Goal: Communication & Community: Share content

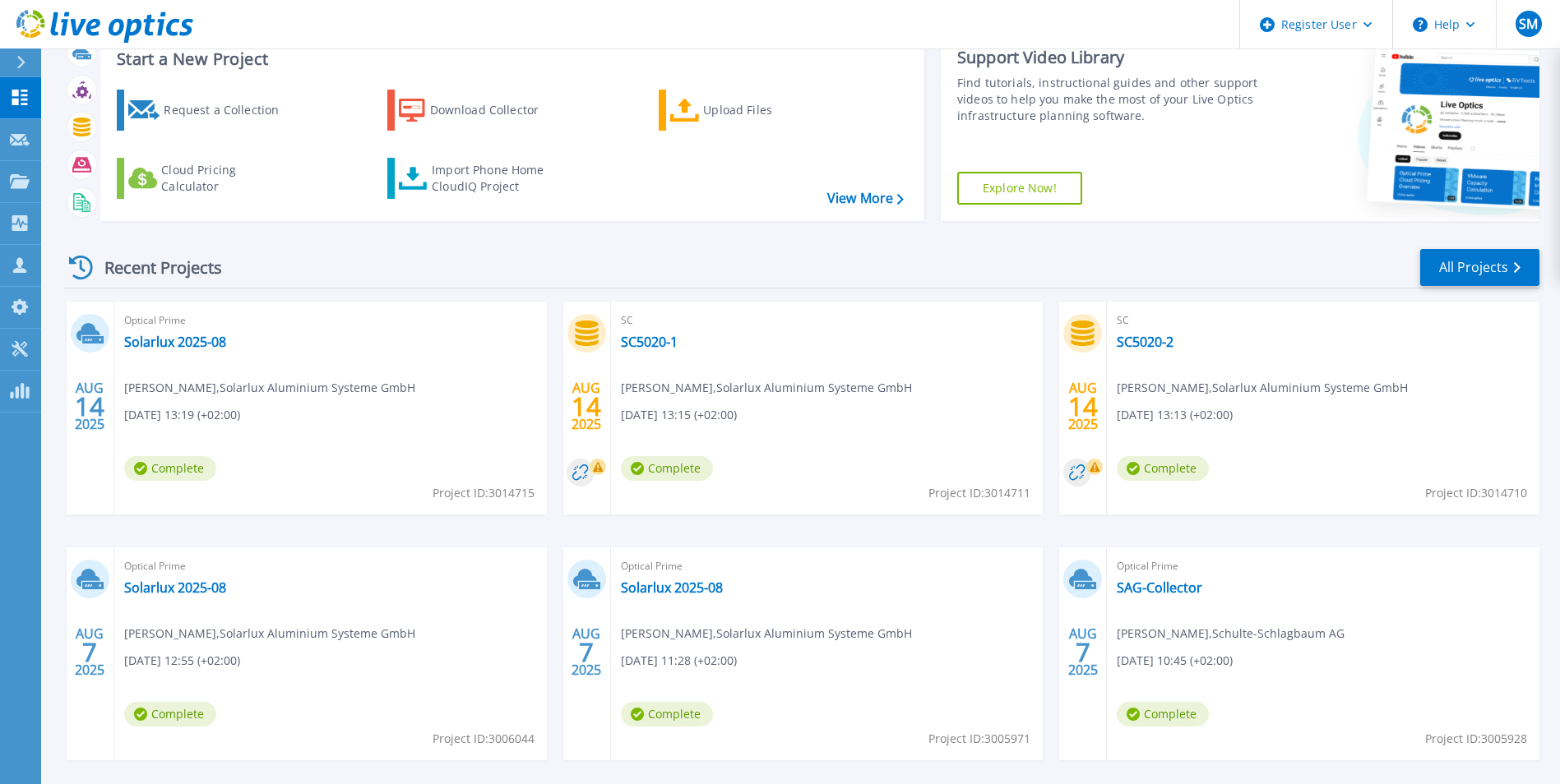
scroll to position [127, 0]
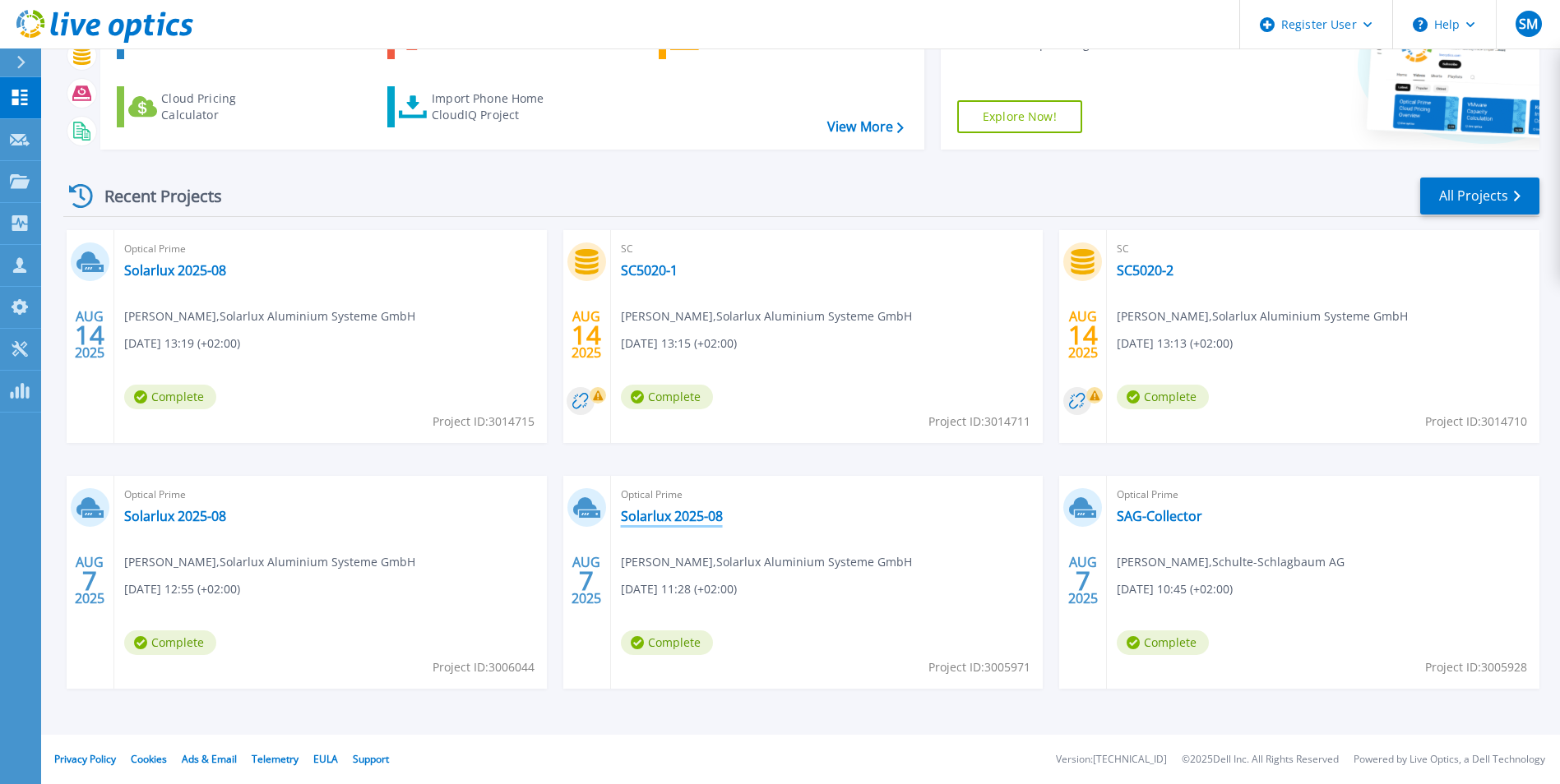
click at [662, 516] on link "Solarlux 2025-08" at bounding box center [672, 516] width 102 height 17
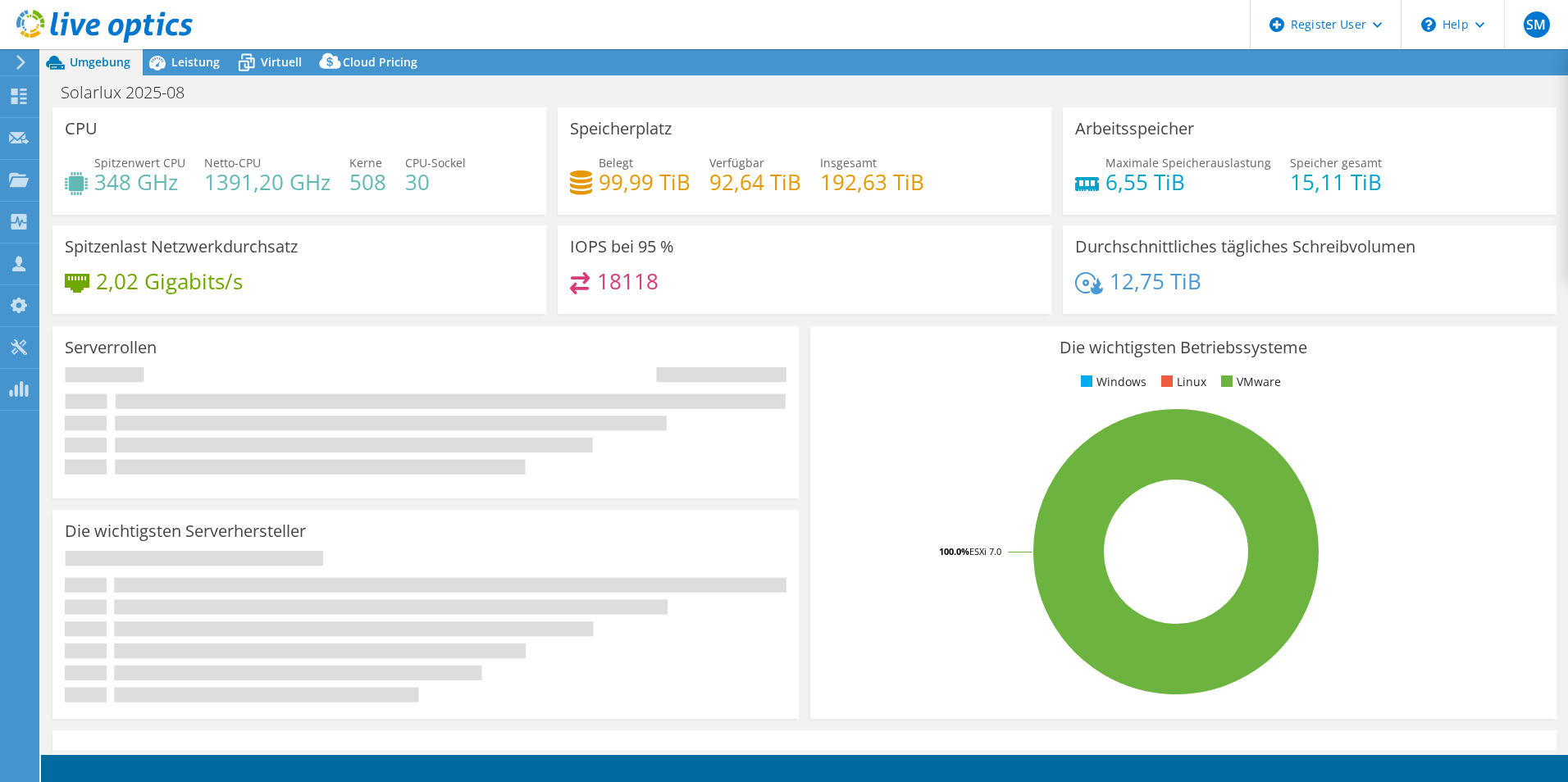
select select "USD"
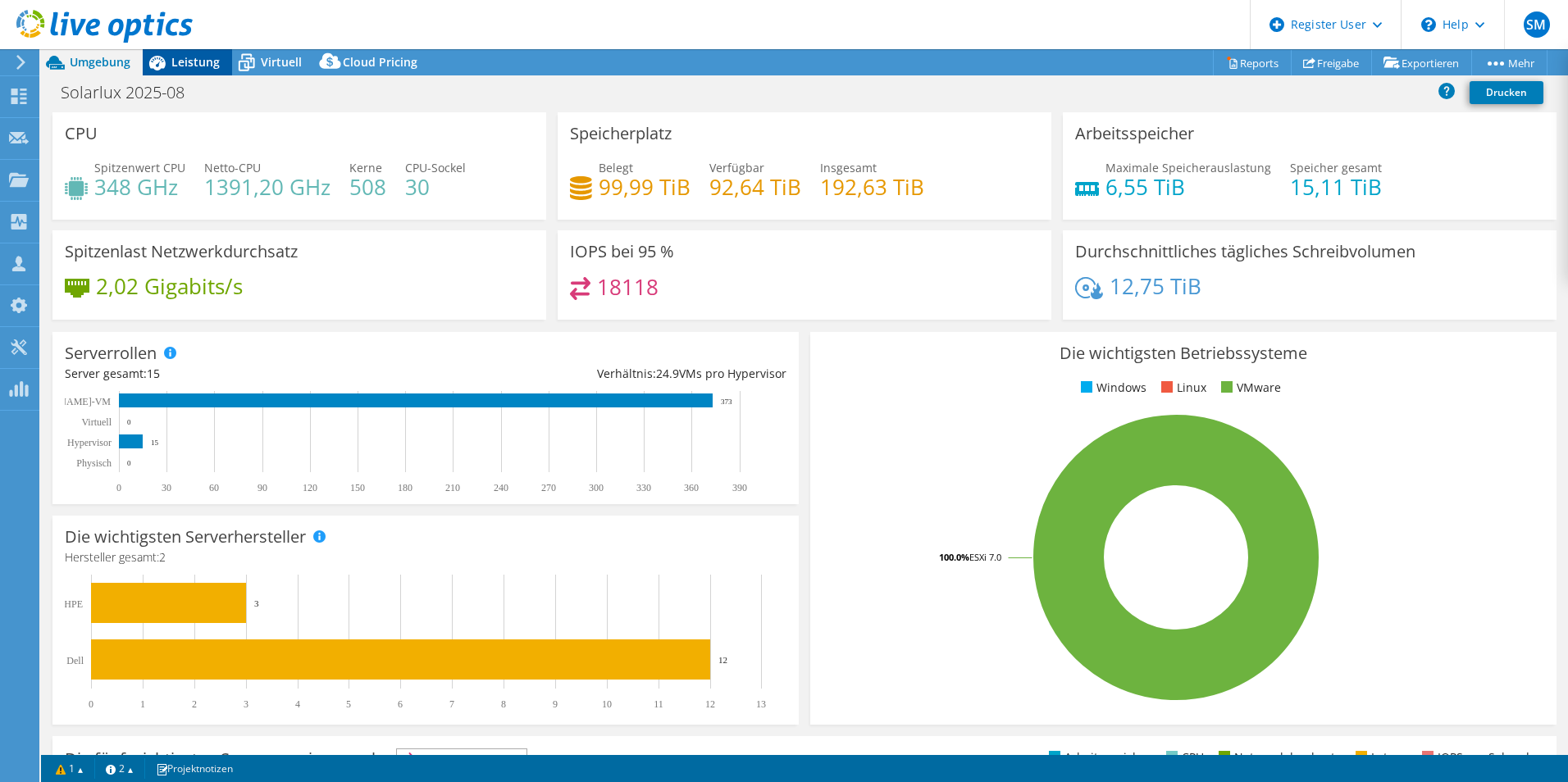
click at [197, 65] on span "Leistung" at bounding box center [196, 62] width 49 height 16
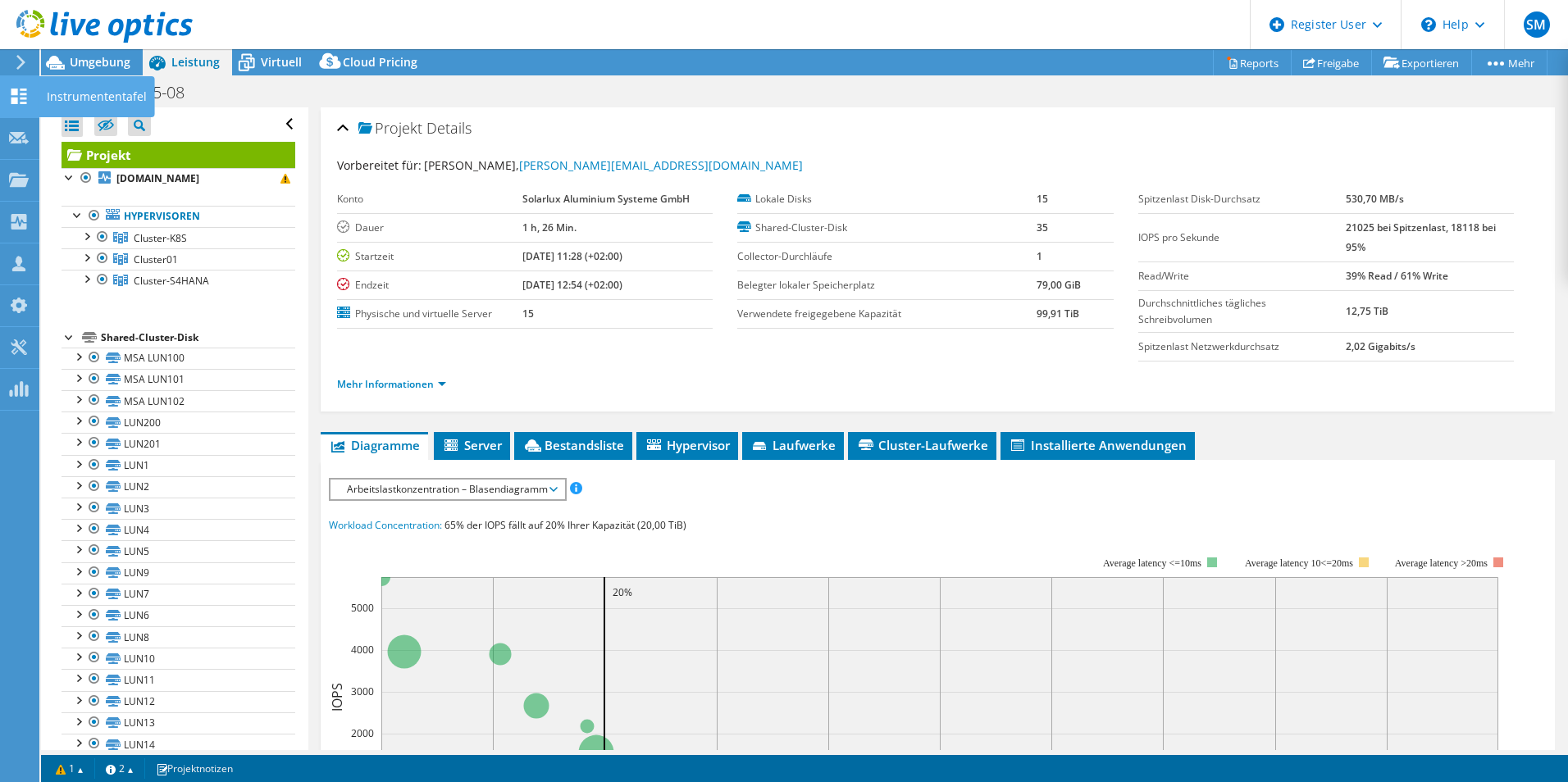
click at [16, 96] on icon at bounding box center [19, 96] width 19 height 16
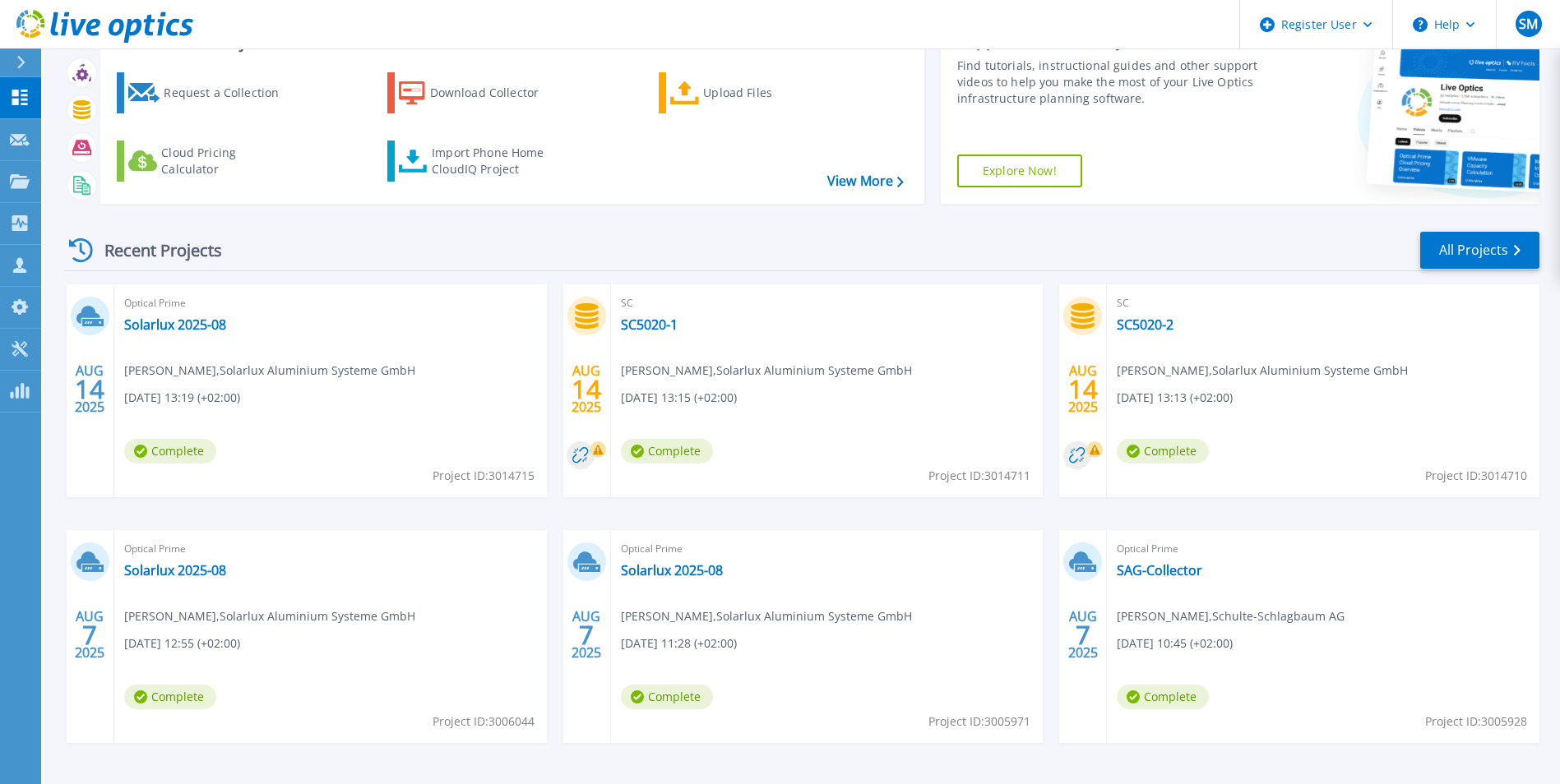
scroll to position [44, 0]
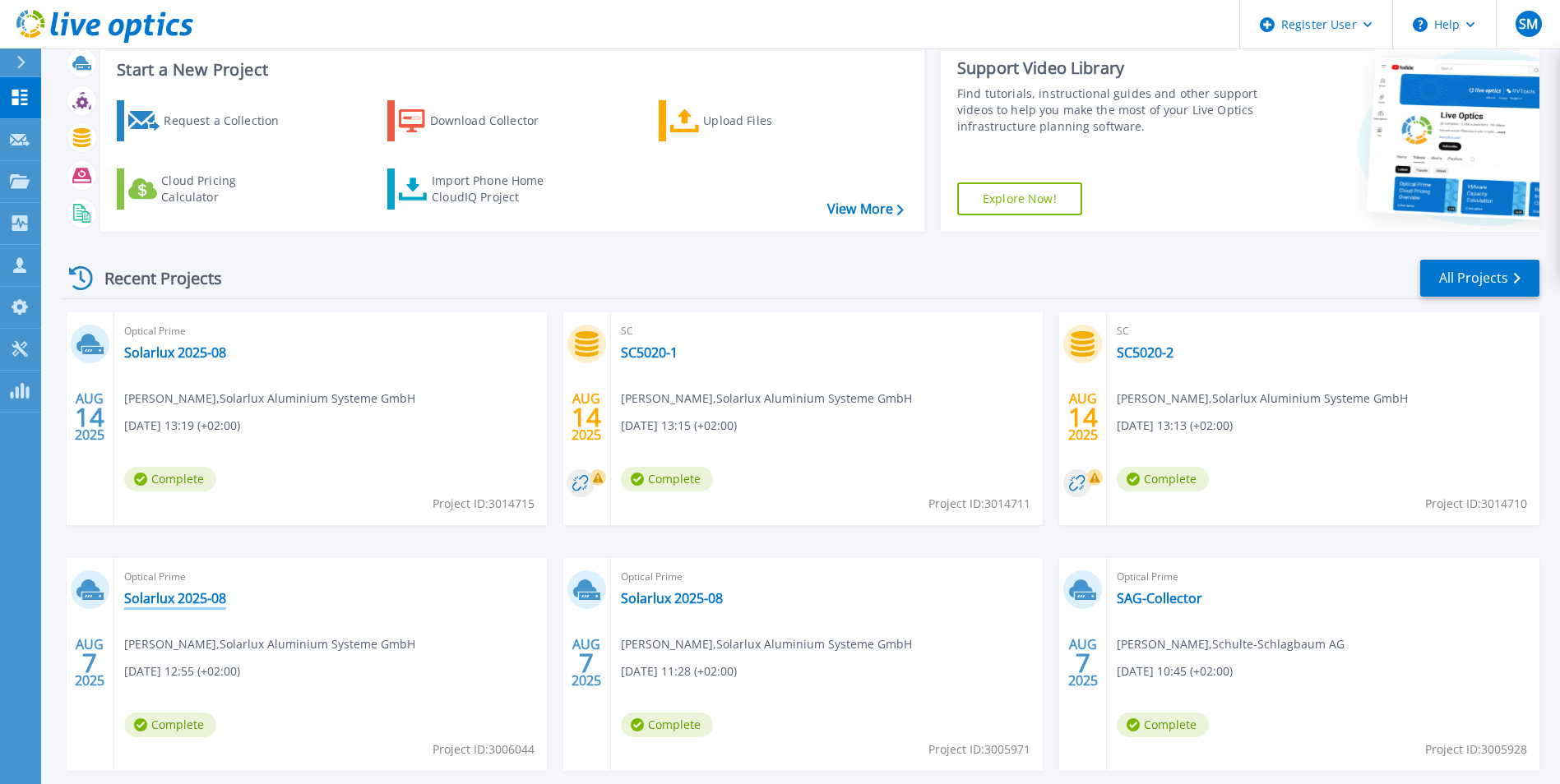
click at [175, 599] on link "Solarlux 2025-08" at bounding box center [175, 598] width 102 height 17
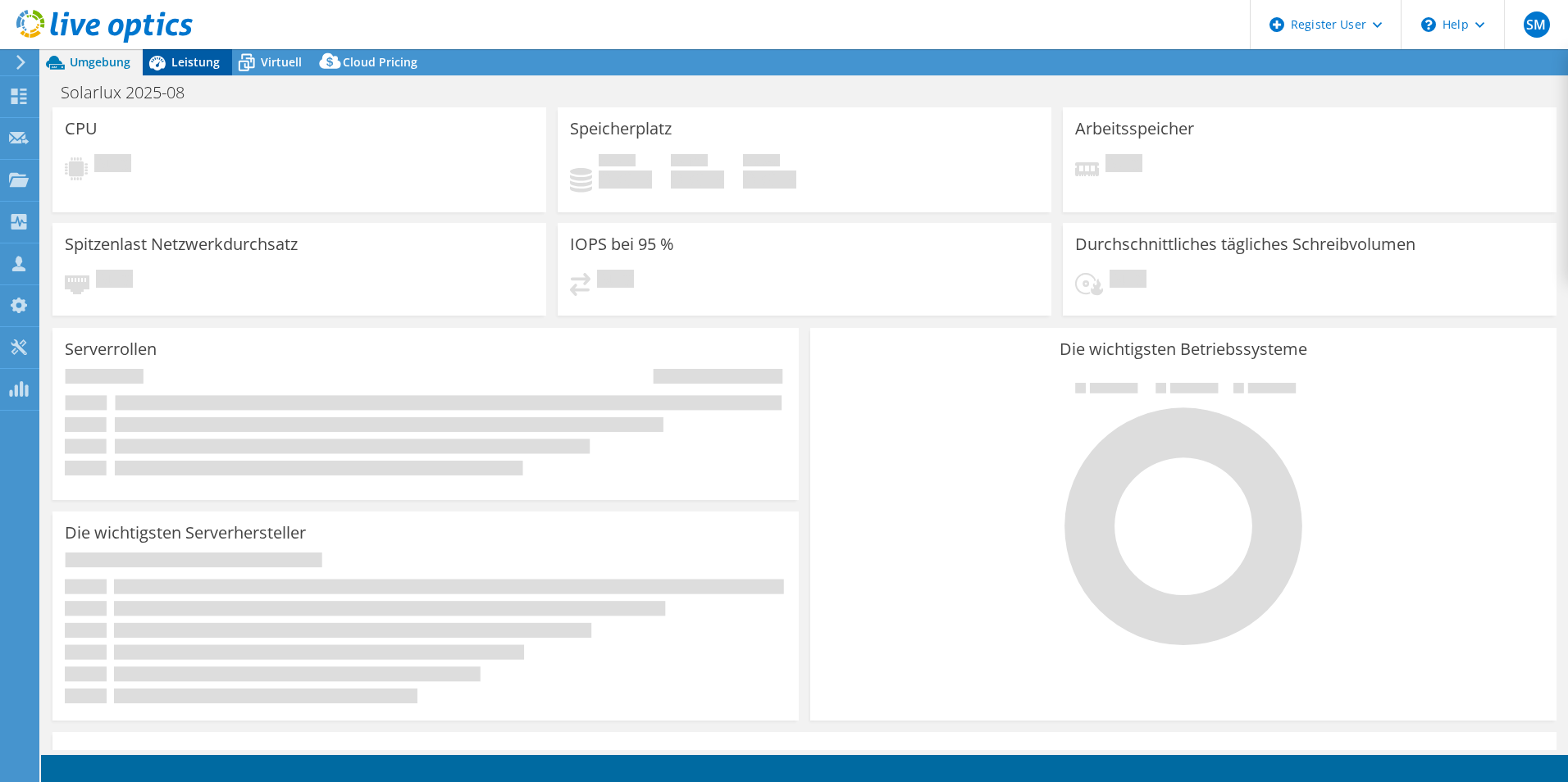
select select "USD"
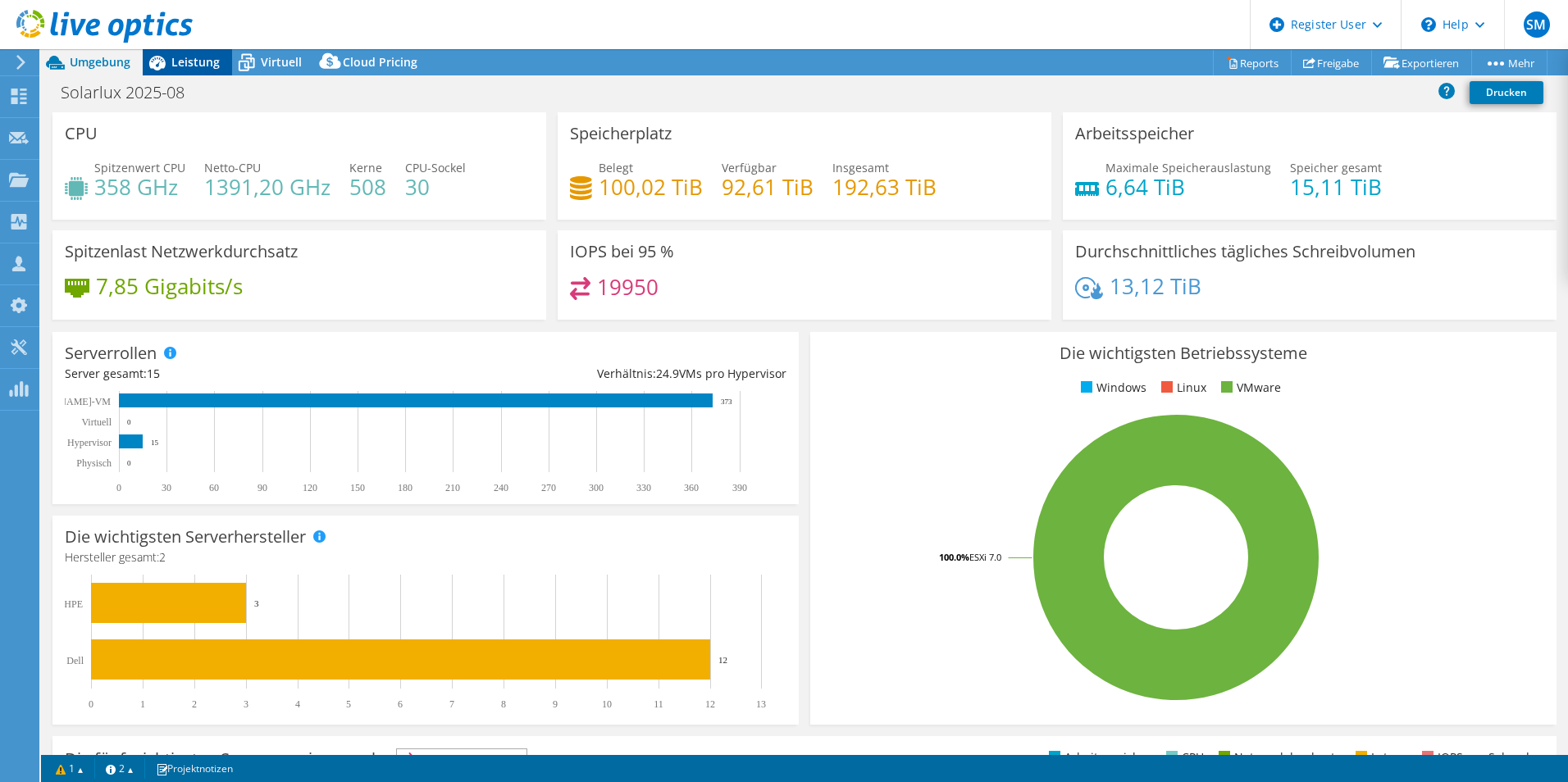
click at [195, 64] on span "Leistung" at bounding box center [196, 62] width 49 height 16
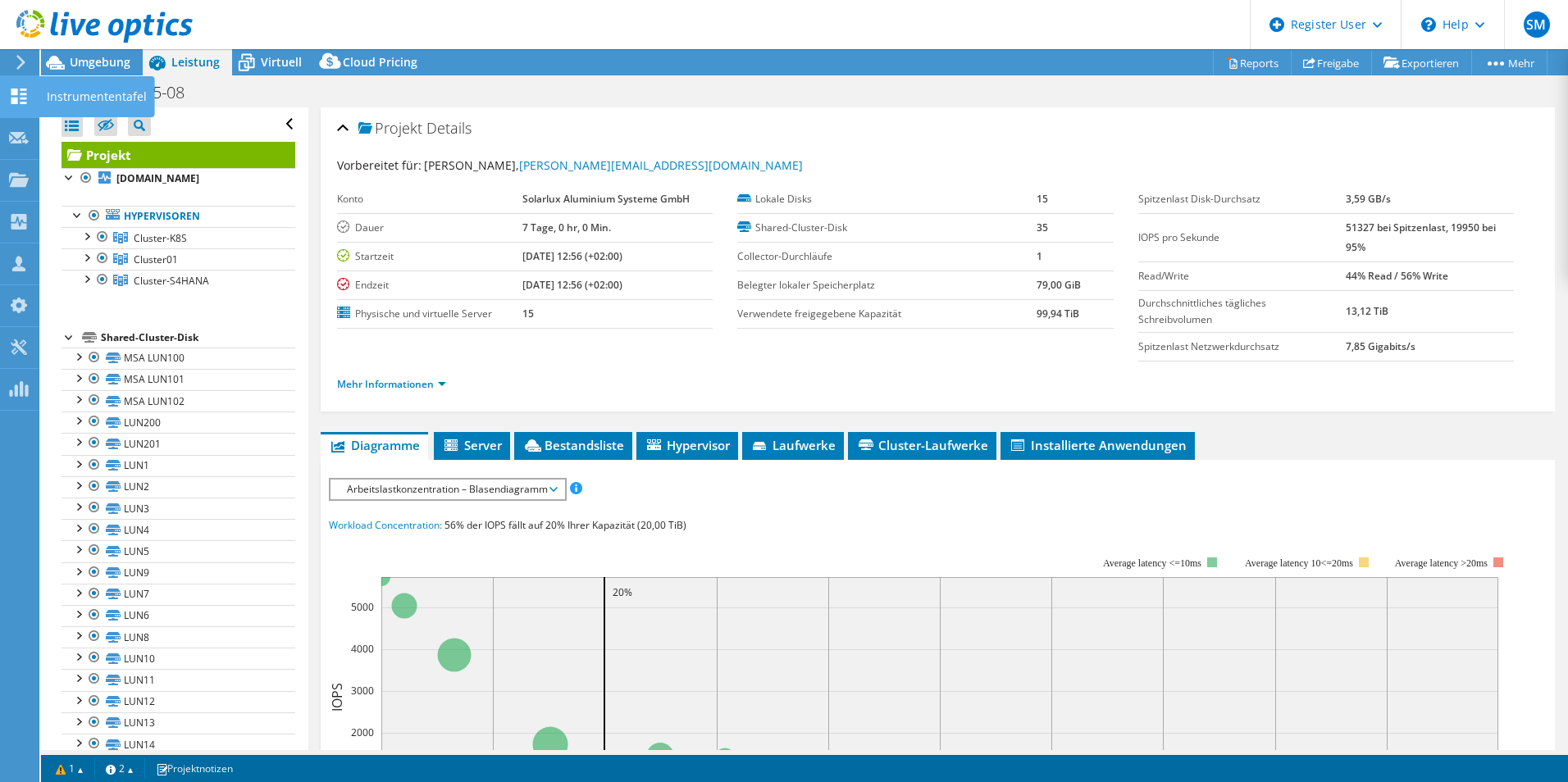
click at [17, 96] on icon at bounding box center [19, 96] width 19 height 16
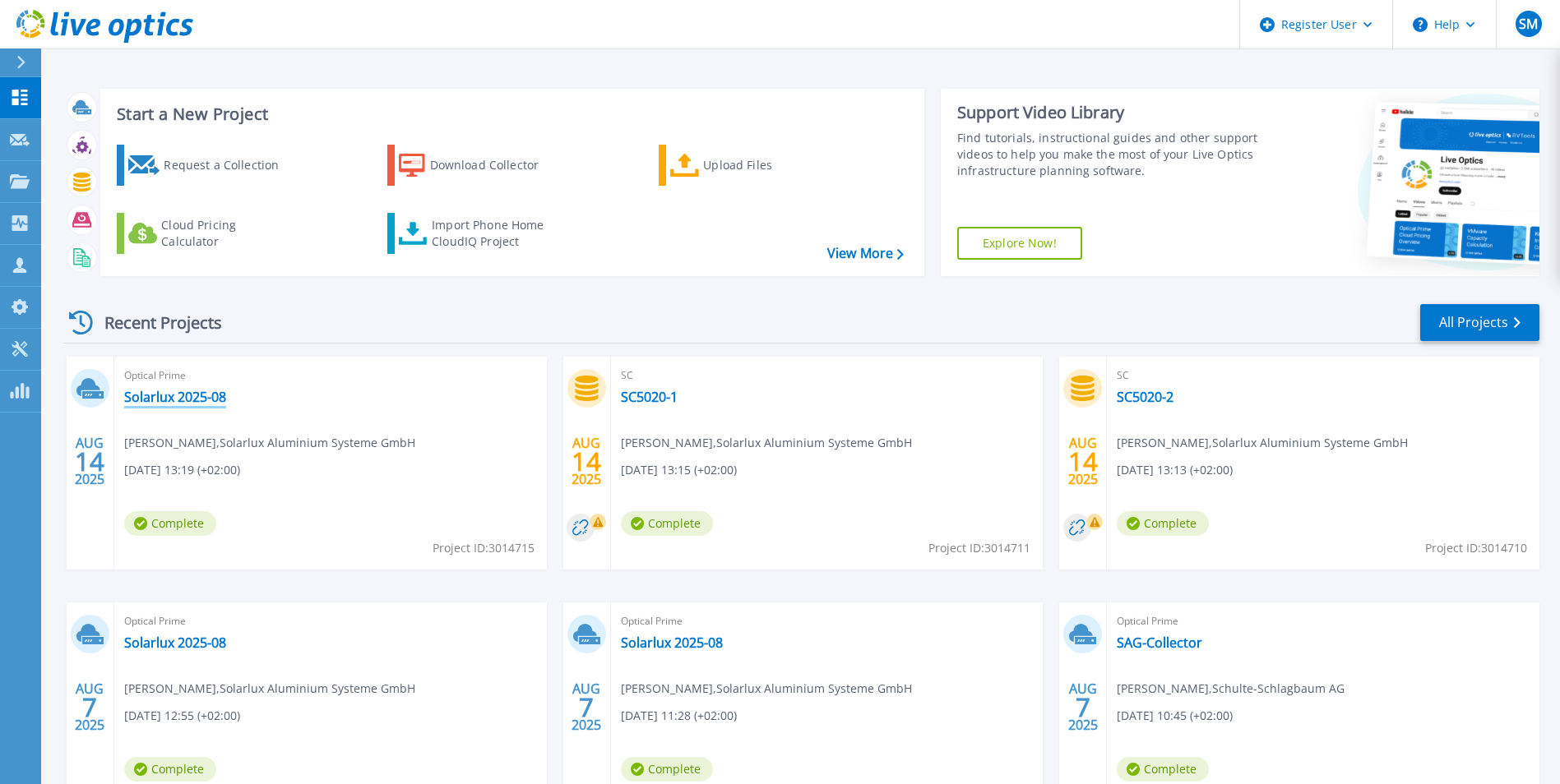
click at [190, 398] on link "Solarlux 2025-08" at bounding box center [175, 396] width 102 height 17
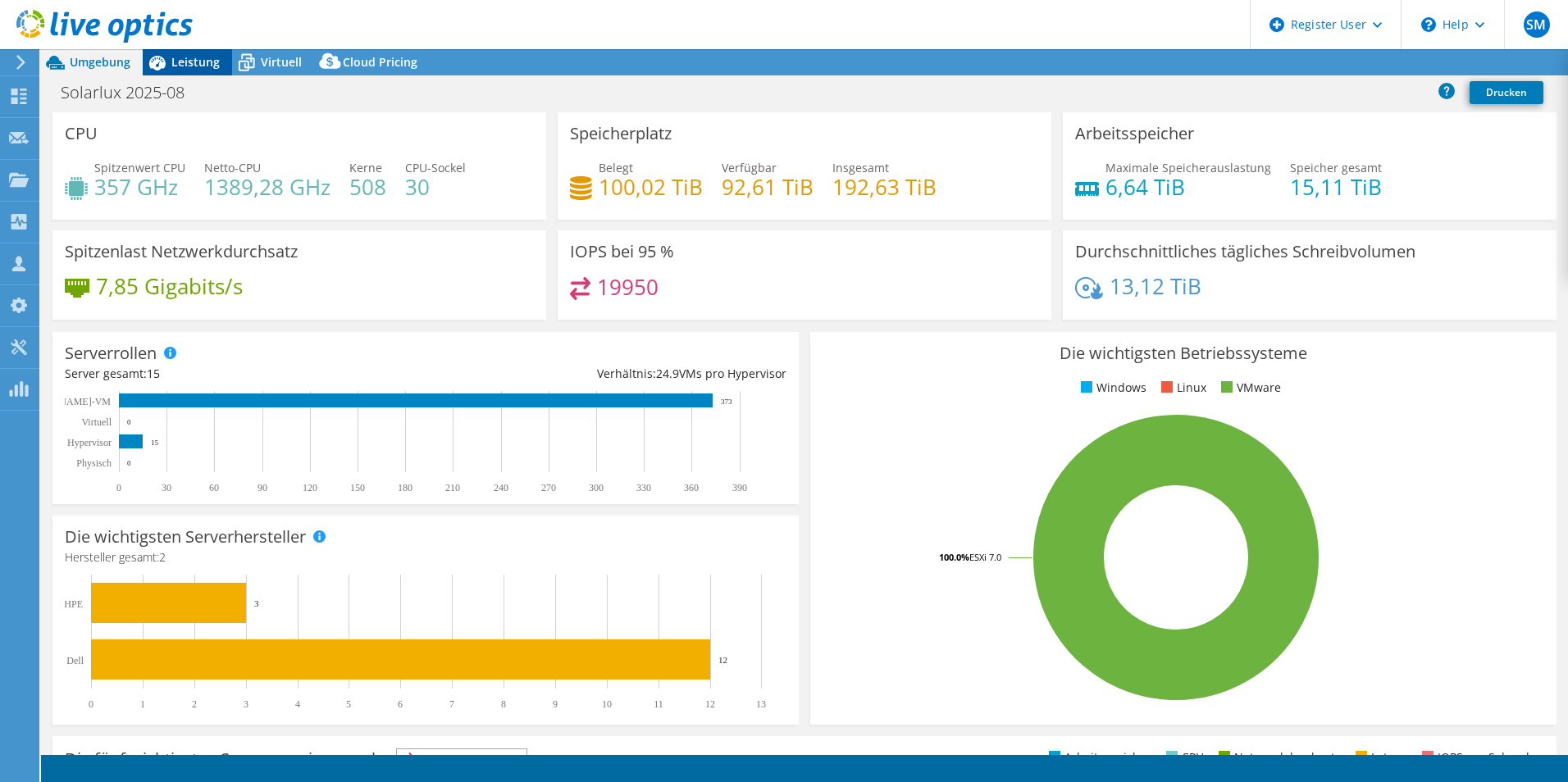
select select "USD"
click at [201, 64] on span "Leistung" at bounding box center [196, 62] width 49 height 16
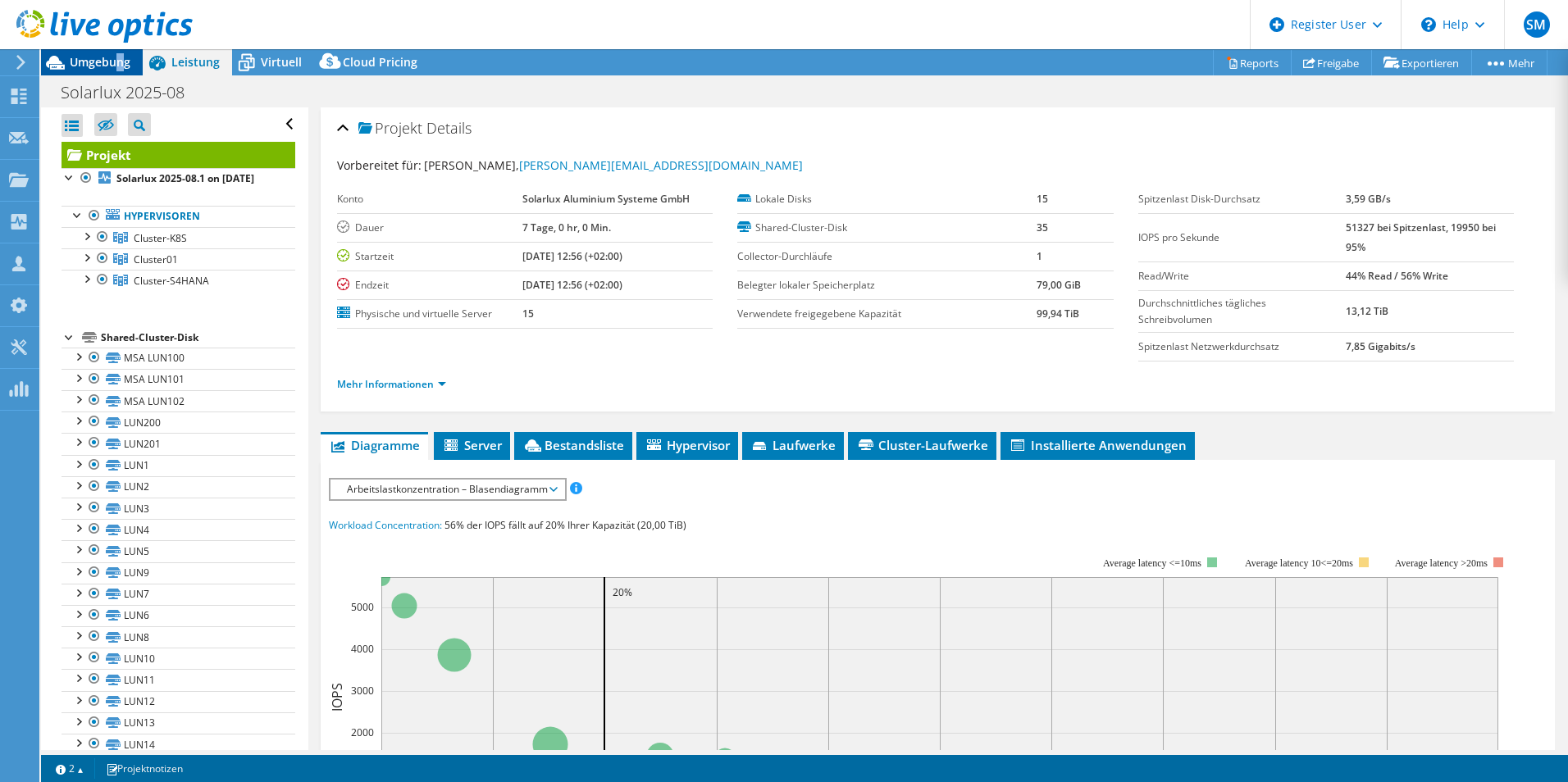
click at [121, 68] on span "Umgebung" at bounding box center [100, 62] width 60 height 16
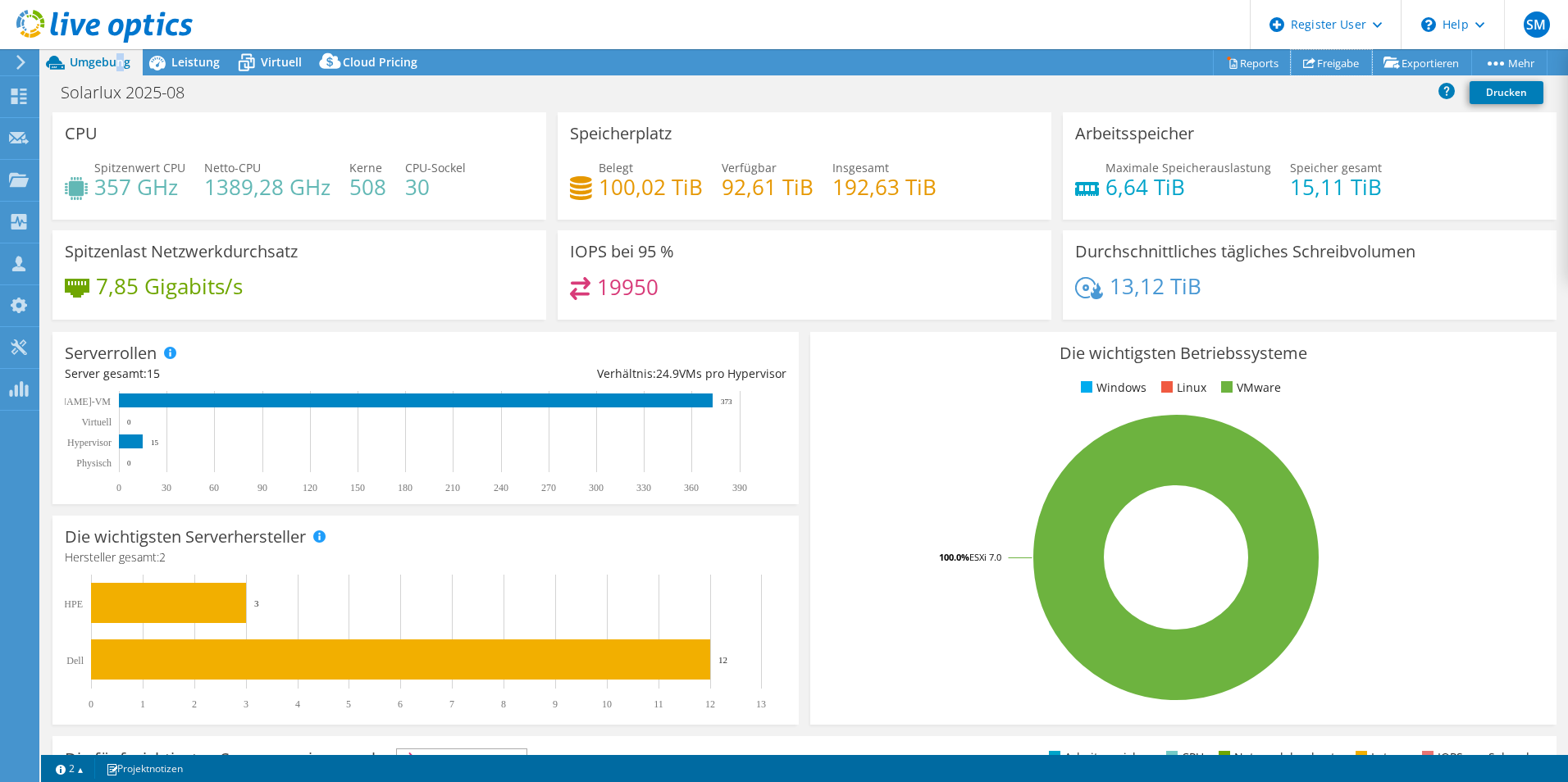
click at [1337, 62] on link "Freigabe" at bounding box center [1330, 62] width 81 height 25
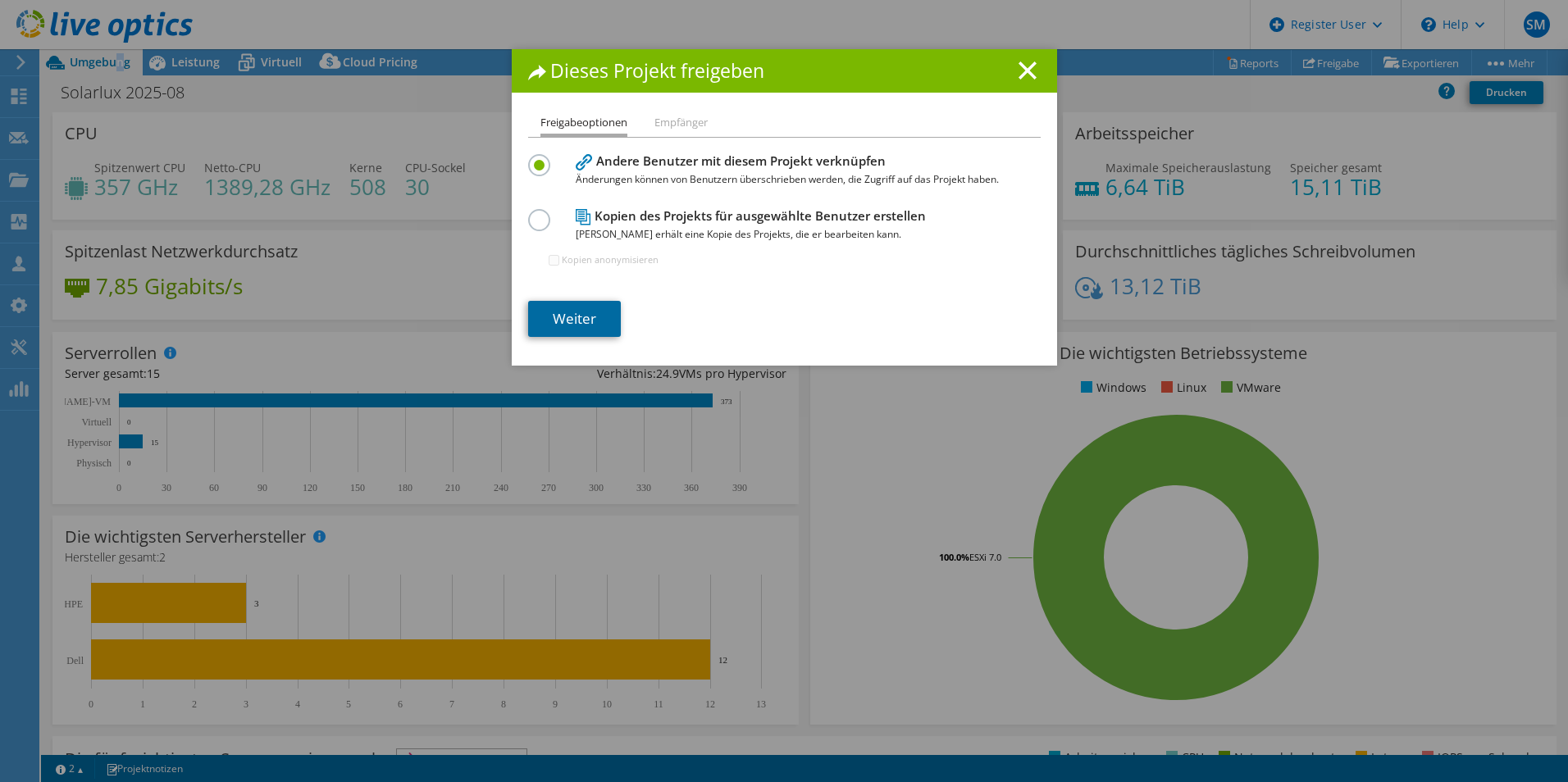
click at [561, 321] on link "Weiter" at bounding box center [574, 318] width 93 height 36
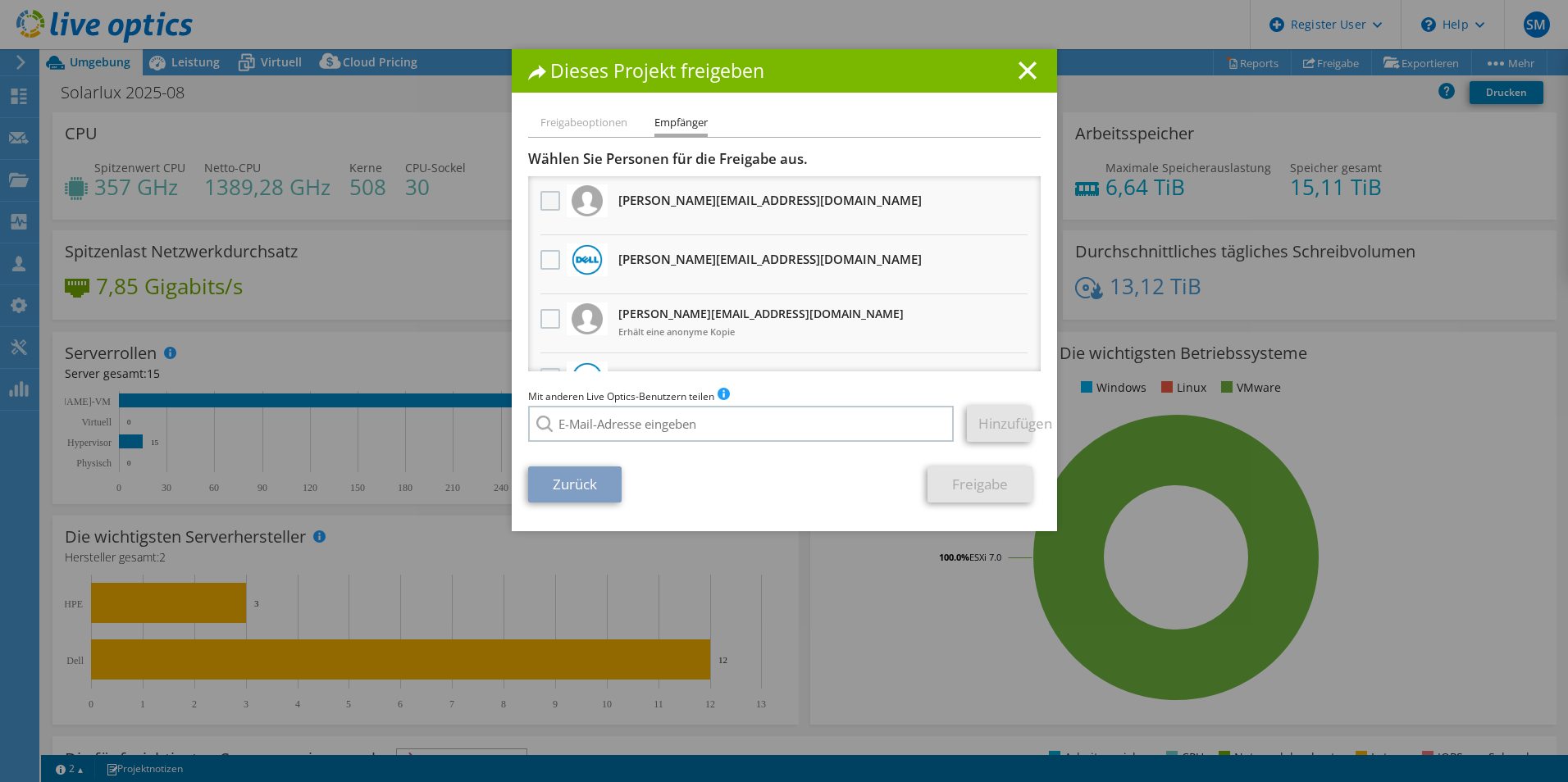
click at [541, 198] on label at bounding box center [552, 201] width 23 height 19
click at [0, 0] on input "checkbox" at bounding box center [0, 0] width 0 height 0
click at [968, 472] on link "Freigabe" at bounding box center [980, 484] width 105 height 36
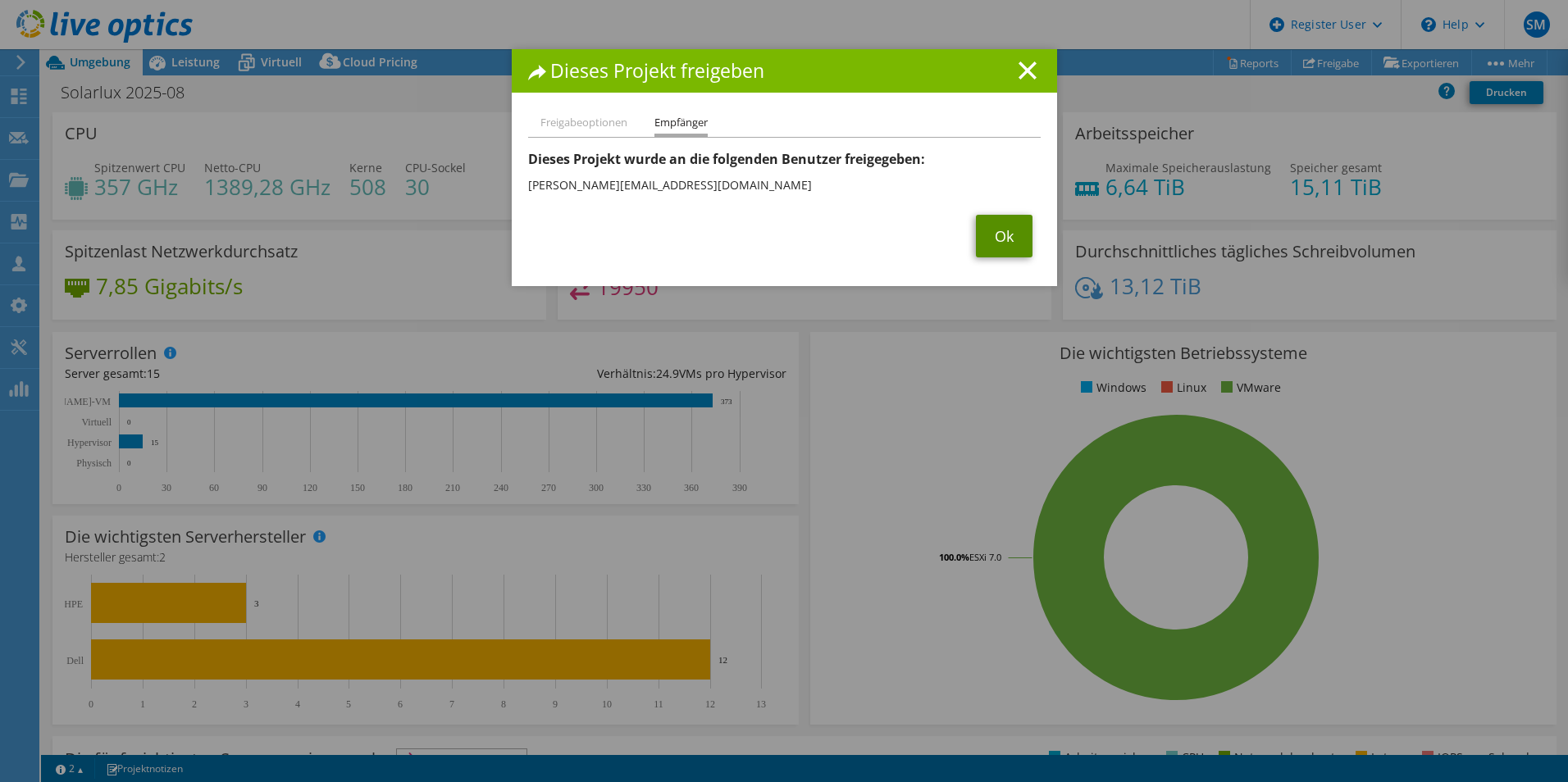
click at [1007, 234] on link "Ok" at bounding box center [1004, 237] width 56 height 43
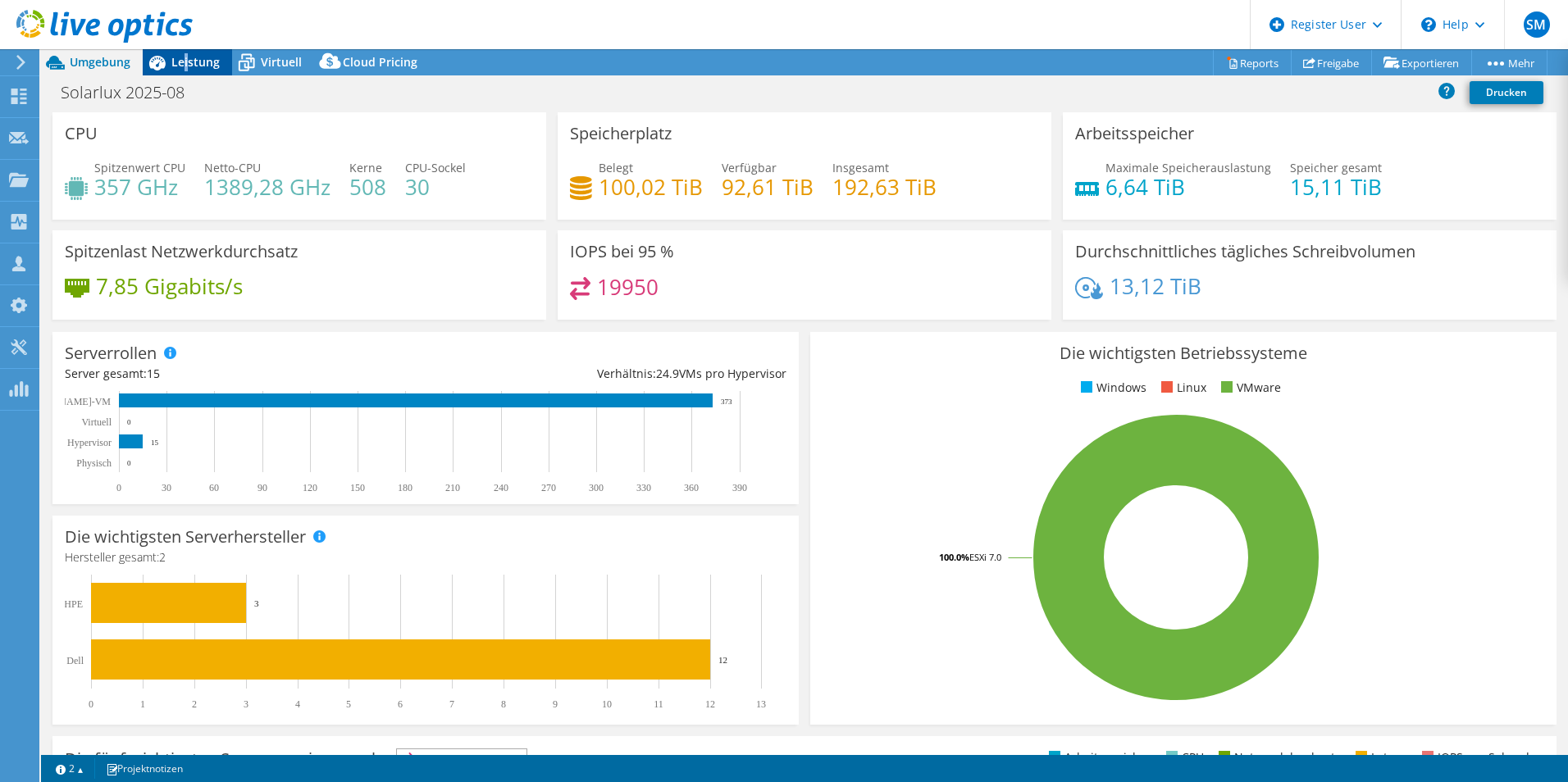
click at [186, 56] on span "Leistung" at bounding box center [196, 62] width 49 height 16
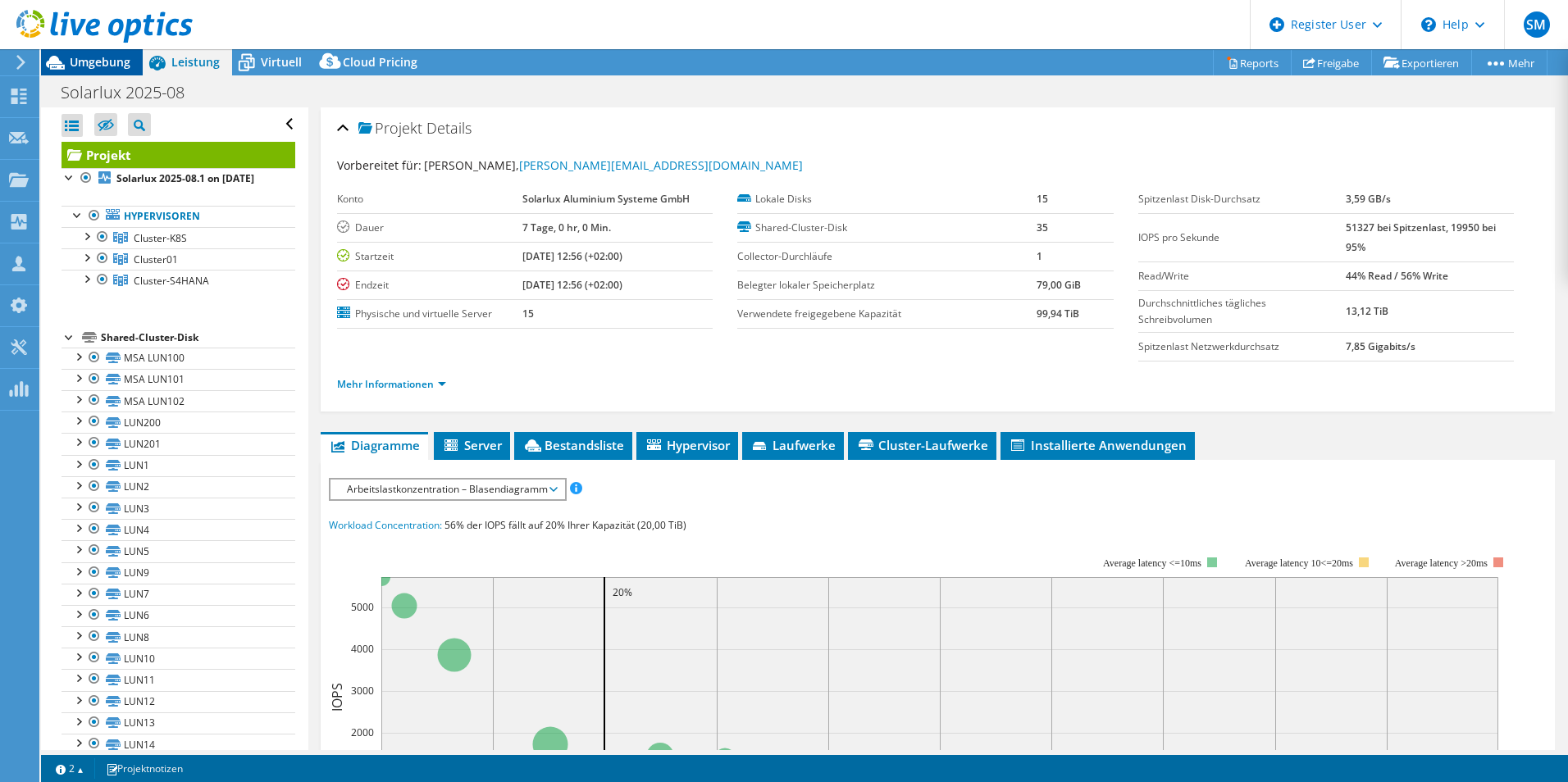
click at [99, 59] on span "Umgebung" at bounding box center [100, 62] width 60 height 16
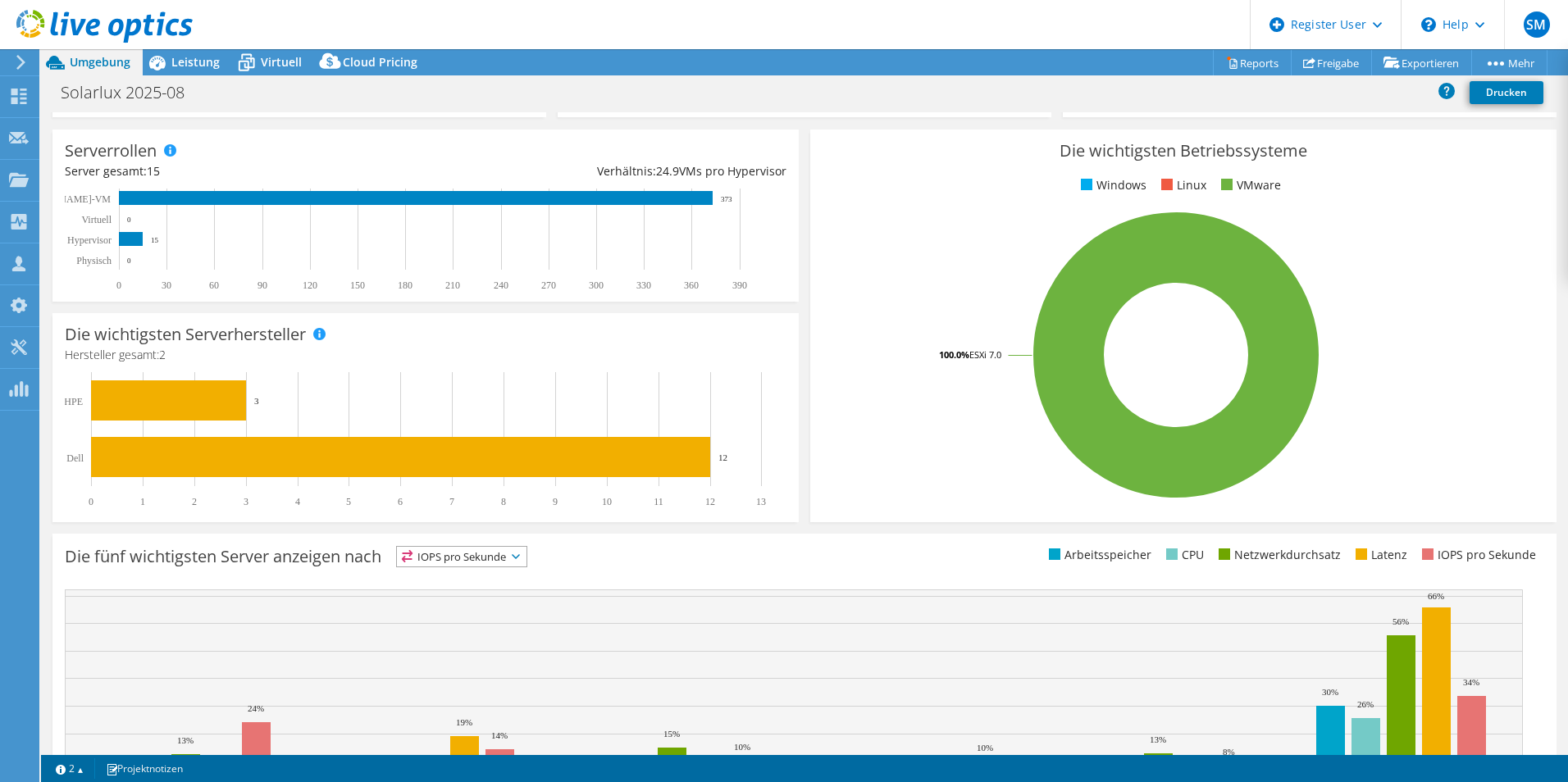
scroll to position [313, 0]
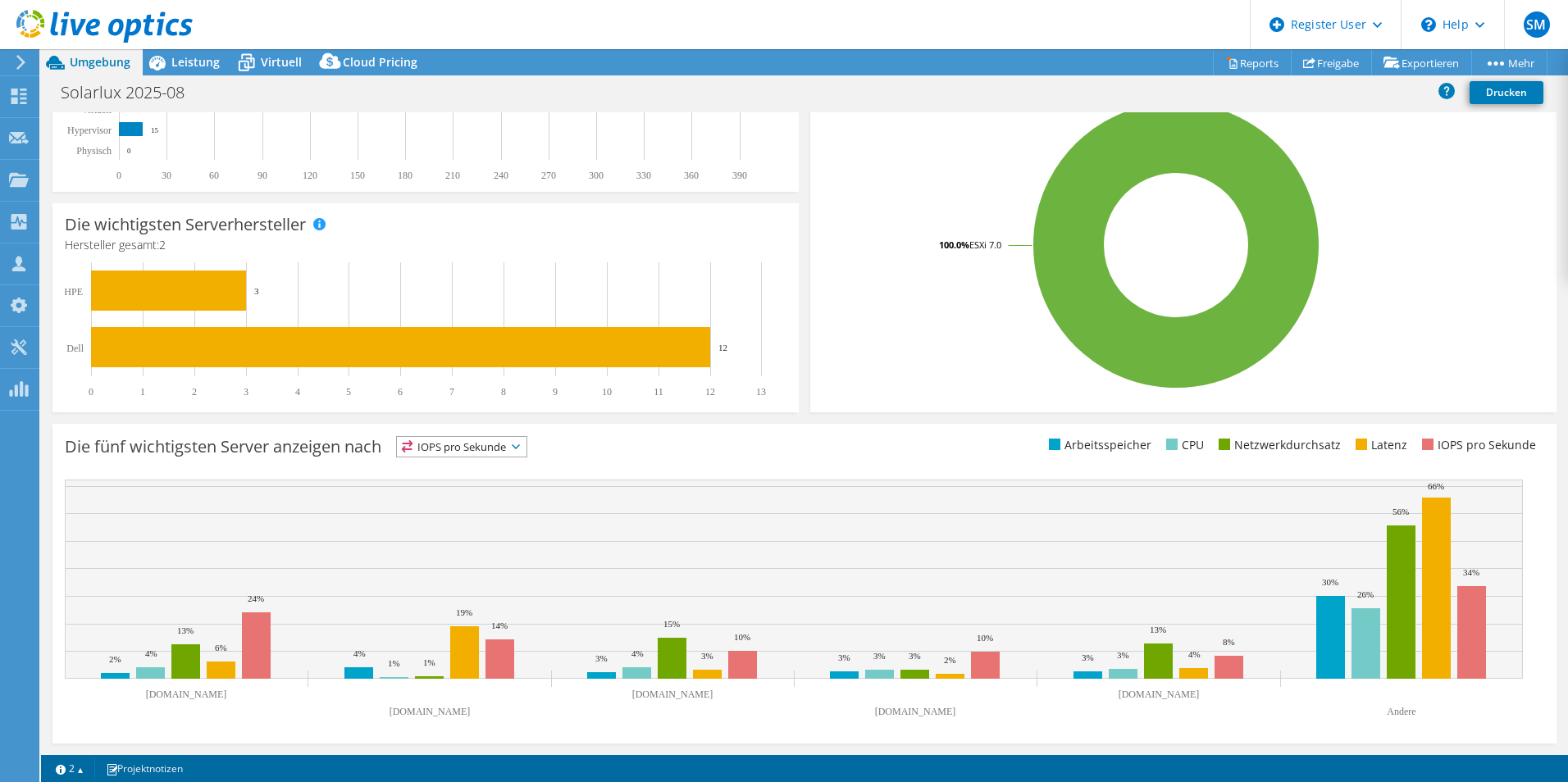
click at [521, 449] on span "IOPS pro Sekunde" at bounding box center [462, 447] width 130 height 19
click at [479, 493] on li "Arbeitsspeicher" at bounding box center [462, 492] width 130 height 23
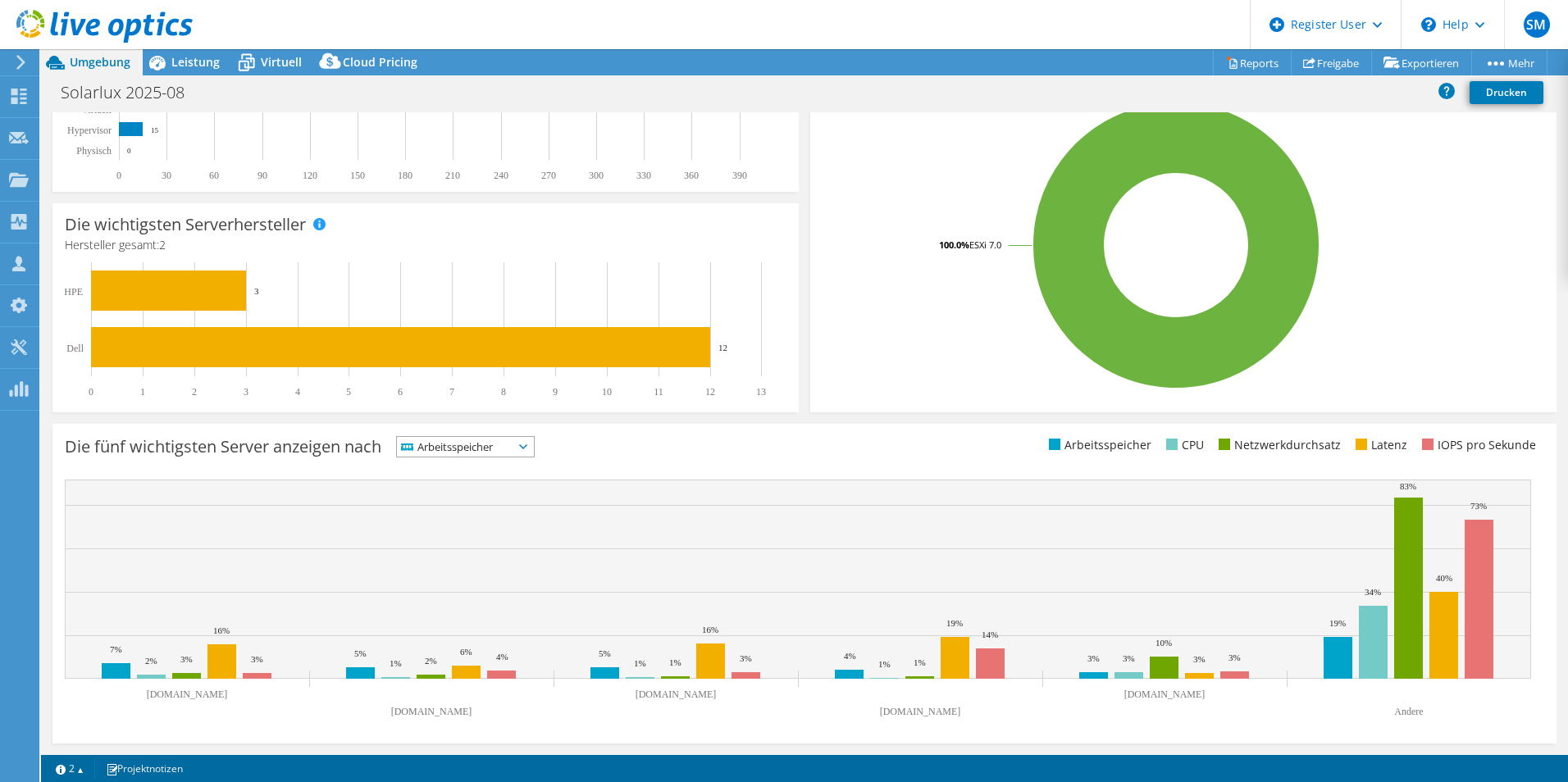
click at [486, 449] on span "Arbeitsspeicher" at bounding box center [456, 447] width 117 height 19
click at [475, 510] on li "CPU" at bounding box center [466, 514] width 137 height 23
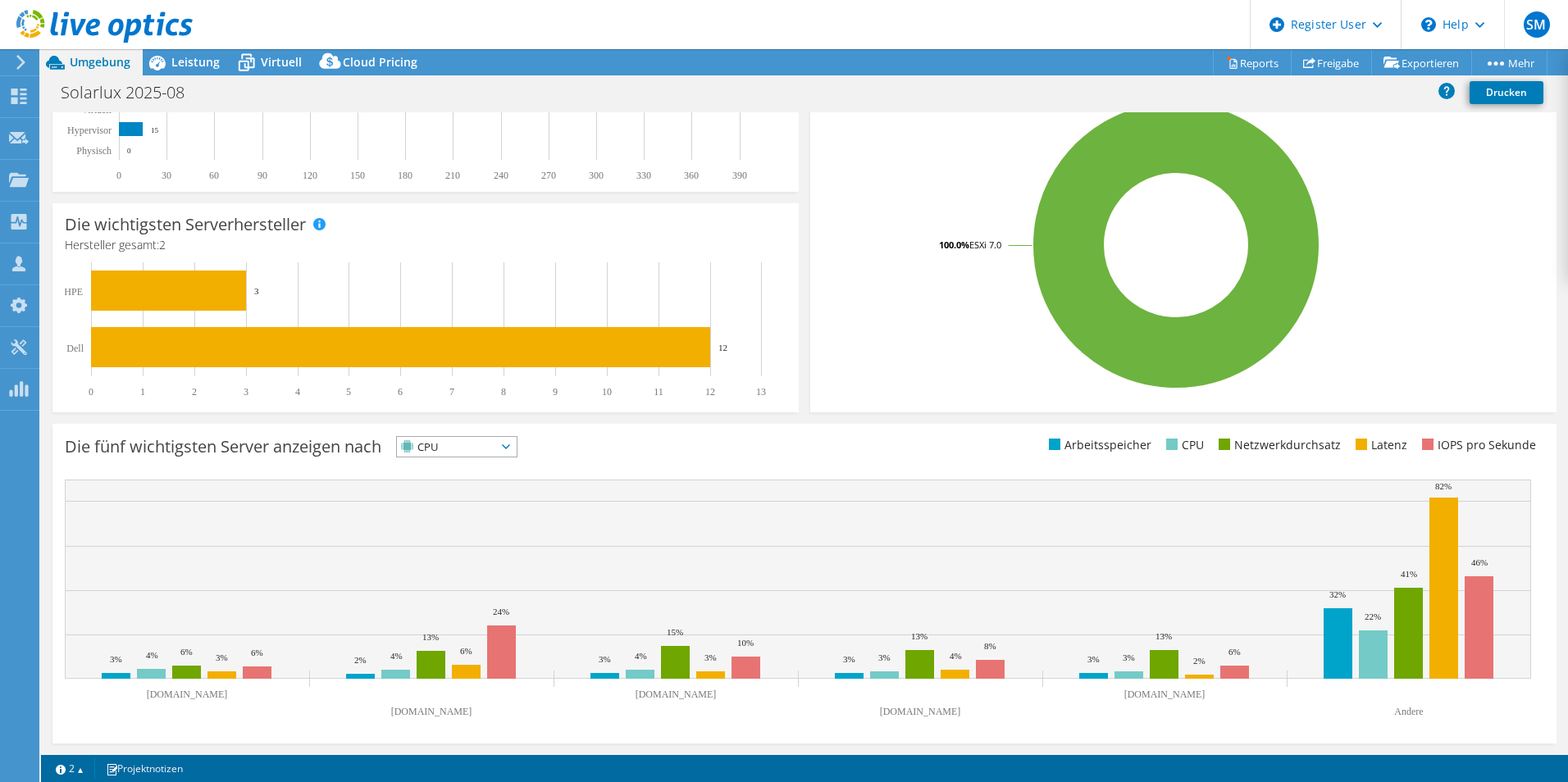
click at [489, 454] on span "CPU" at bounding box center [447, 447] width 99 height 19
click at [506, 541] on li "Netzwerkdurchsatz" at bounding box center [457, 538] width 120 height 23
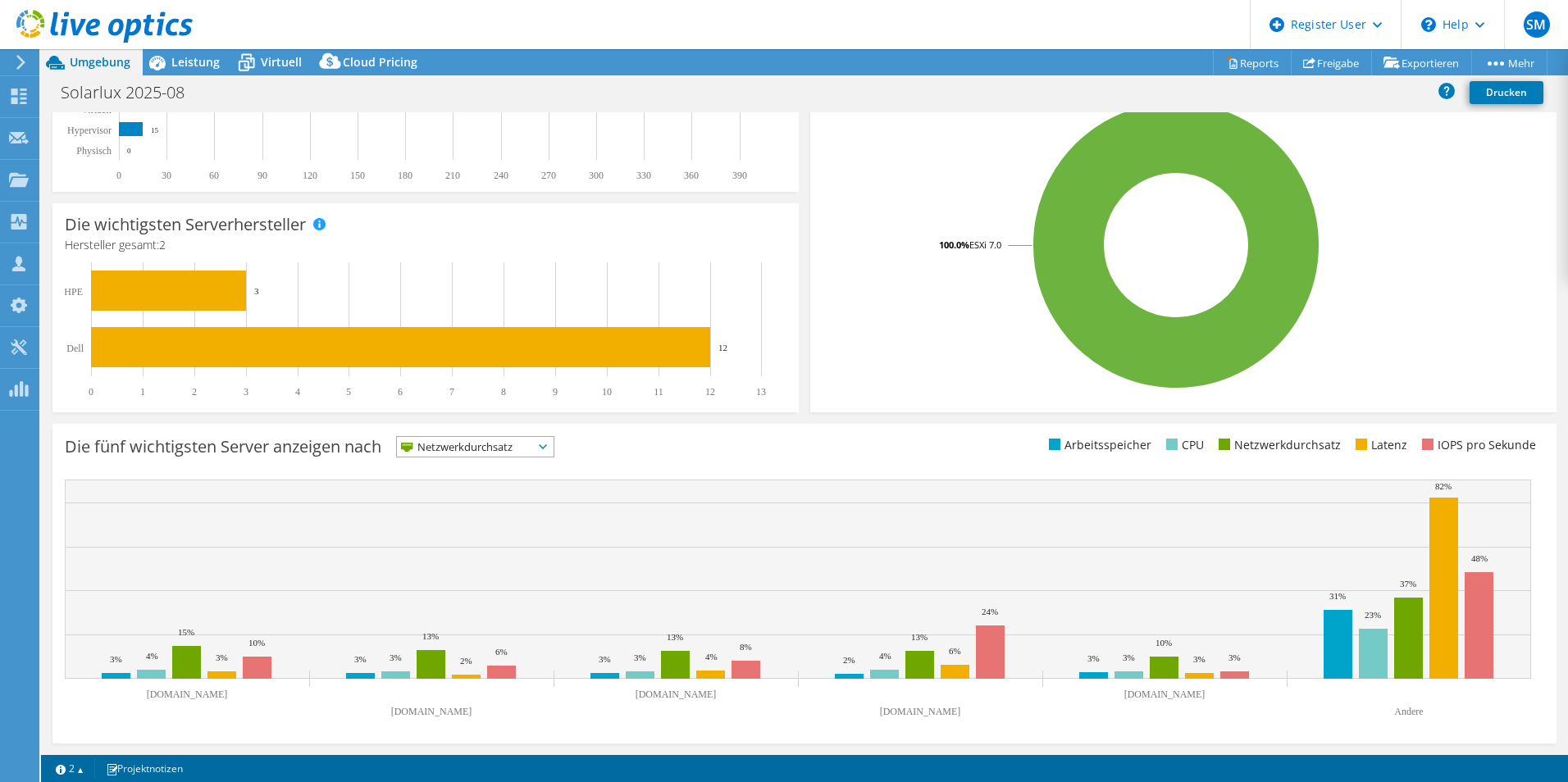
click at [514, 445] on span "Netzwerkdurchsatz" at bounding box center [466, 447] width 136 height 19
click at [506, 558] on li "Latenz" at bounding box center [475, 560] width 157 height 23
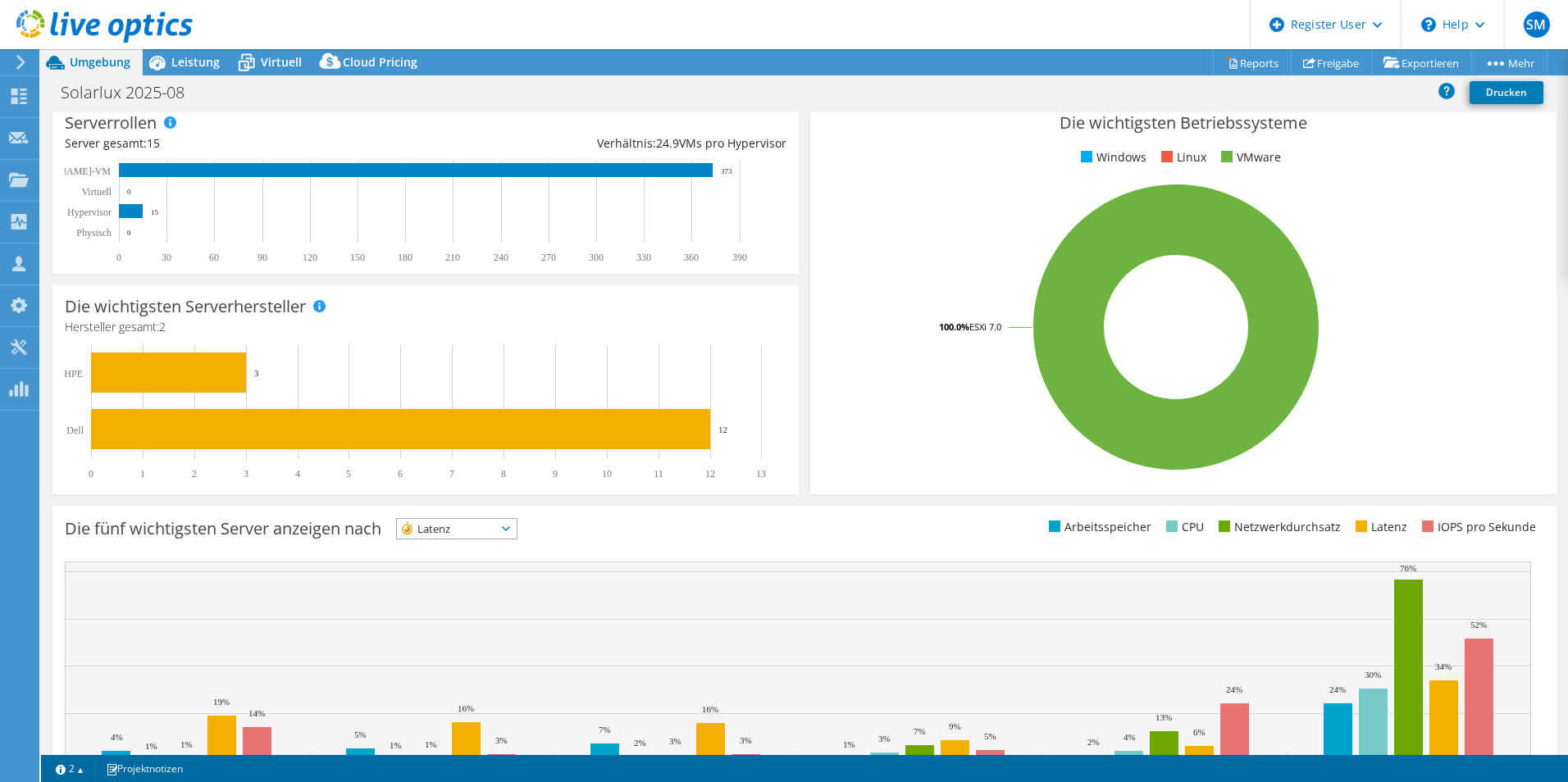
scroll to position [0, 0]
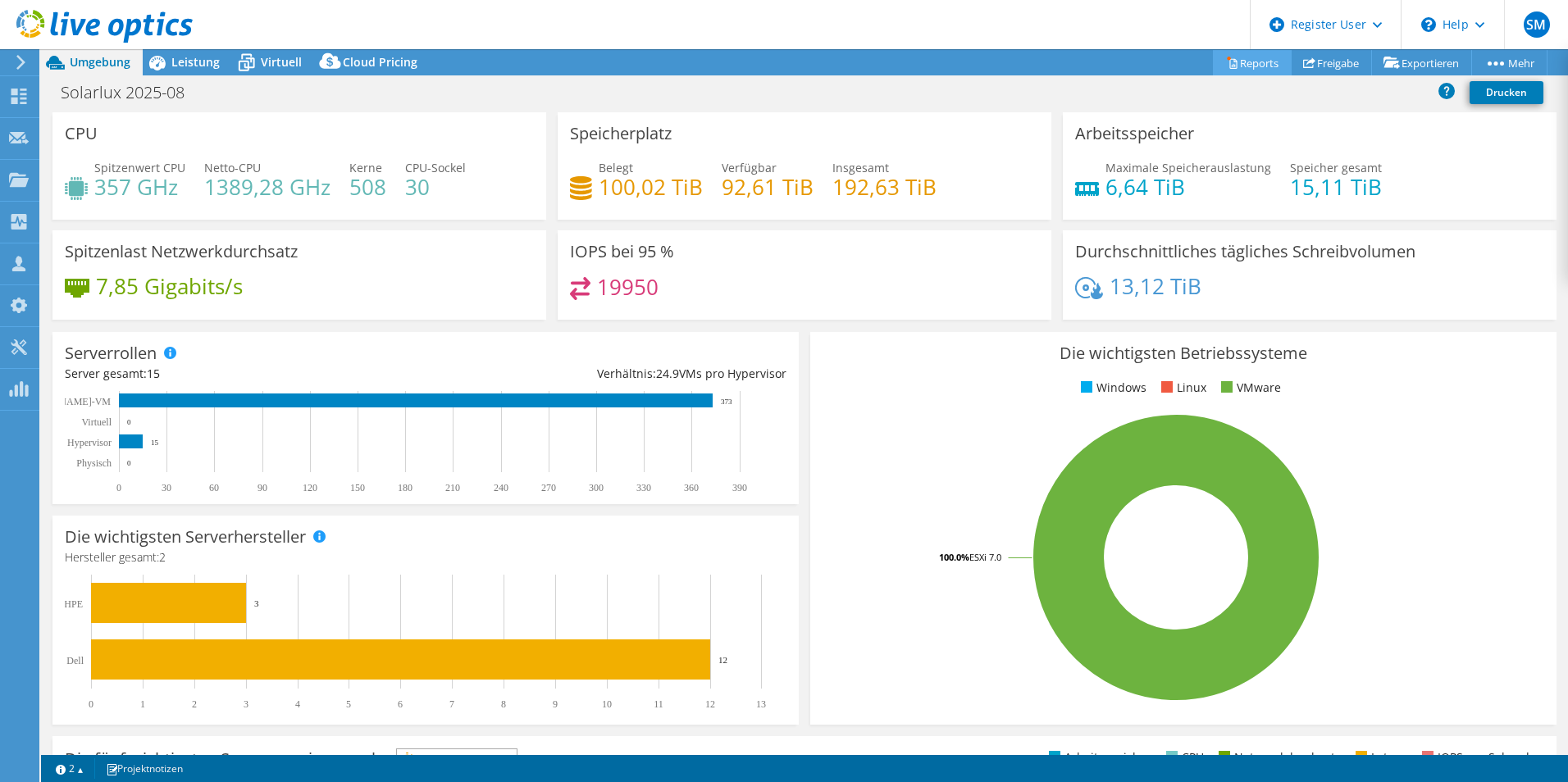
click at [1255, 62] on link "Reports" at bounding box center [1251, 62] width 79 height 25
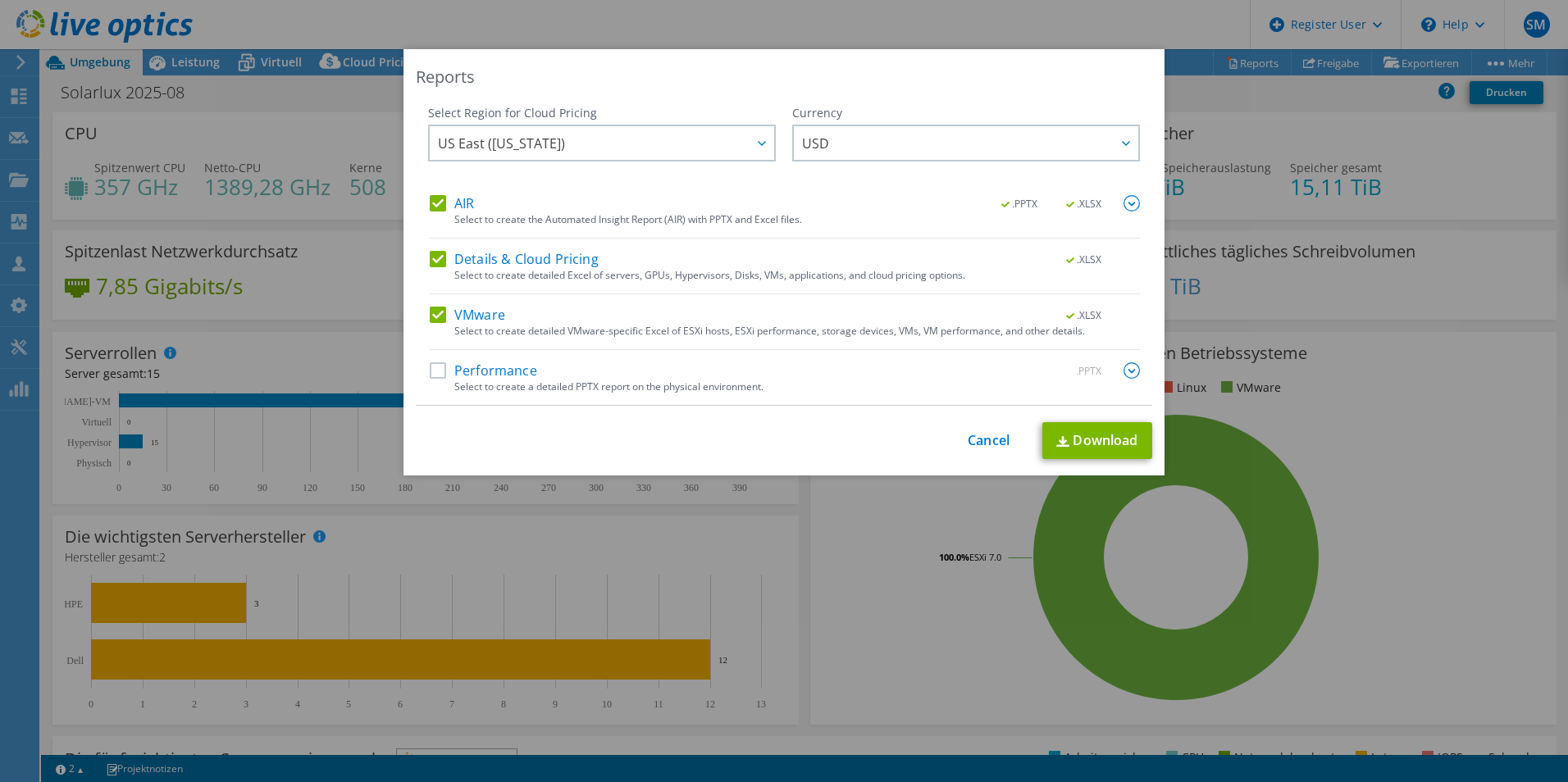
click at [429, 200] on label "AIR" at bounding box center [451, 203] width 44 height 17
click at [0, 0] on input "AIR" at bounding box center [0, 0] width 0 height 0
drag, startPoint x: 431, startPoint y: 257, endPoint x: 449, endPoint y: 266, distance: 20.1
click at [431, 258] on label "Details & Cloud Pricing" at bounding box center [513, 259] width 168 height 17
click at [0, 0] on input "Details & Cloud Pricing" at bounding box center [0, 0] width 0 height 0
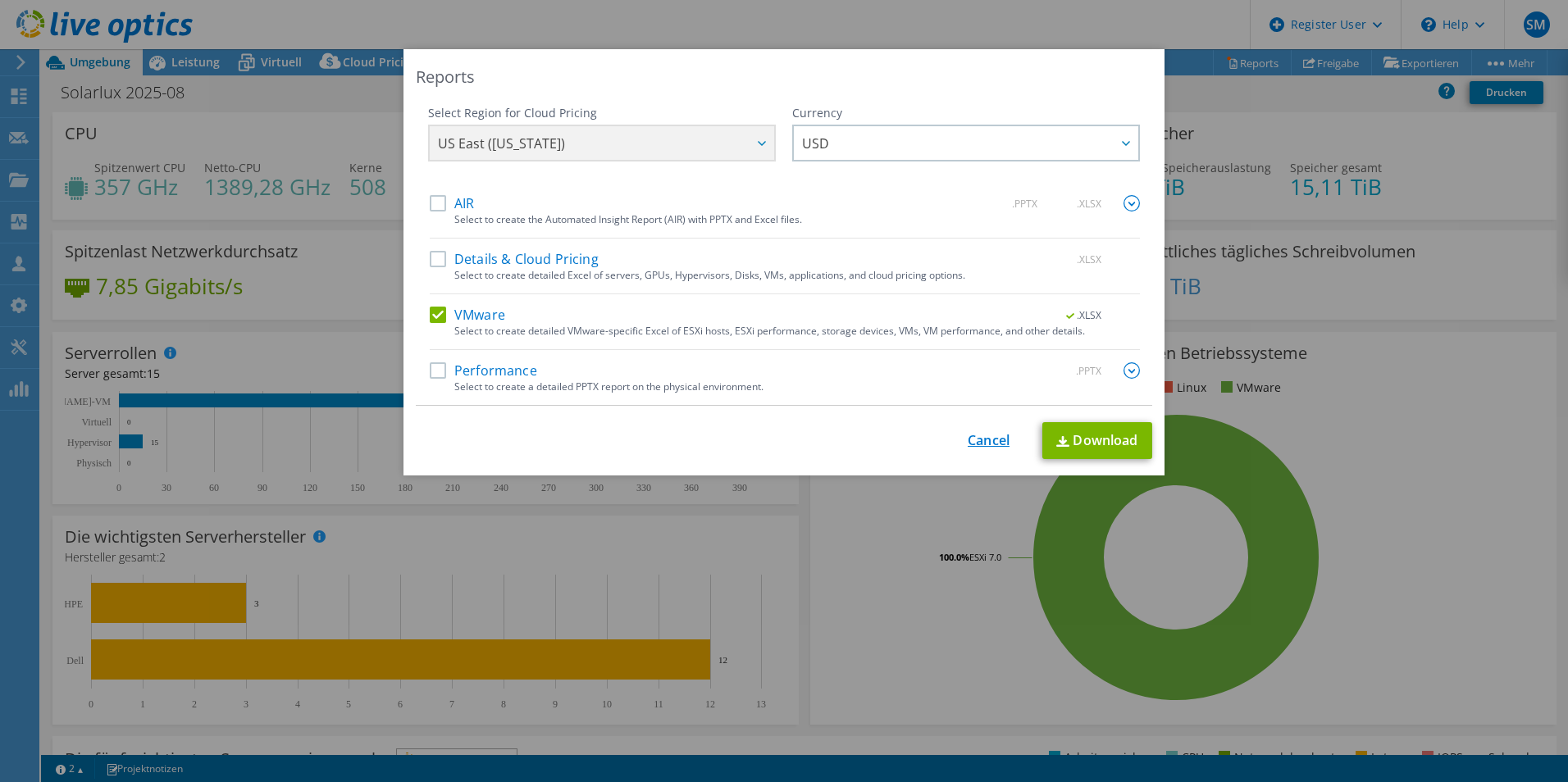
click at [968, 436] on link "Cancel" at bounding box center [989, 441] width 42 height 16
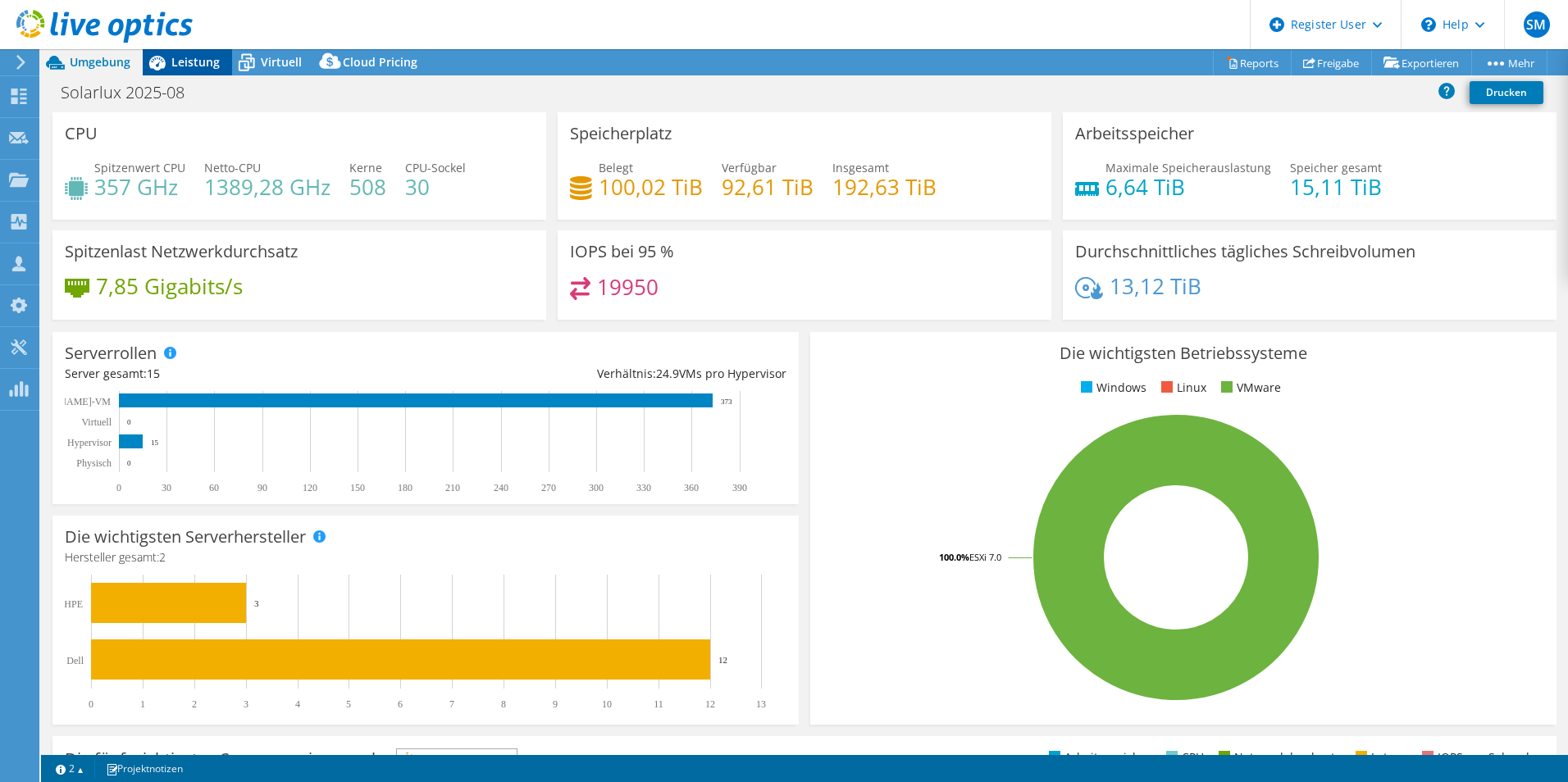
click at [192, 59] on span "Leistung" at bounding box center [196, 62] width 49 height 16
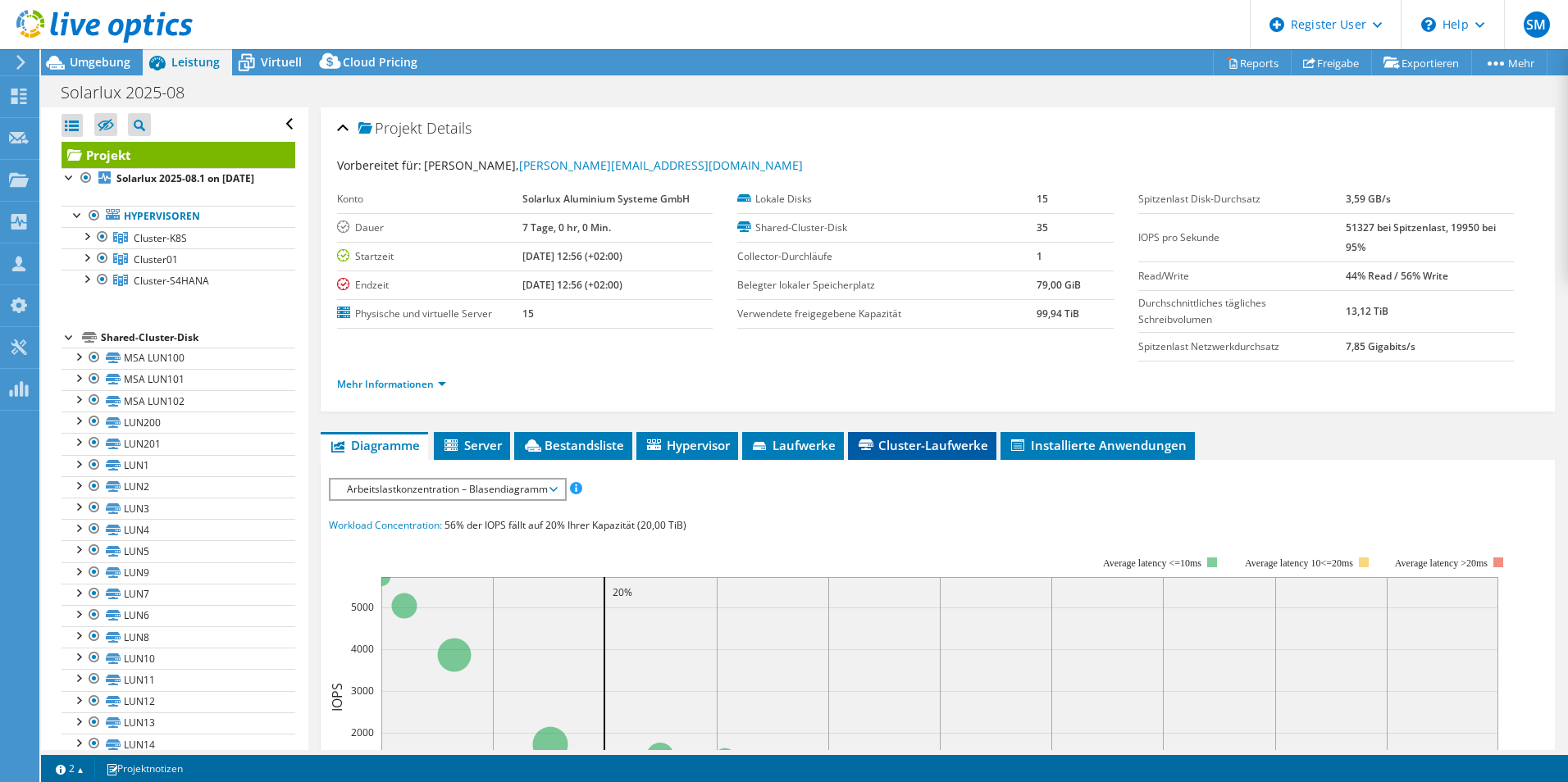
click at [894, 448] on span "Cluster-Laufwerke" at bounding box center [922, 445] width 132 height 17
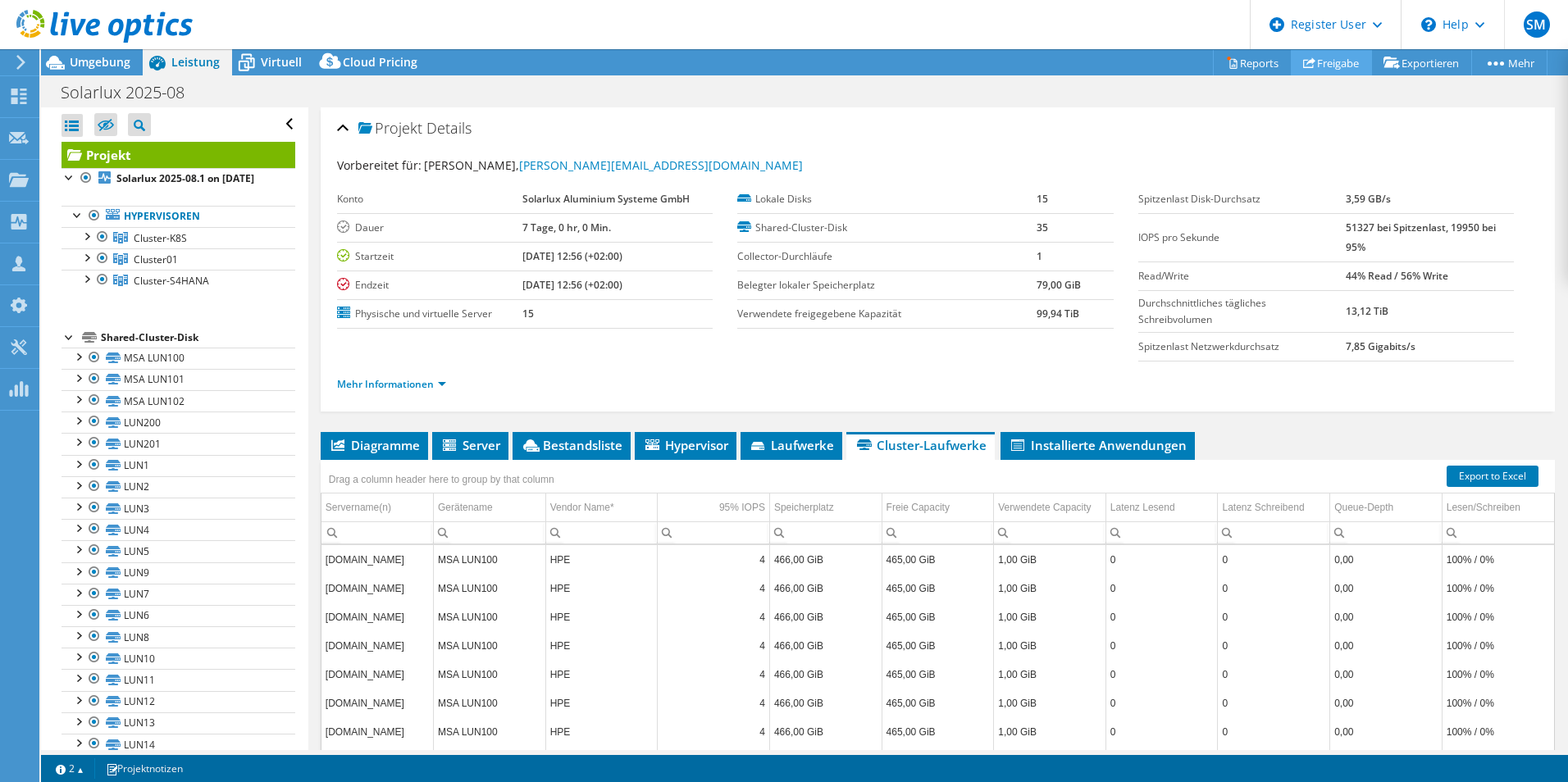
click at [1325, 64] on link "Freigabe" at bounding box center [1330, 62] width 81 height 25
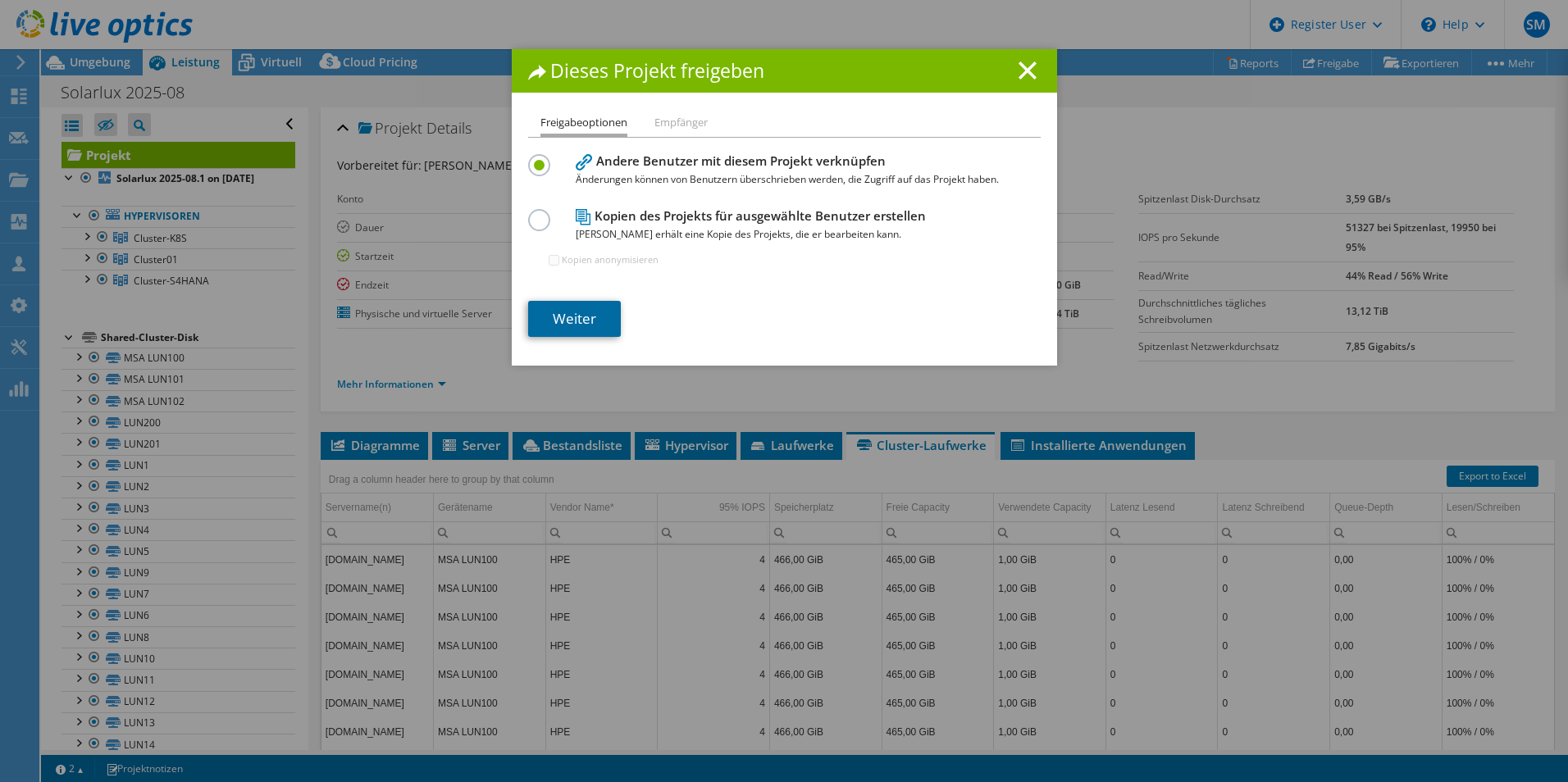
click at [584, 317] on link "Weiter" at bounding box center [574, 318] width 93 height 36
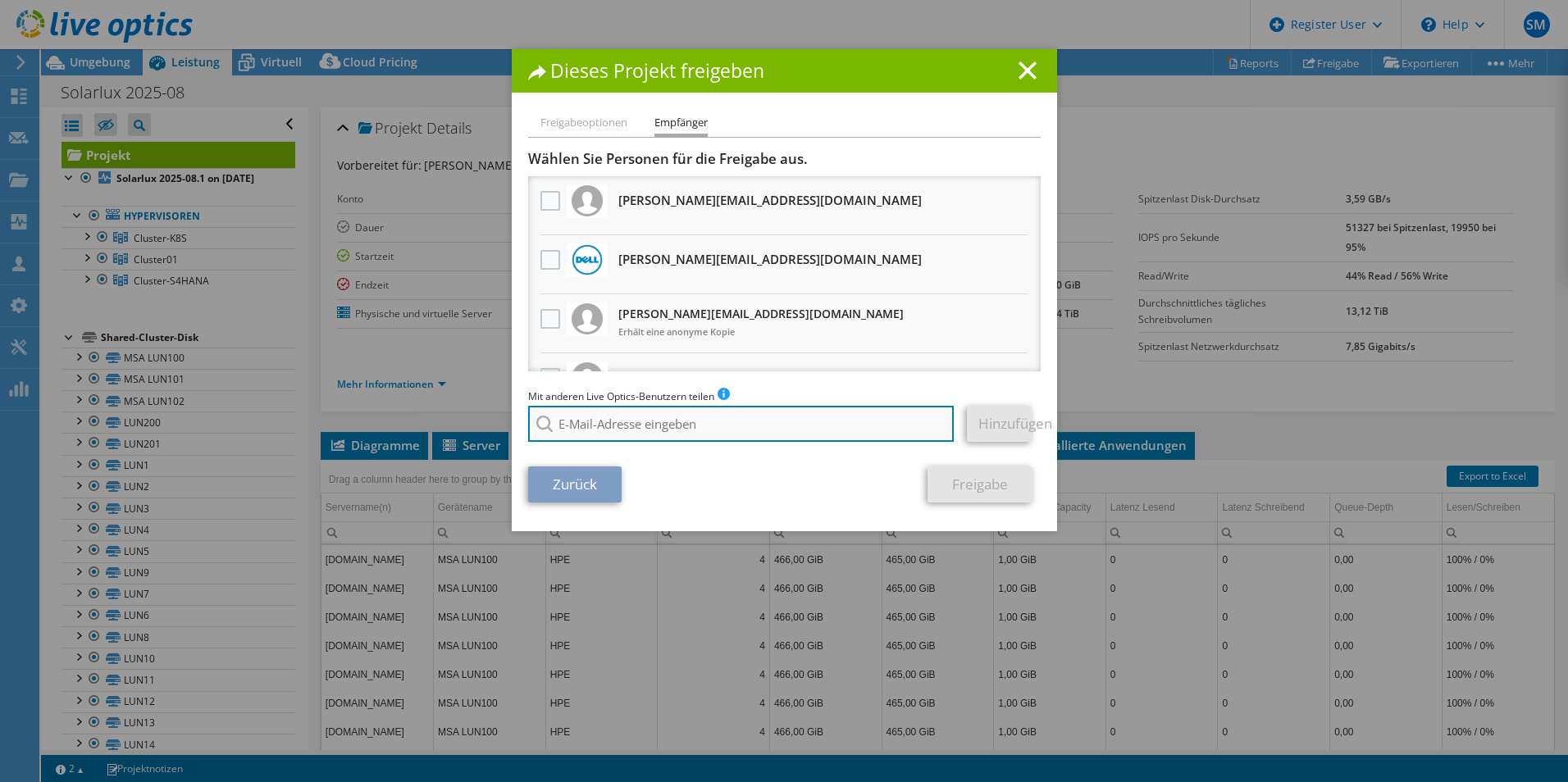
click at [611, 428] on input "search" at bounding box center [741, 424] width 427 height 36
type input "[PERSON_NAME][EMAIL_ADDRESS][DOMAIN_NAME]"
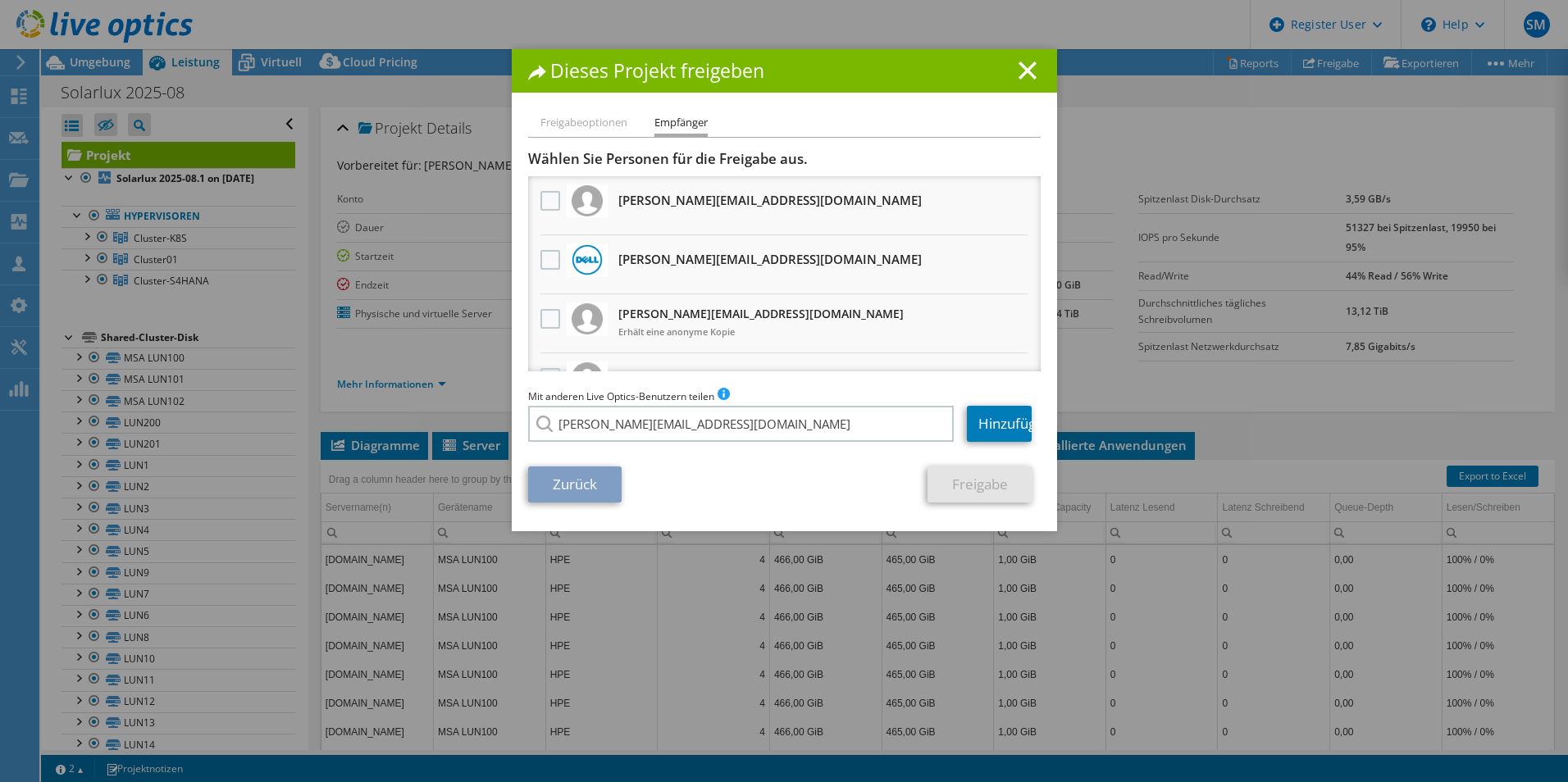
click at [678, 447] on div "Mit anderen Live Optics-Benutzern teilen Geben Sie eine E-Mail-Adresse ein, um …" at bounding box center [784, 419] width 512 height 62
click at [996, 433] on link "Hinzufügen" at bounding box center [999, 424] width 65 height 36
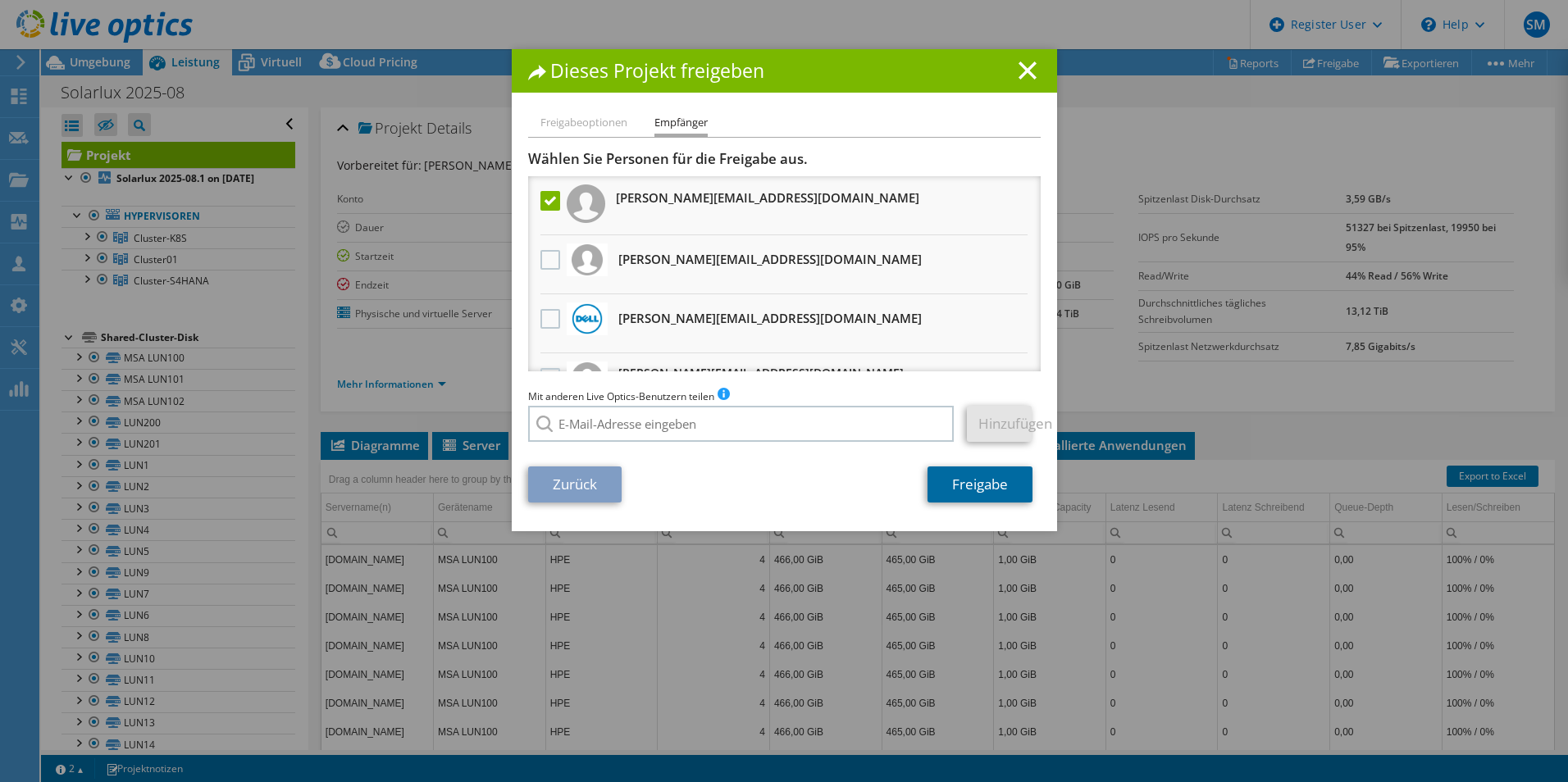
click at [979, 484] on link "Freigabe" at bounding box center [980, 484] width 105 height 36
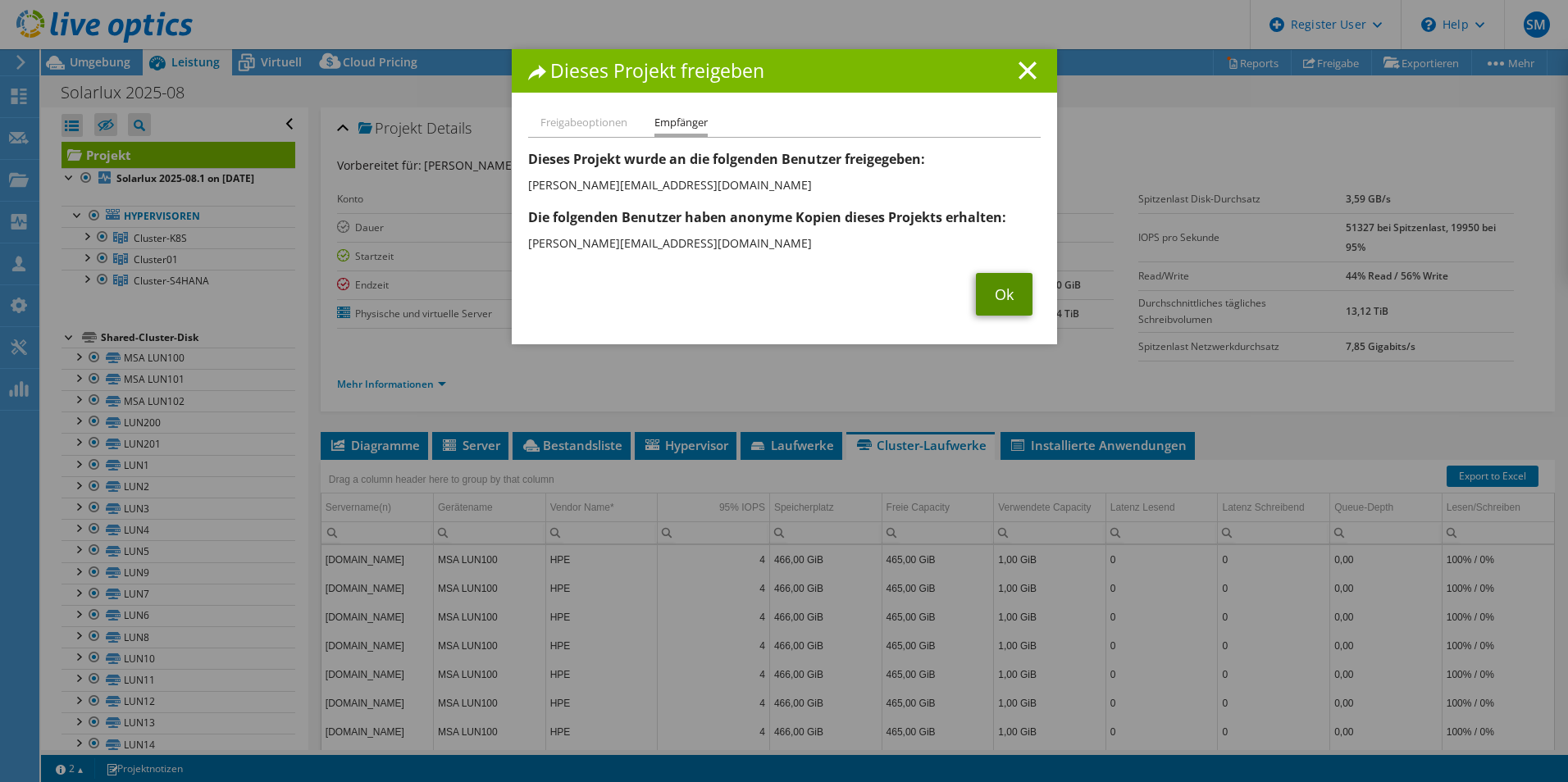
click at [998, 290] on link "Ok" at bounding box center [1004, 294] width 56 height 43
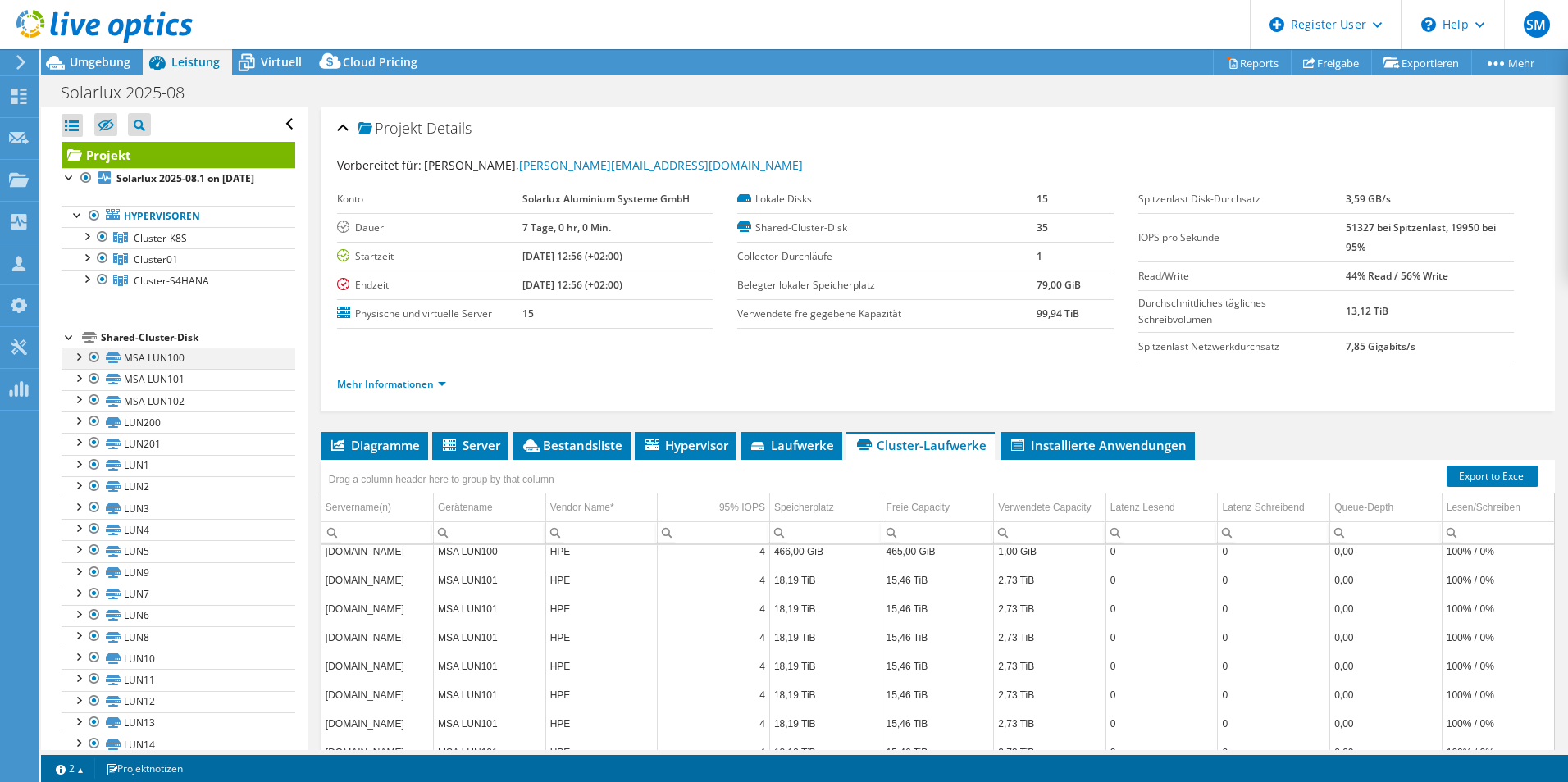
click at [95, 367] on div at bounding box center [93, 357] width 17 height 19
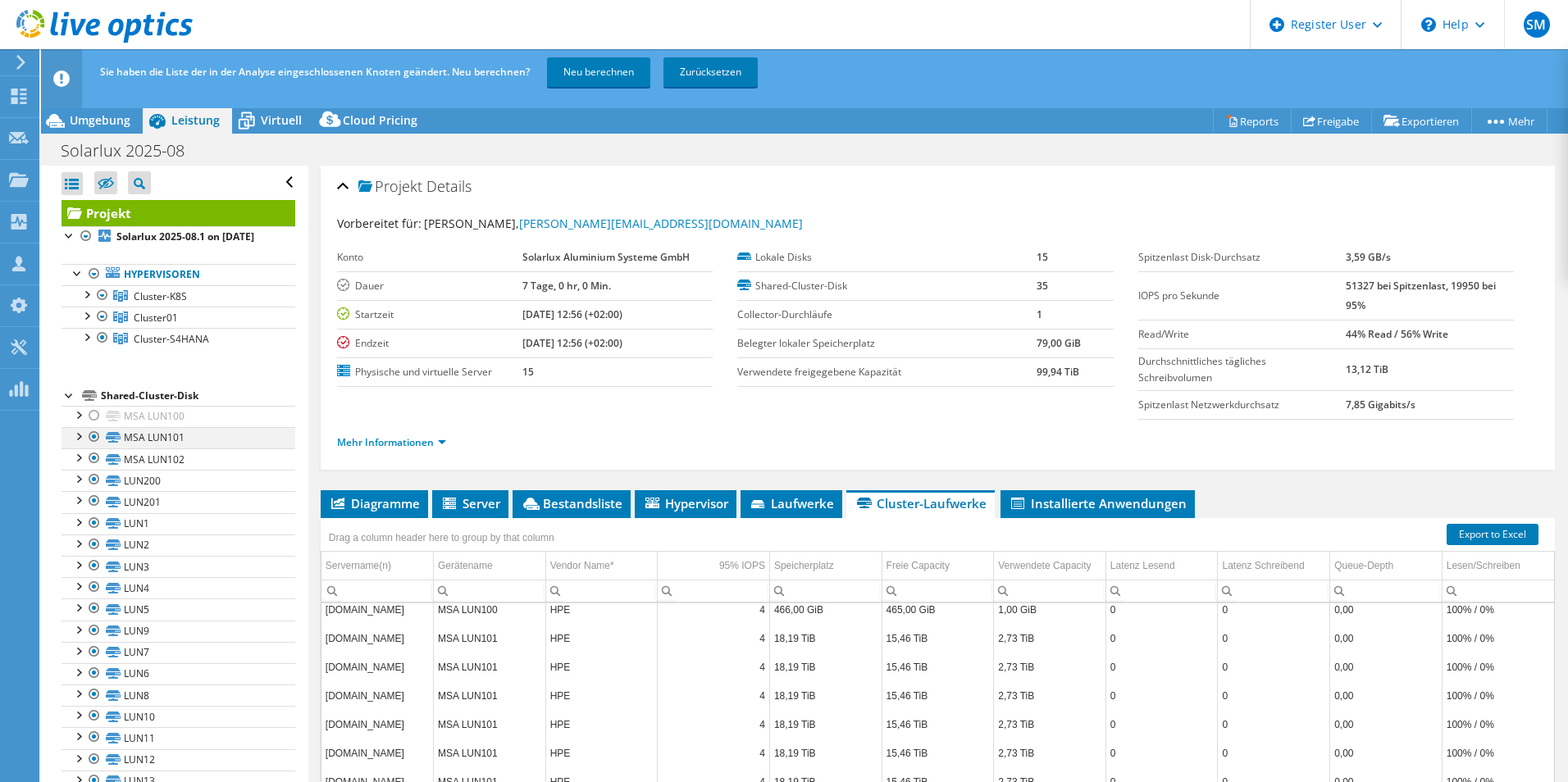
click at [95, 447] on div at bounding box center [93, 437] width 17 height 19
drag, startPoint x: 94, startPoint y: 475, endPoint x: 117, endPoint y: 475, distance: 23.0
click at [93, 468] on div at bounding box center [93, 459] width 17 height 19
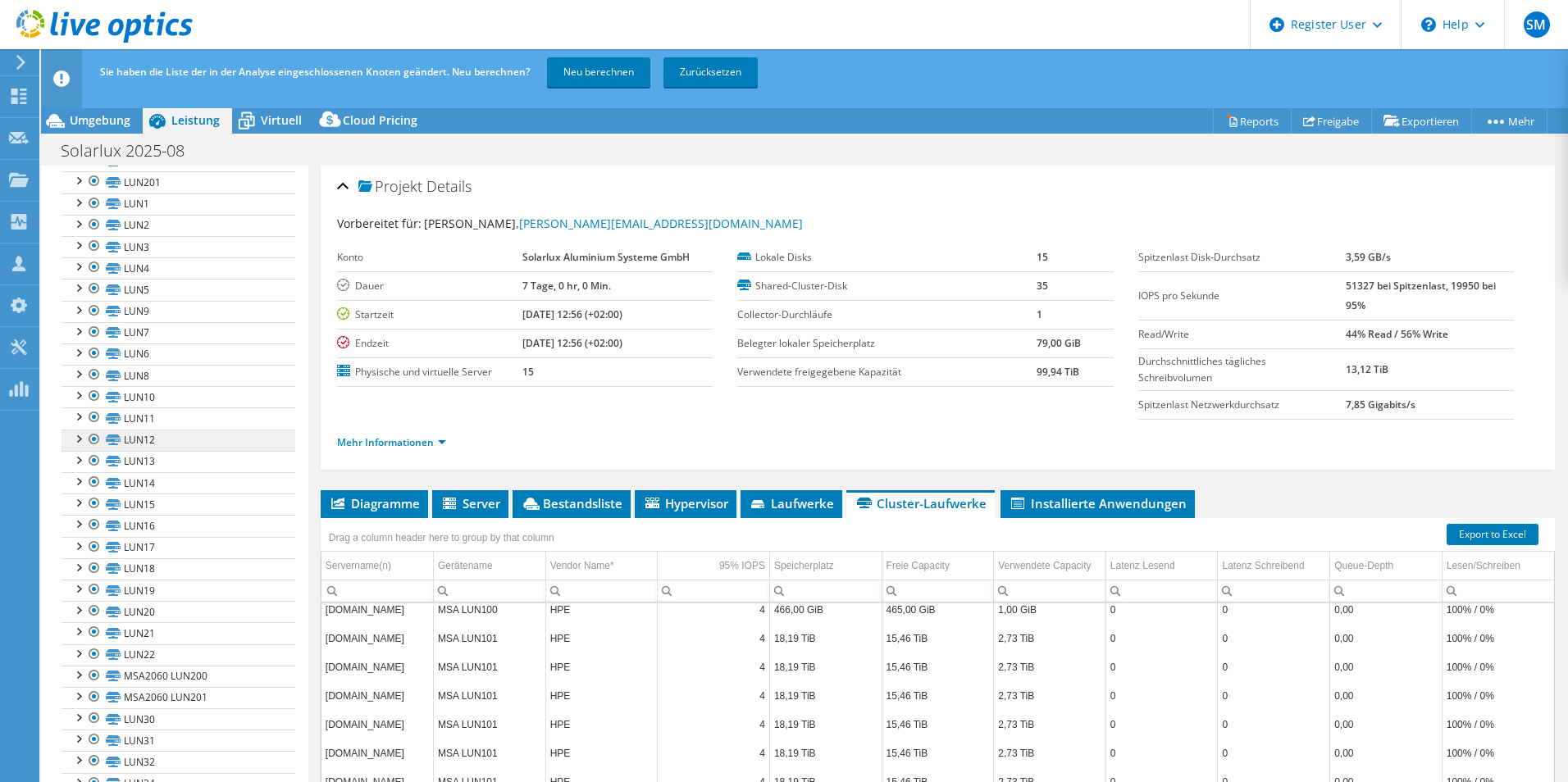
scroll to position [383, 0]
drag, startPoint x: 96, startPoint y: 625, endPoint x: 106, endPoint y: 641, distance: 18.9
click at [96, 628] on div at bounding box center [93, 626] width 17 height 19
click at [96, 647] on div at bounding box center [93, 648] width 17 height 19
click at [93, 623] on div at bounding box center [93, 626] width 17 height 19
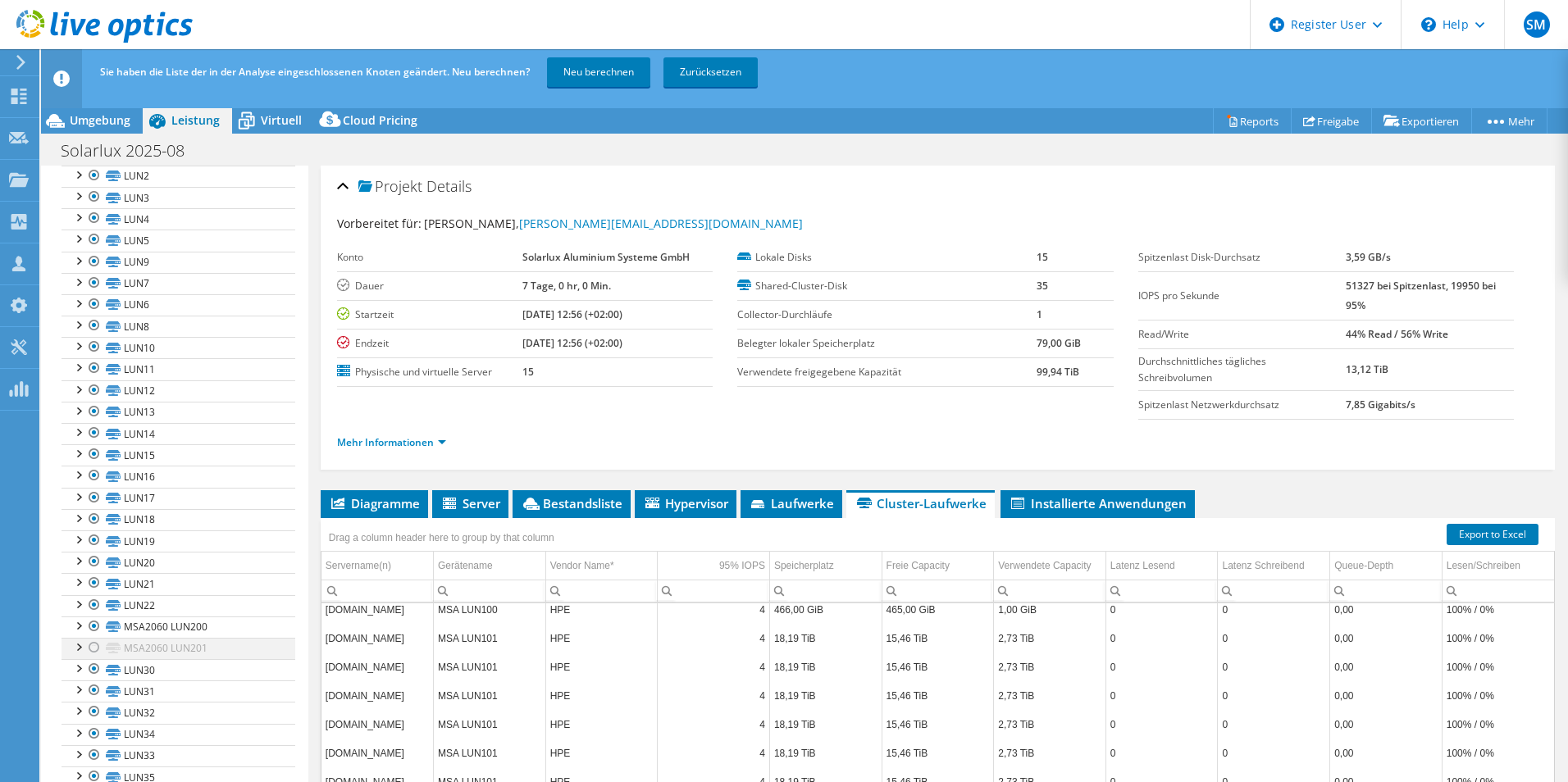
click at [90, 650] on div at bounding box center [93, 648] width 17 height 19
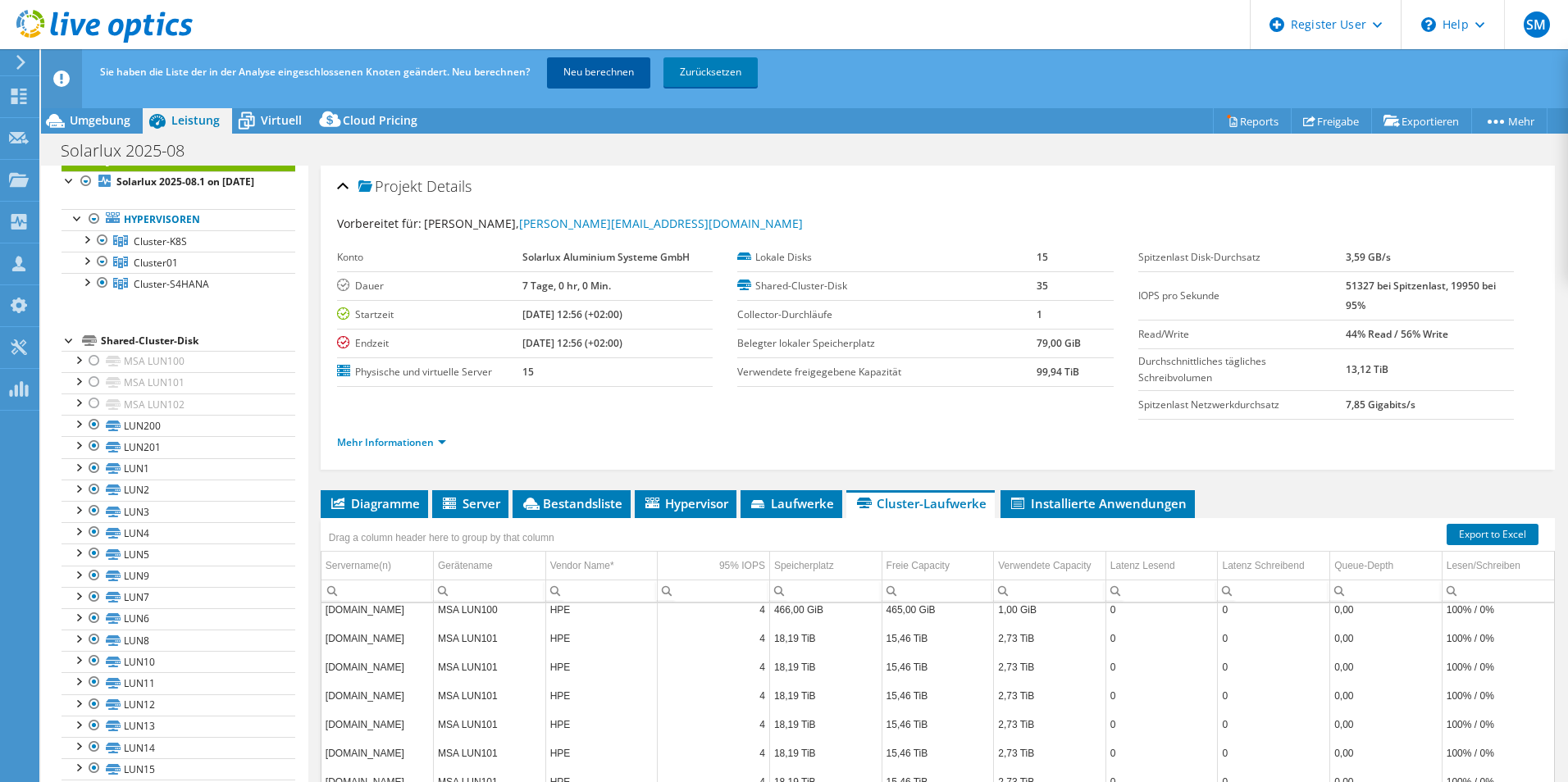
click at [611, 60] on link "Neu berechnen" at bounding box center [599, 72] width 103 height 29
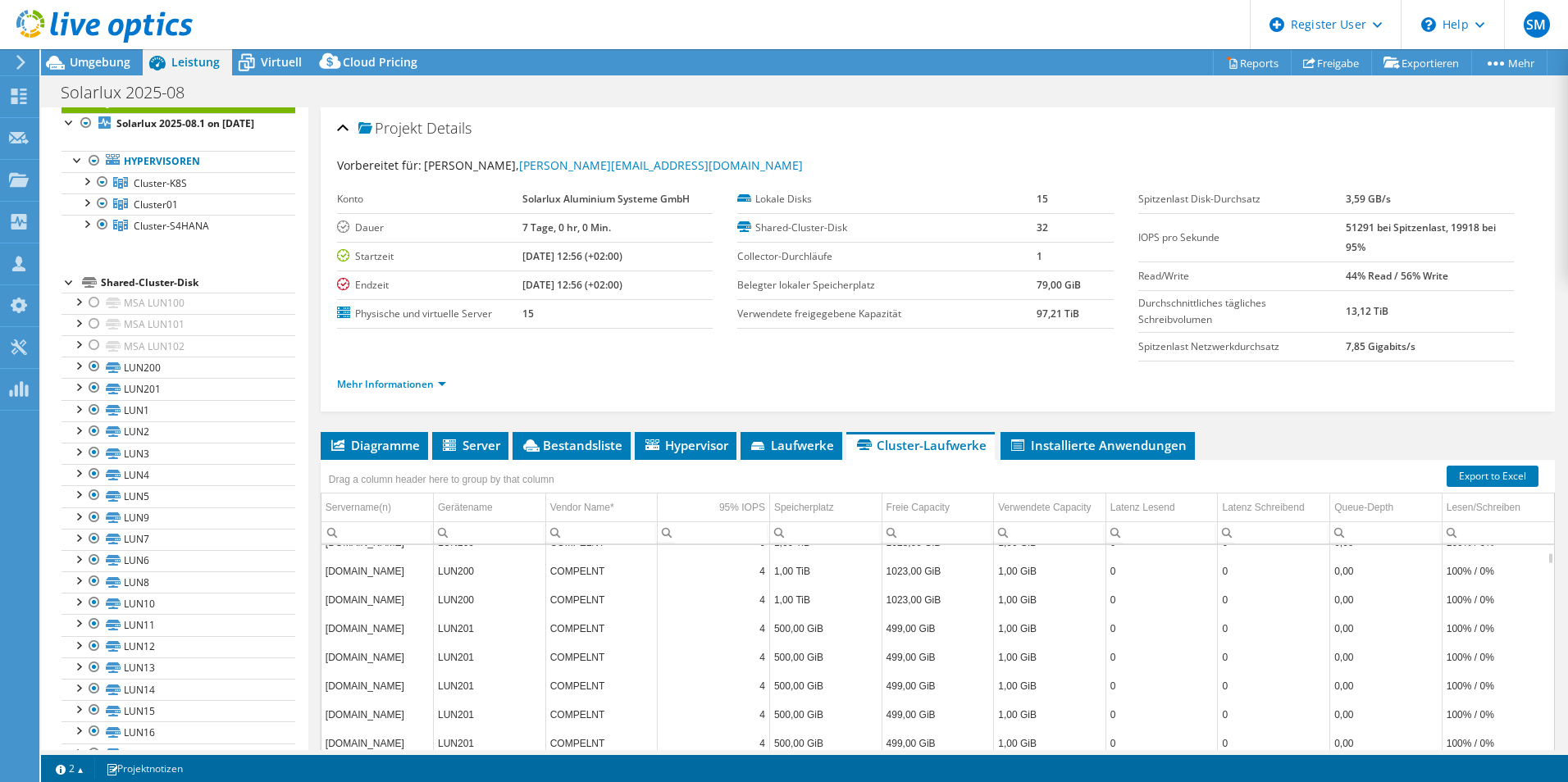
scroll to position [0, 0]
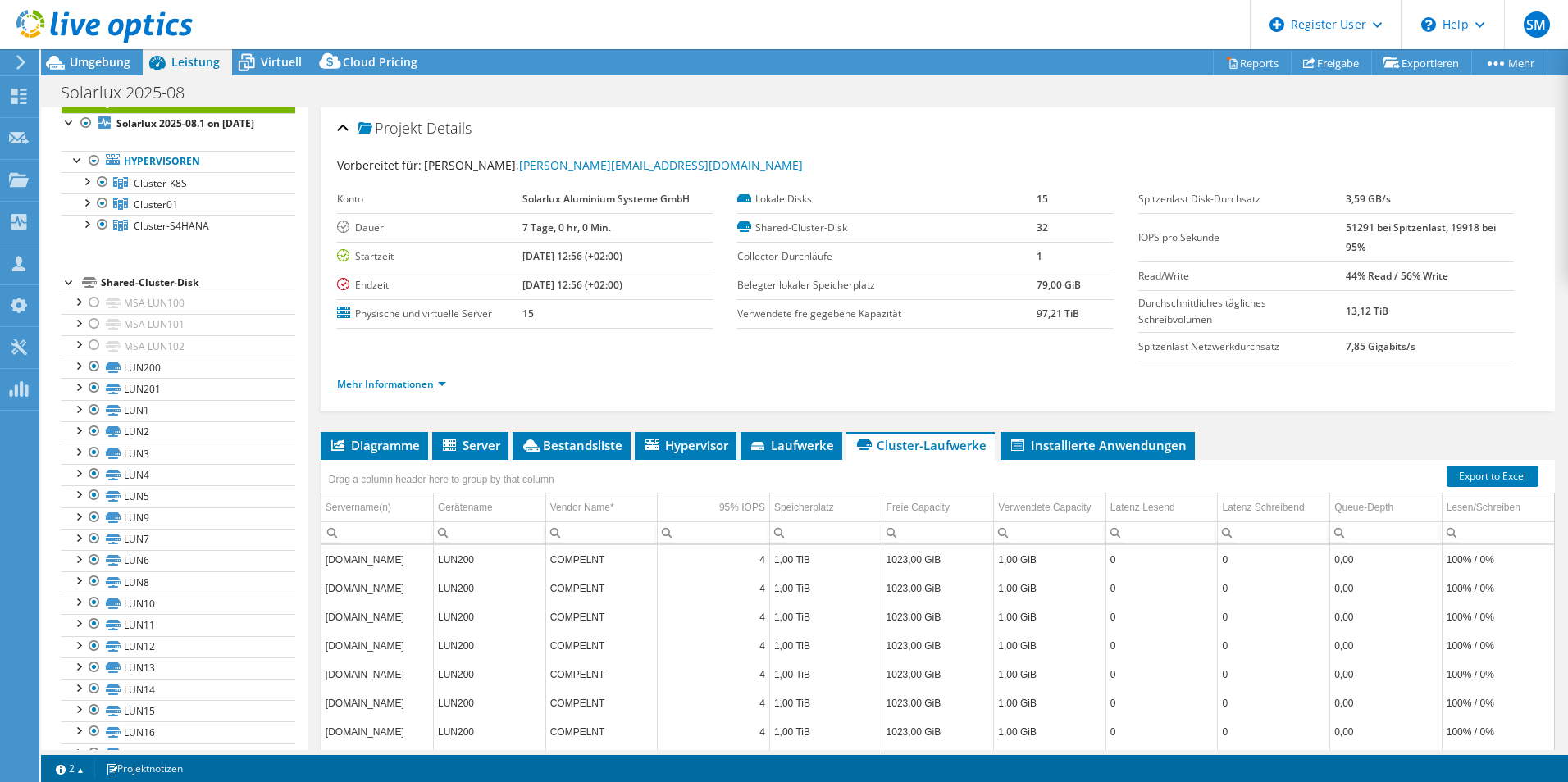
click at [414, 385] on link "Mehr Informationen" at bounding box center [392, 384] width 109 height 14
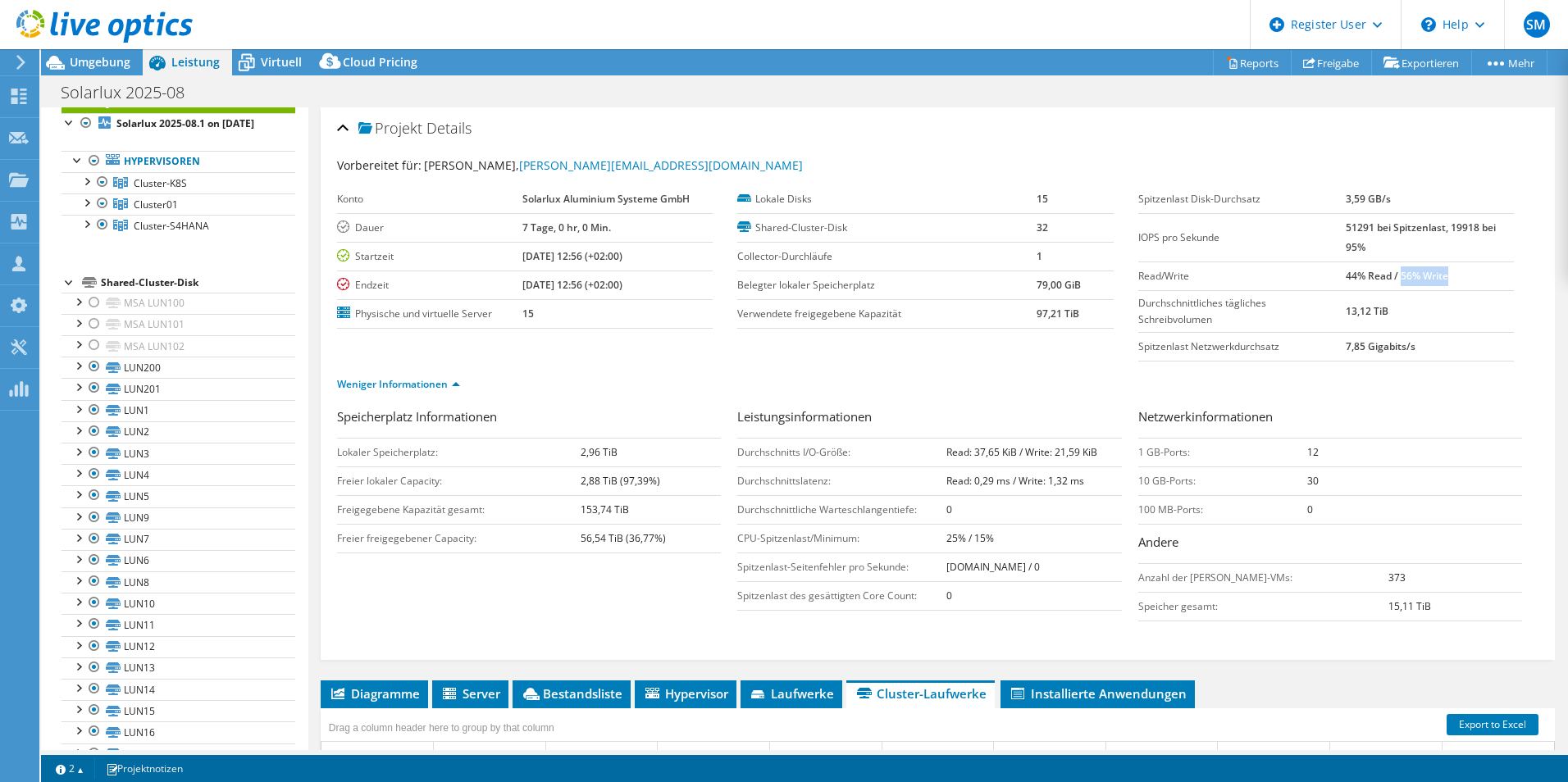
drag, startPoint x: 1391, startPoint y: 276, endPoint x: 1450, endPoint y: 278, distance: 59.0
click at [1450, 278] on td "44% Read / 56% Write" at bounding box center [1430, 276] width 168 height 28
click at [390, 697] on span "Diagramme" at bounding box center [374, 693] width 91 height 17
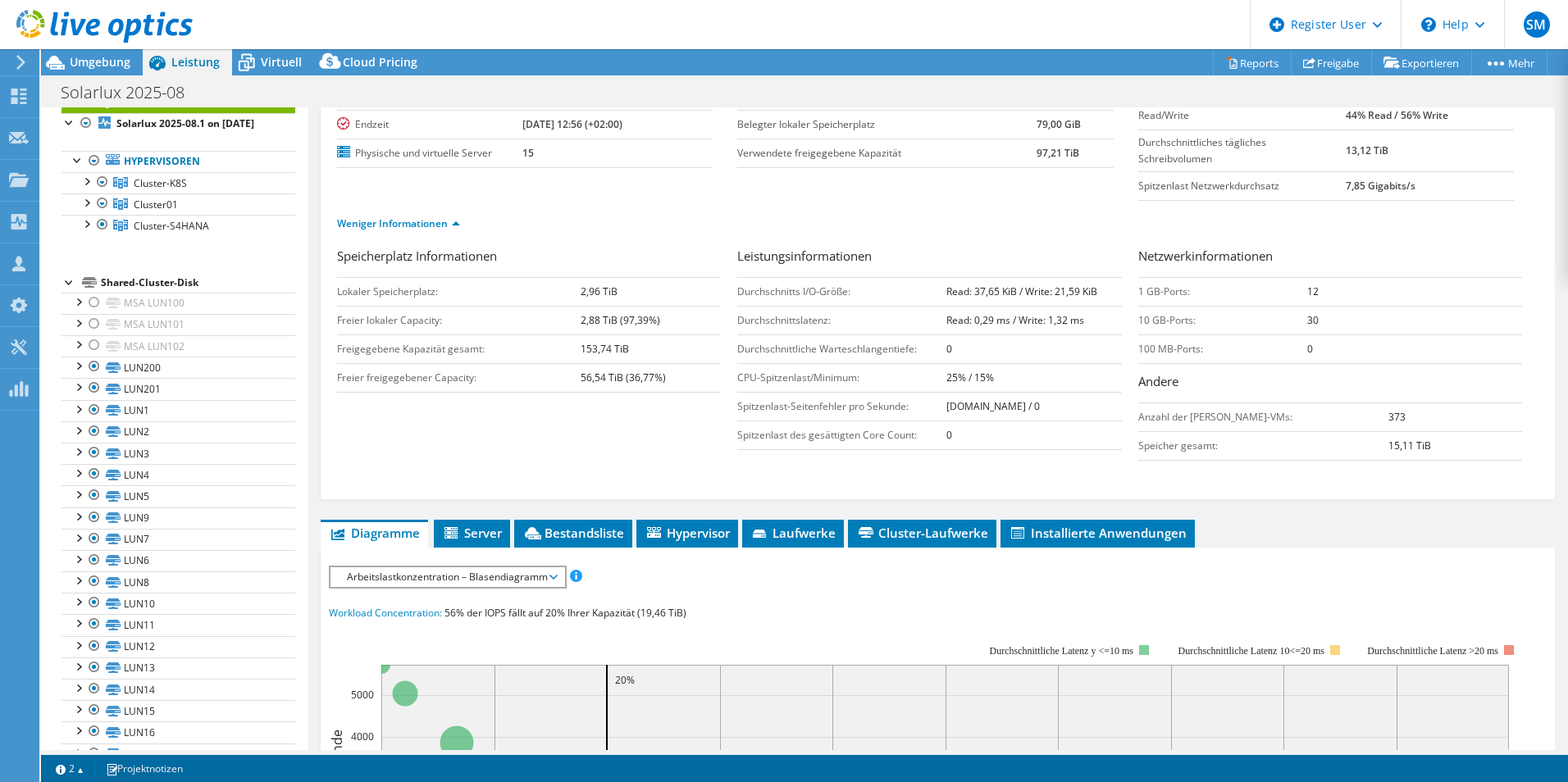
scroll to position [164, 0]
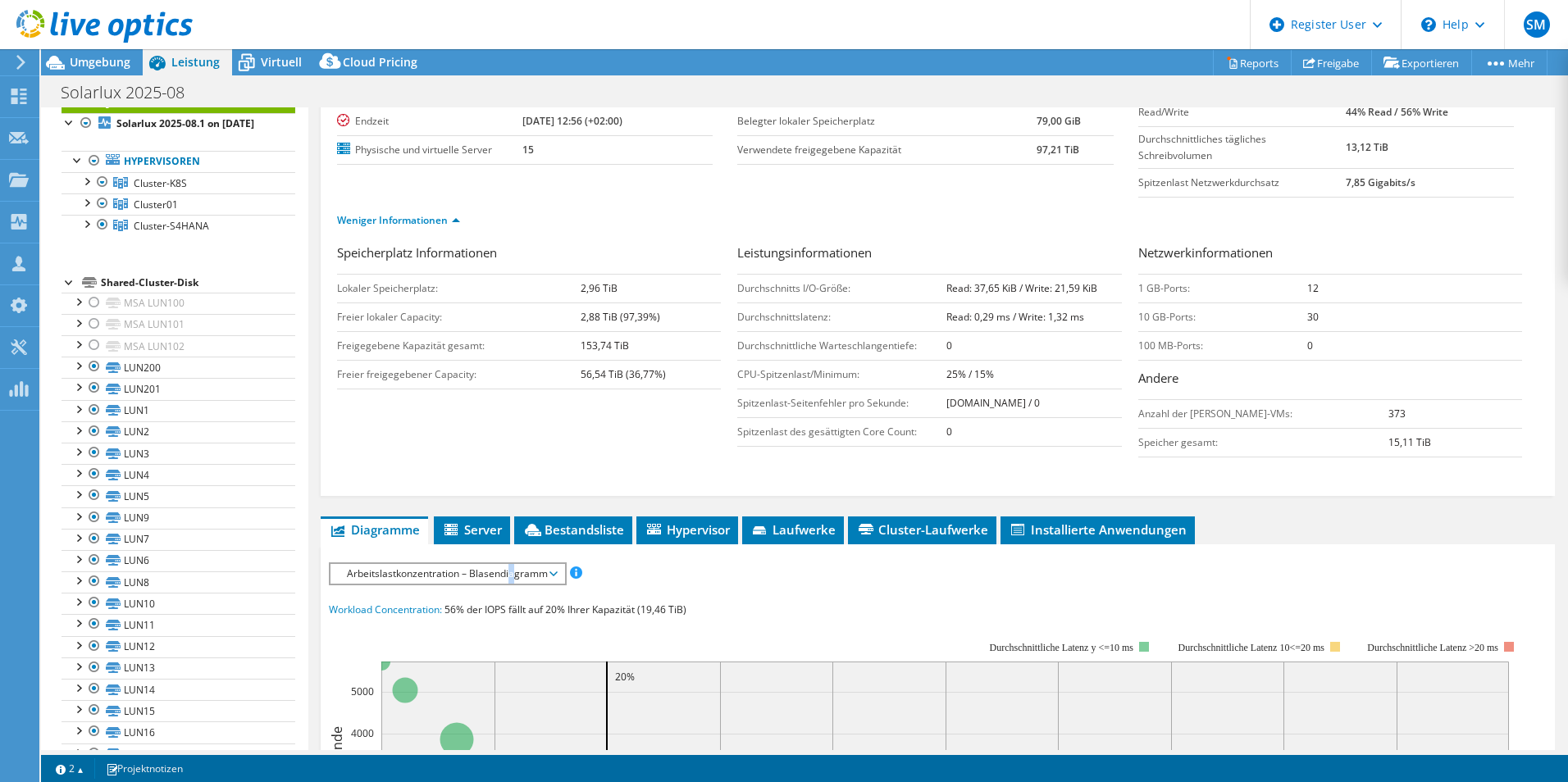
click at [511, 569] on span "Arbeitslastkonzentration – Blasendiagramm" at bounding box center [447, 574] width 217 height 19
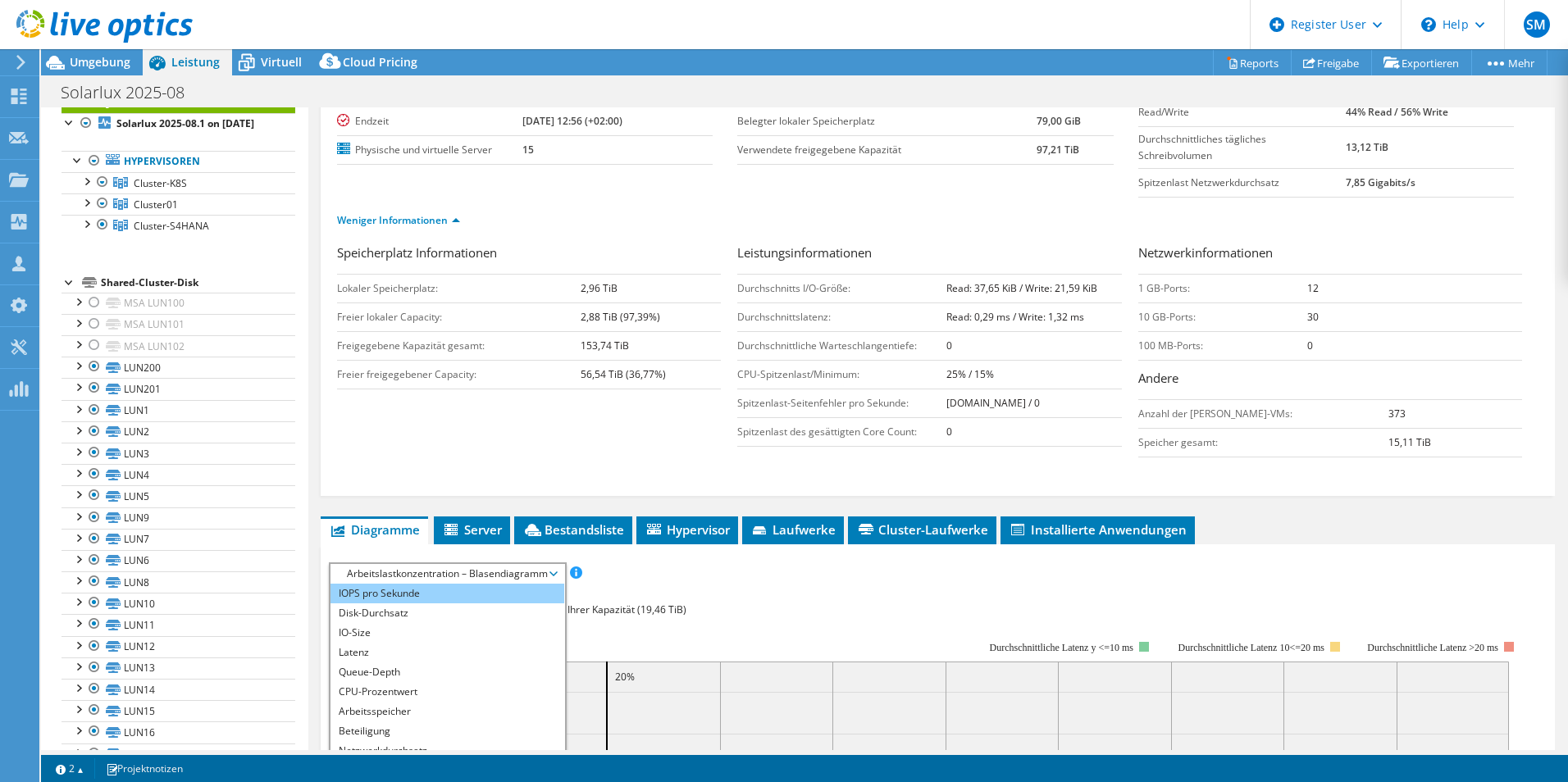
drag, startPoint x: 511, startPoint y: 569, endPoint x: 375, endPoint y: 598, distance: 139.1
click at [375, 598] on li "IOPS pro Sekunde" at bounding box center [447, 594] width 234 height 19
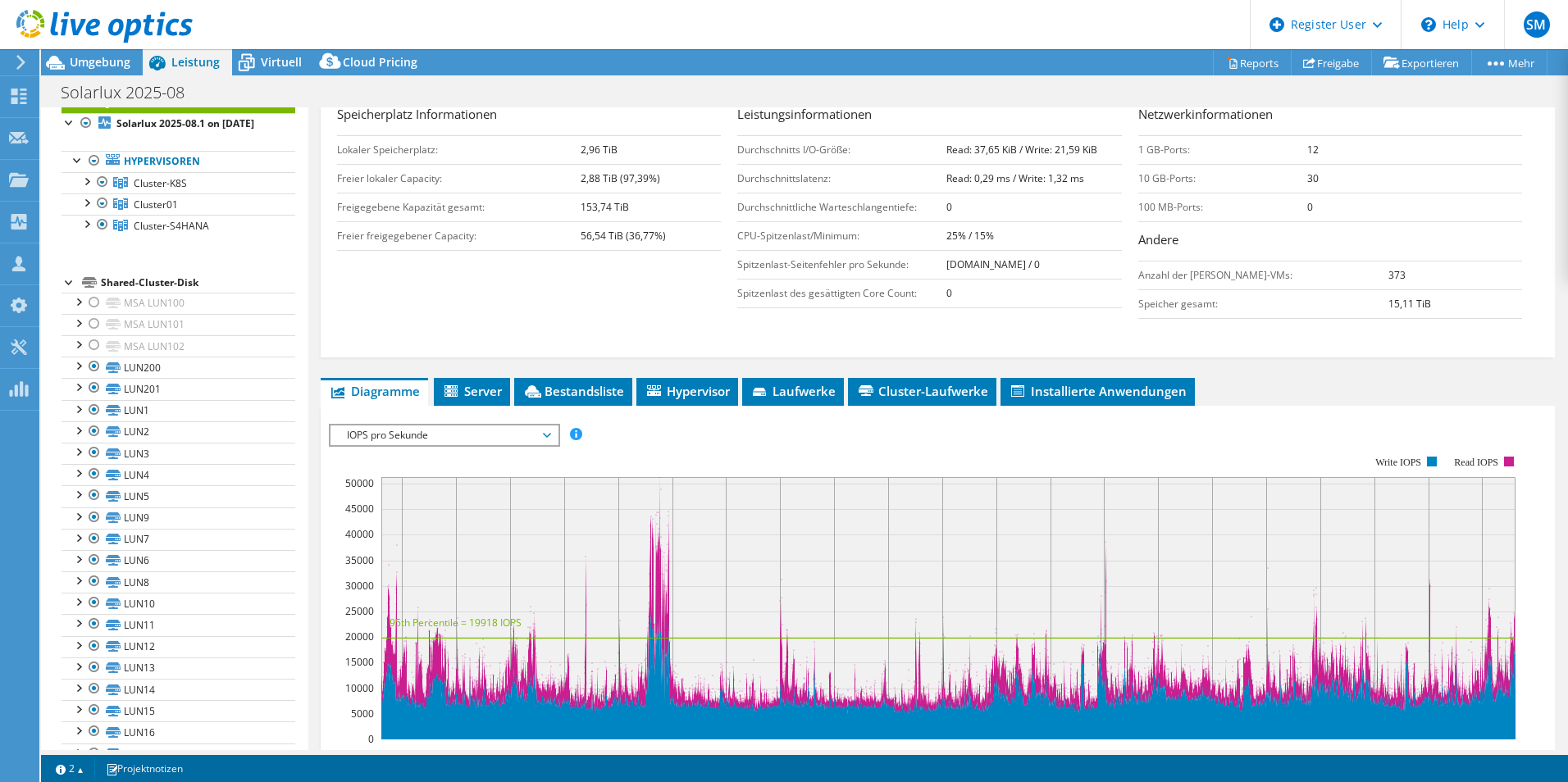
scroll to position [328, 0]
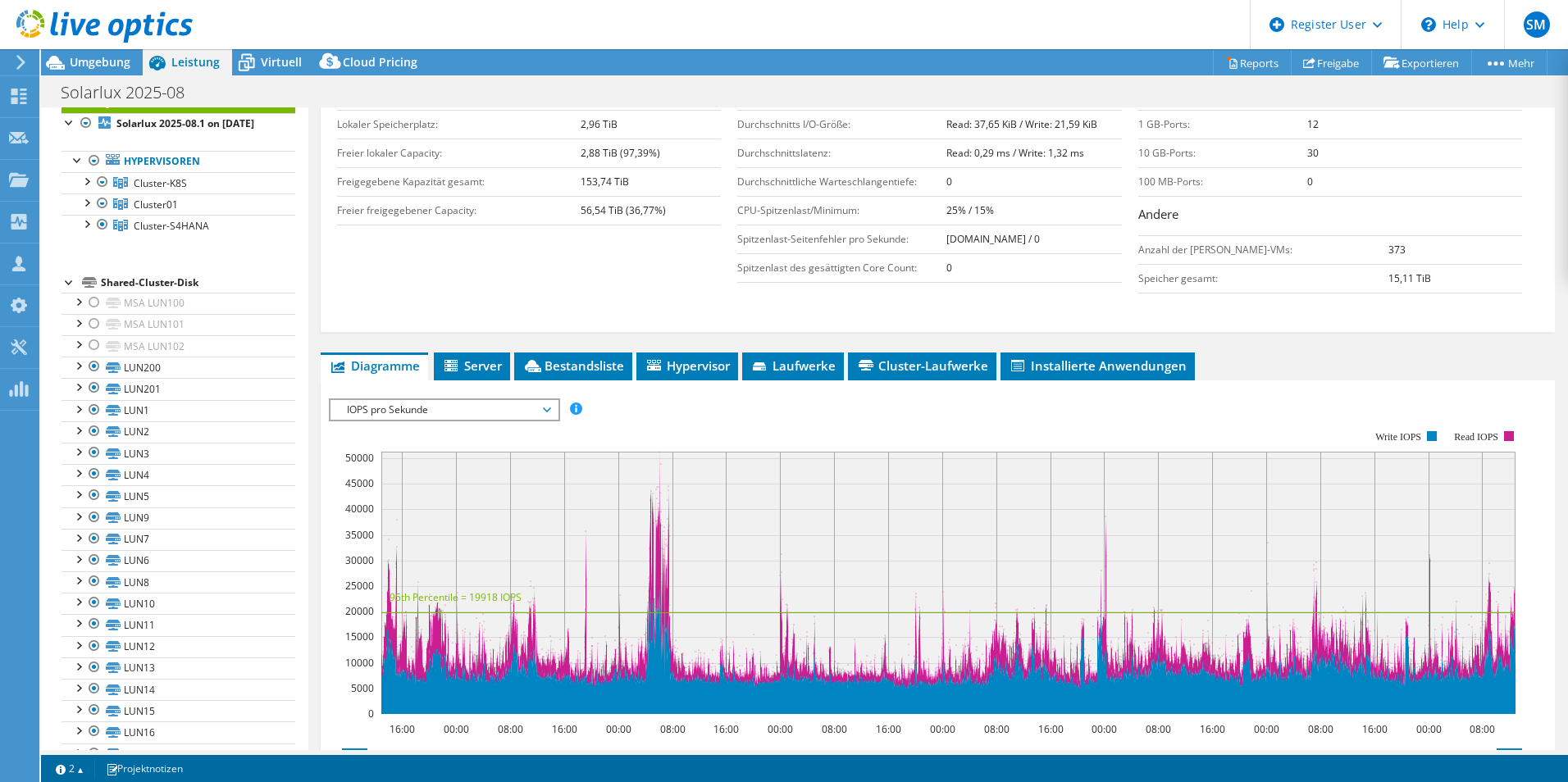
click at [506, 418] on span "IOPS pro Sekunde" at bounding box center [444, 410] width 210 height 19
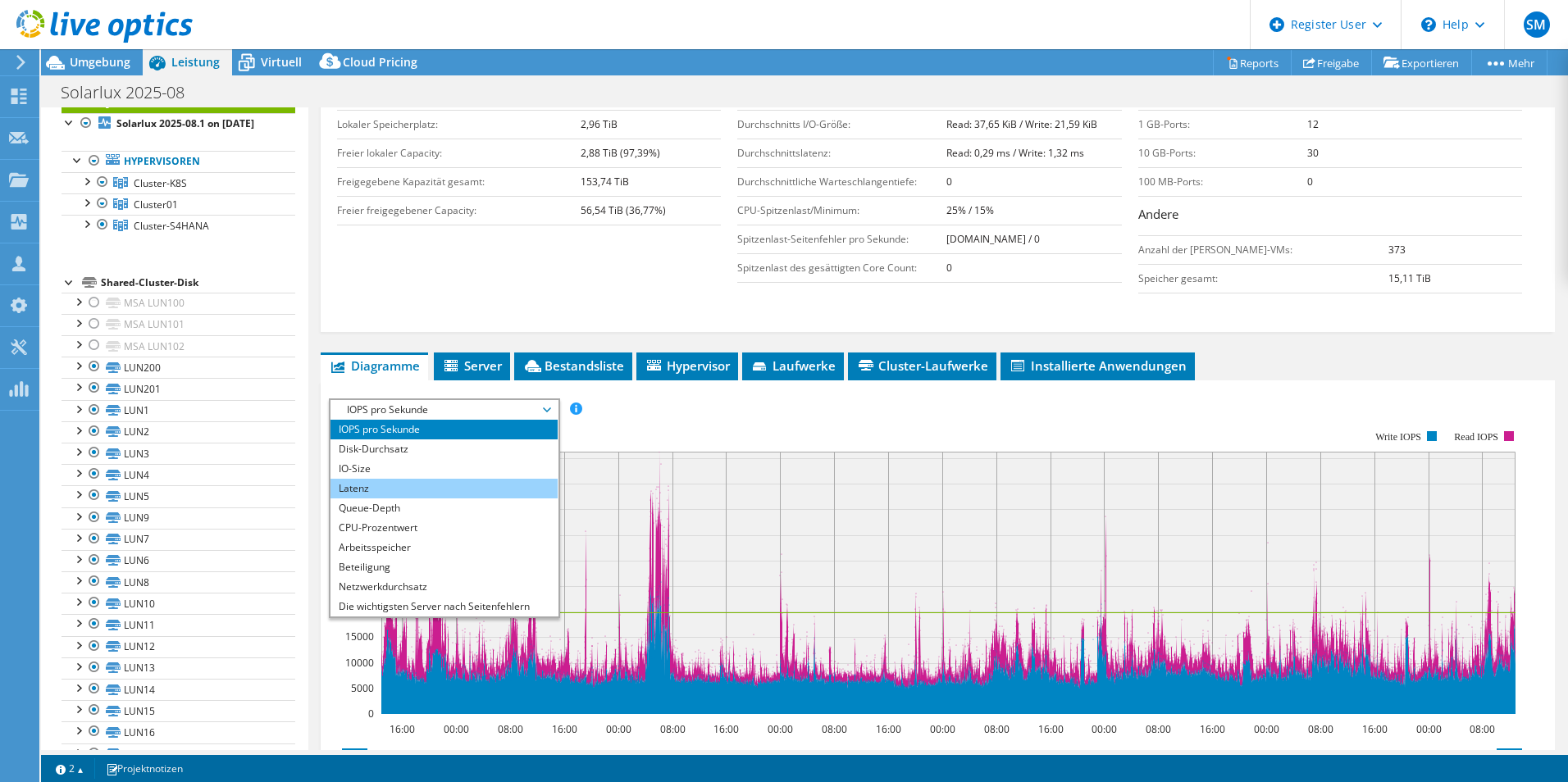
click at [505, 485] on li "Latenz" at bounding box center [443, 489] width 227 height 19
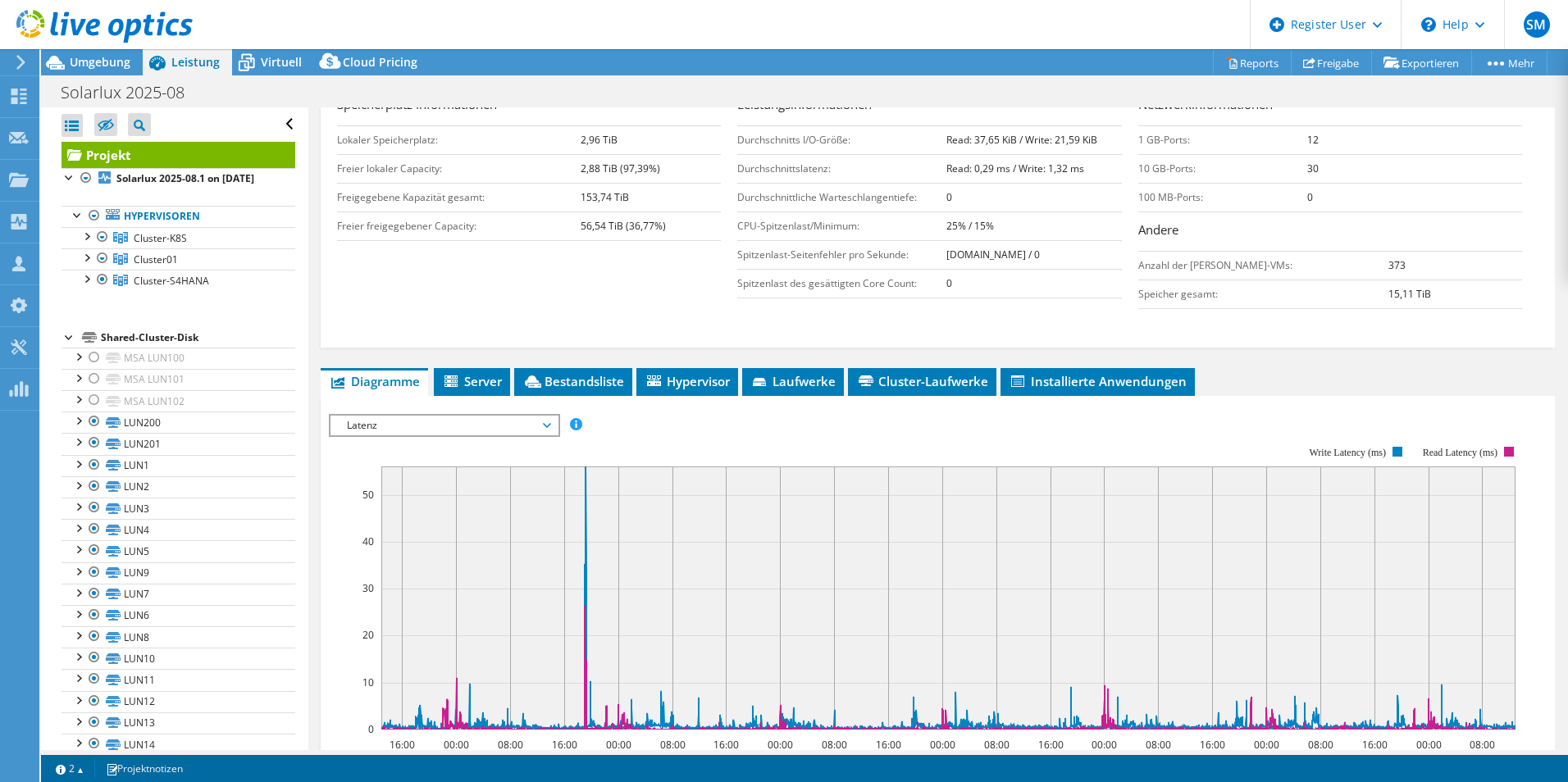
scroll to position [246, 0]
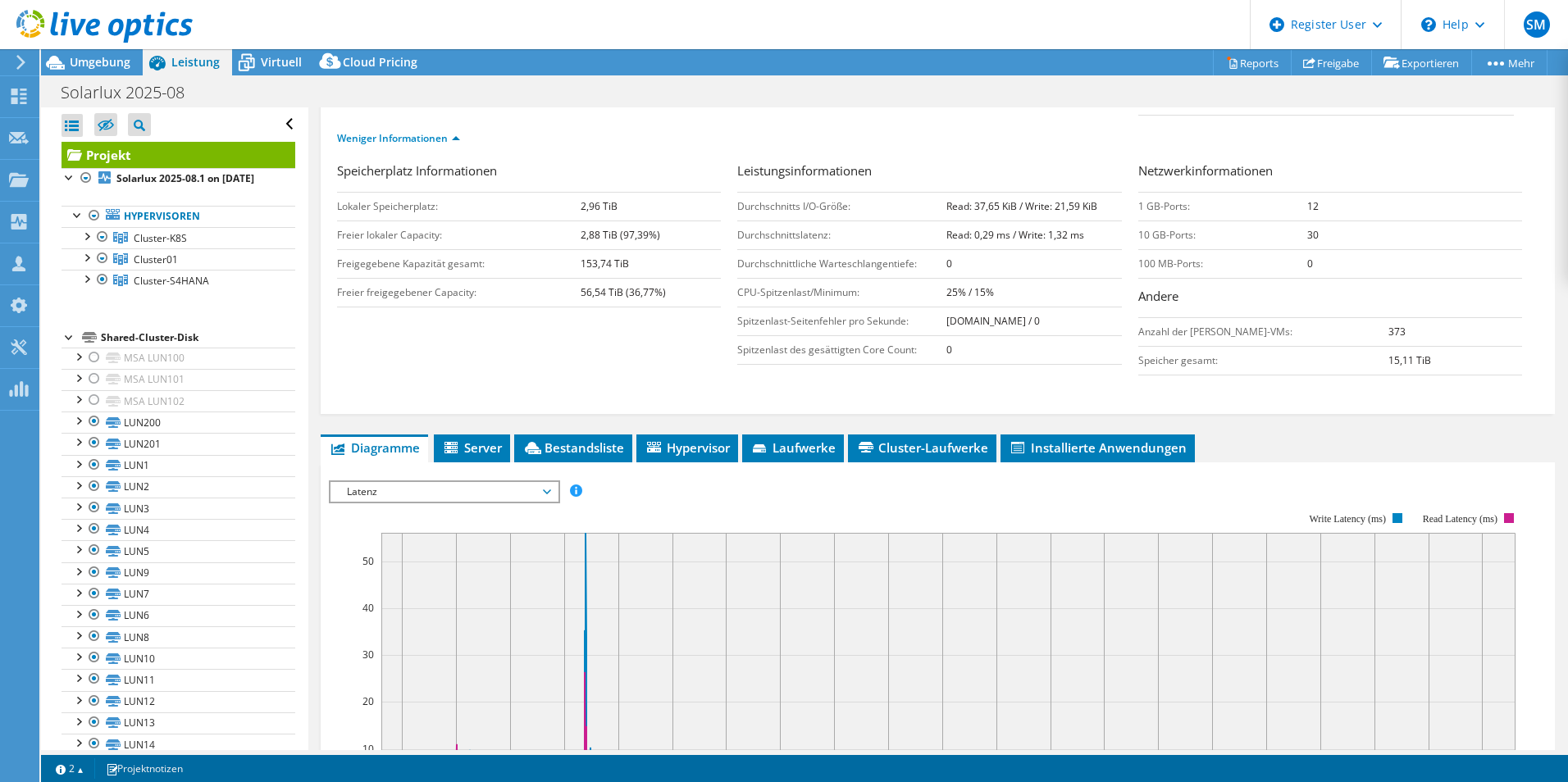
click at [476, 495] on span "Latenz" at bounding box center [444, 492] width 210 height 19
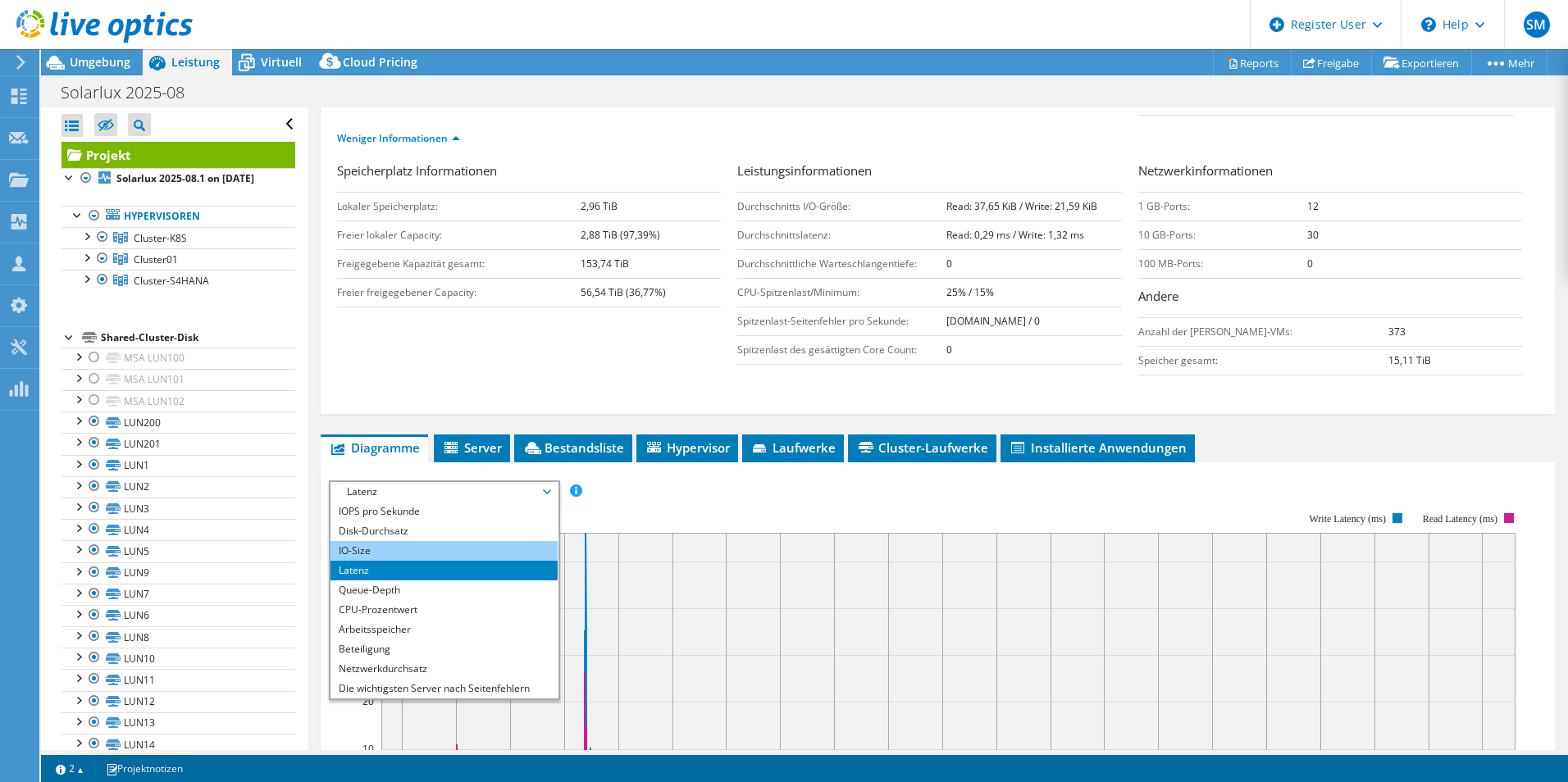
click at [416, 548] on li "IO-Size" at bounding box center [443, 551] width 227 height 19
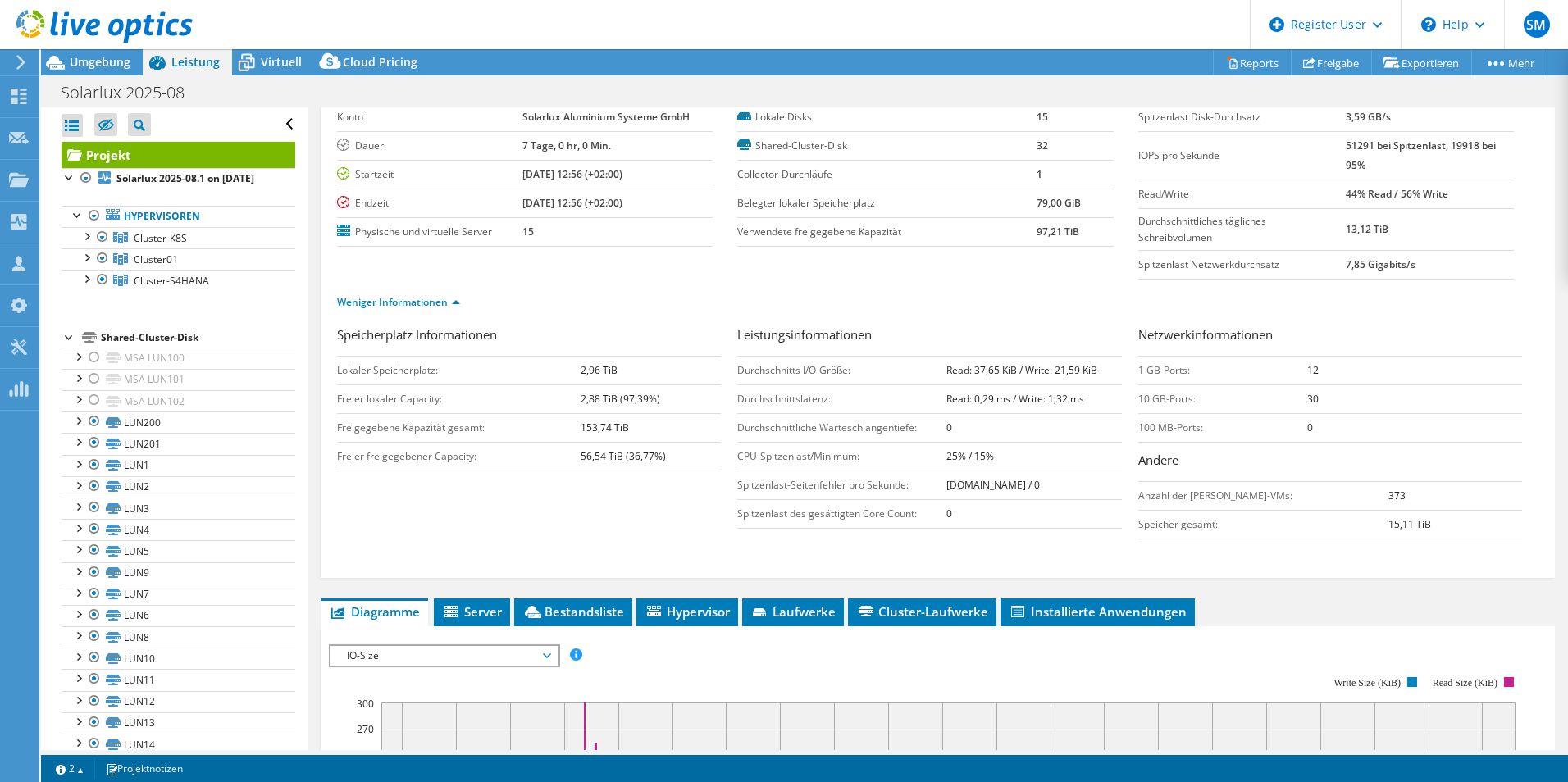
scroll to position [0, 0]
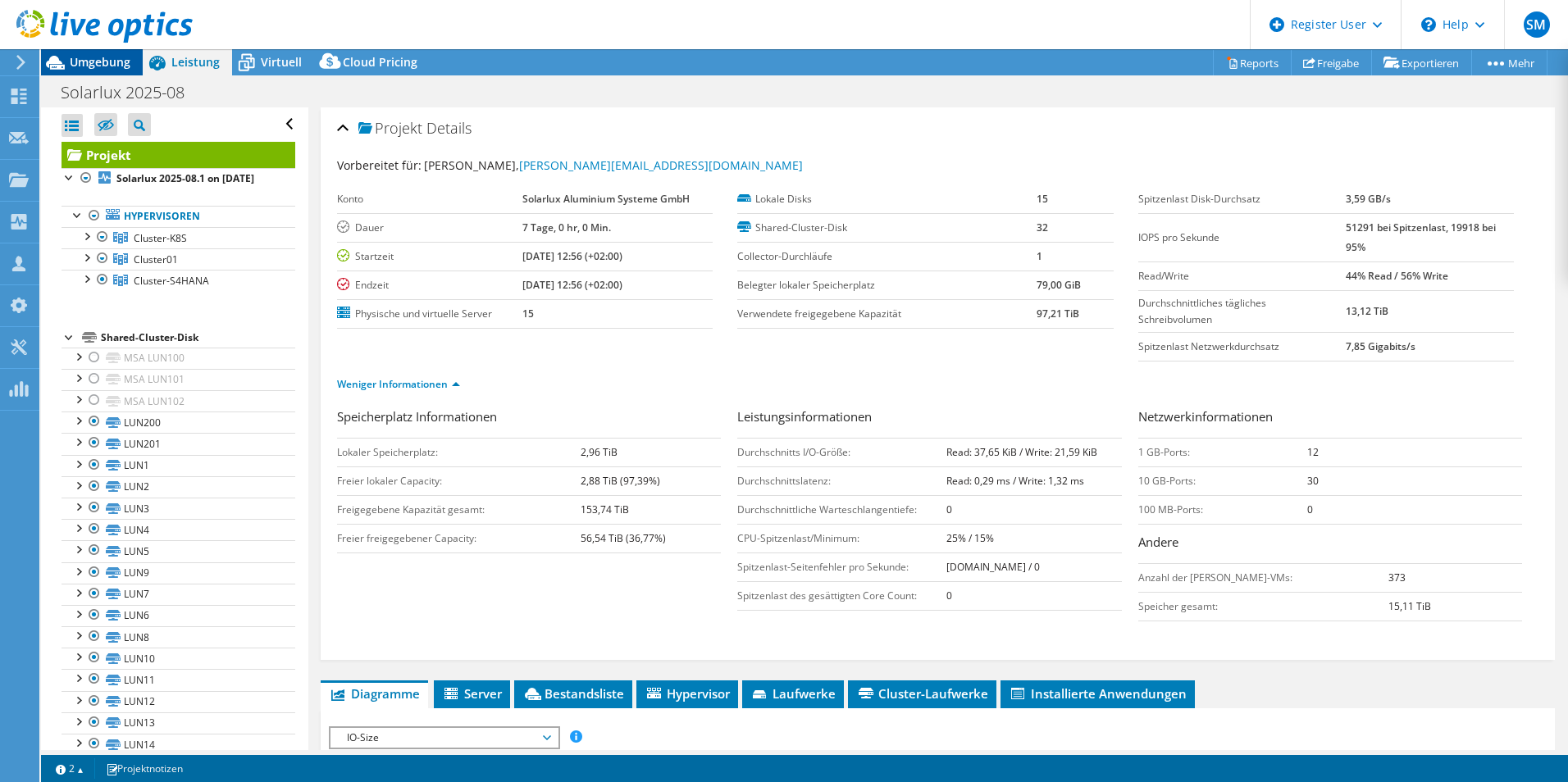
click at [117, 60] on span "Umgebung" at bounding box center [100, 62] width 60 height 16
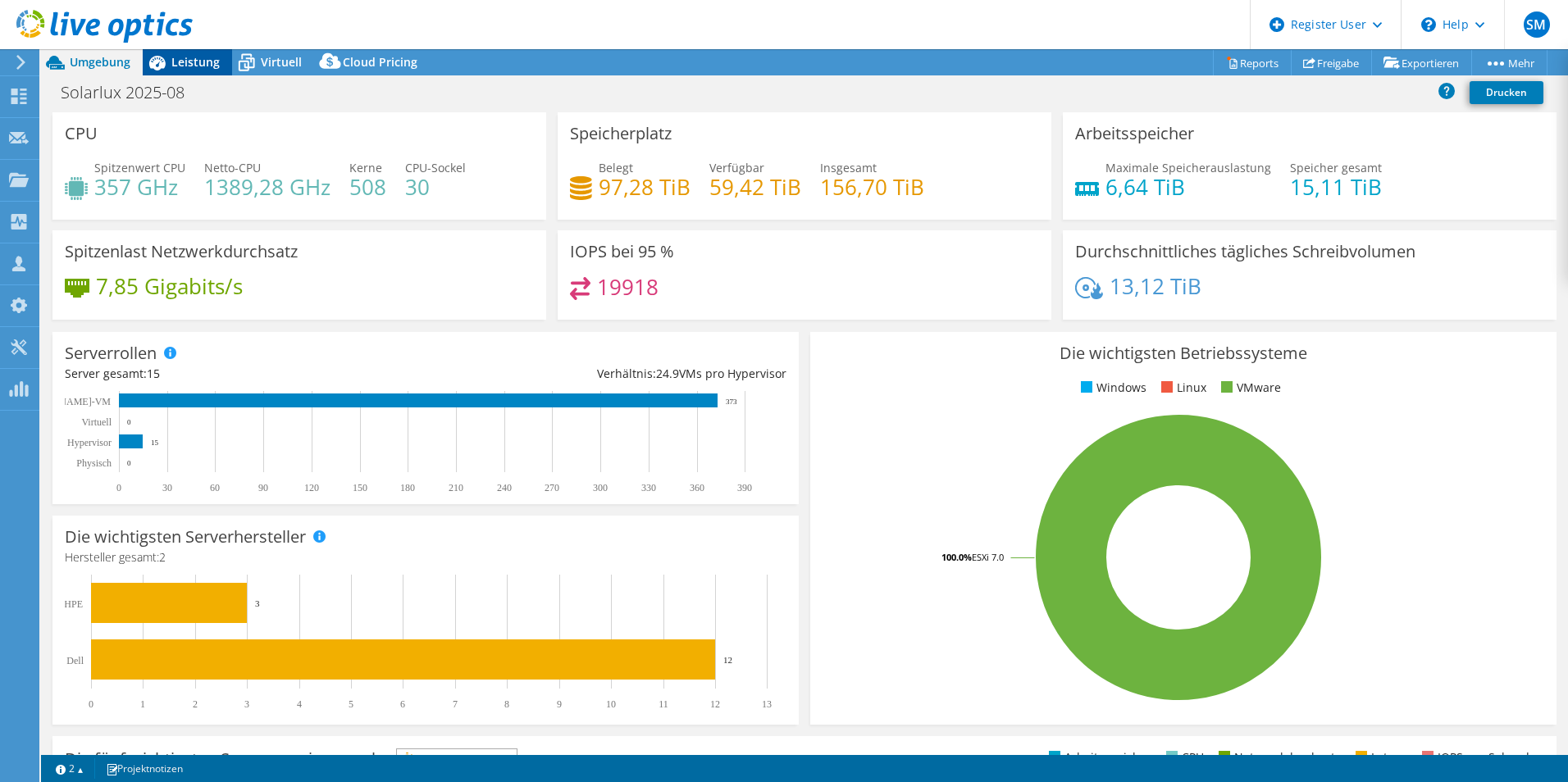
click at [205, 59] on span "Leistung" at bounding box center [196, 62] width 49 height 16
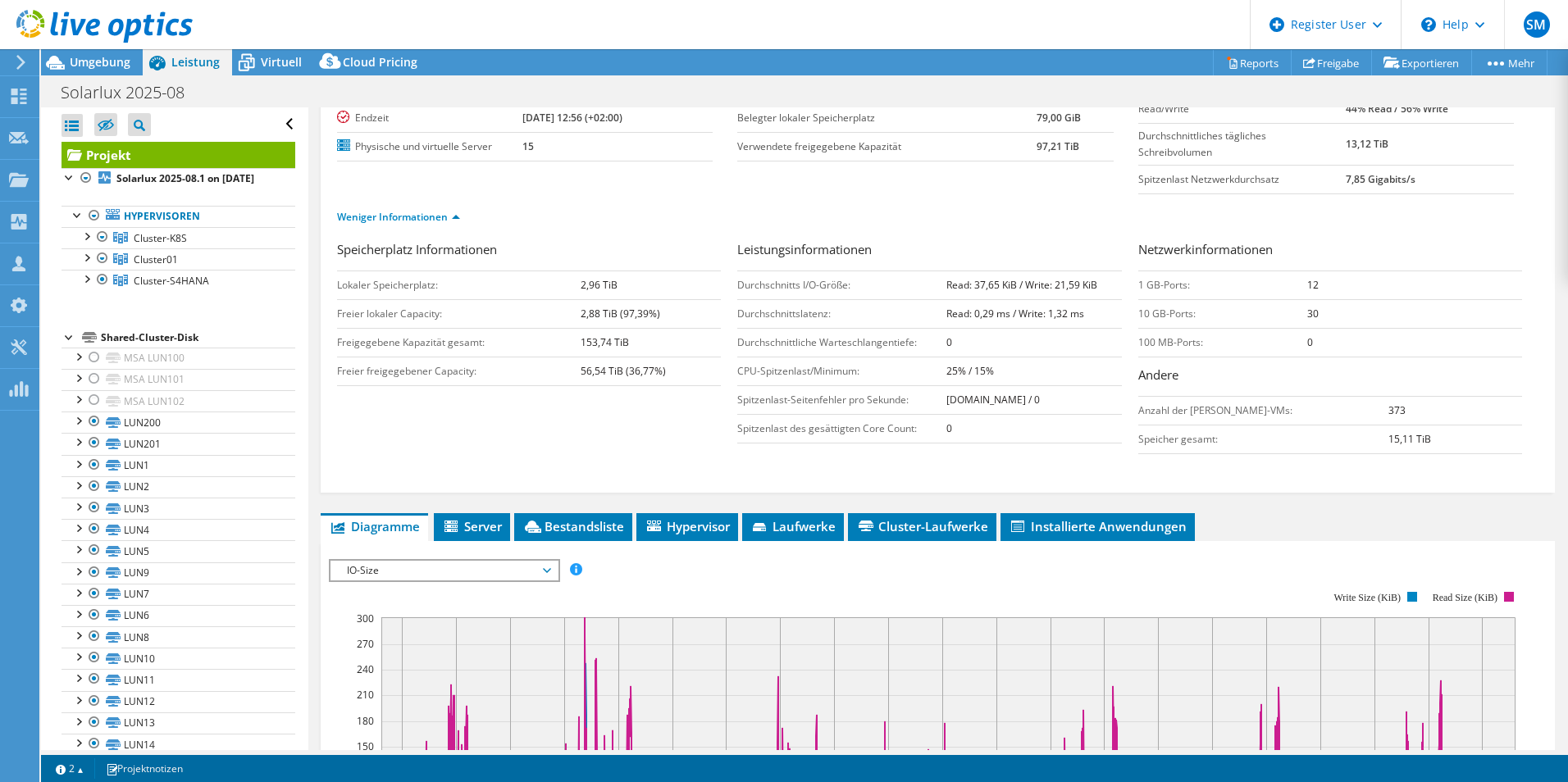
scroll to position [410, 0]
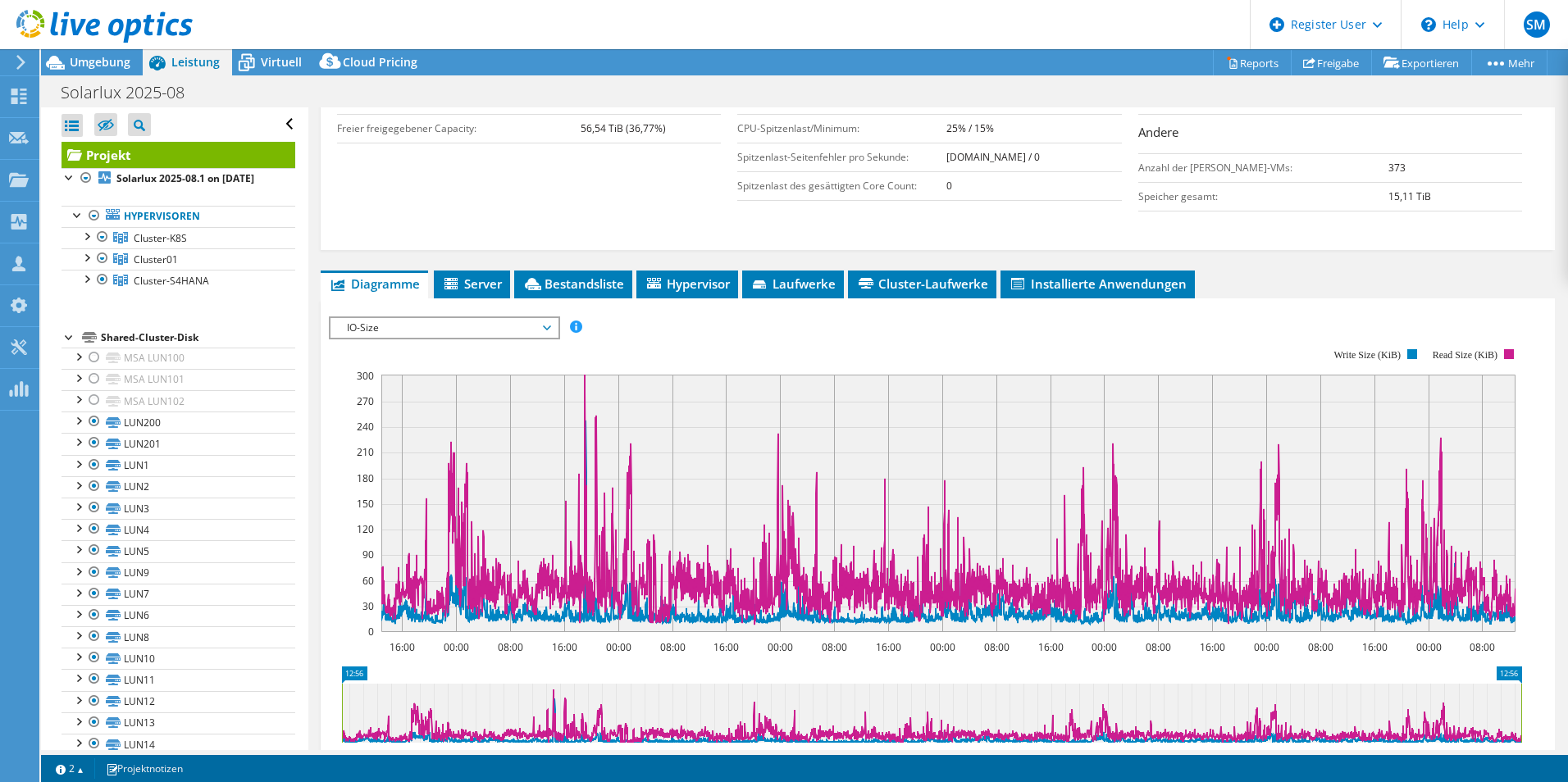
click at [442, 322] on span "IO-Size" at bounding box center [444, 328] width 210 height 19
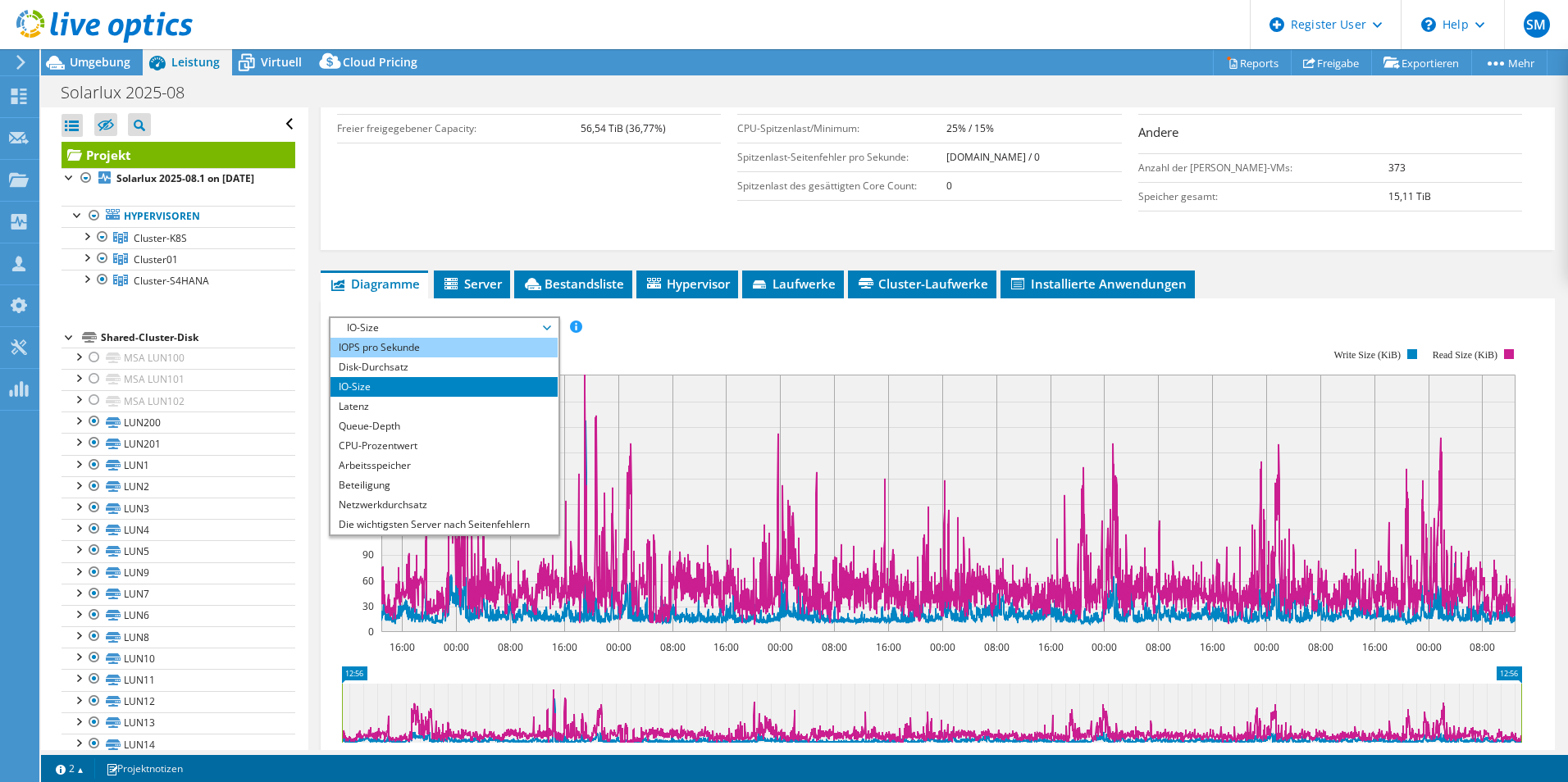
click at [442, 349] on li "IOPS pro Sekunde" at bounding box center [443, 348] width 227 height 19
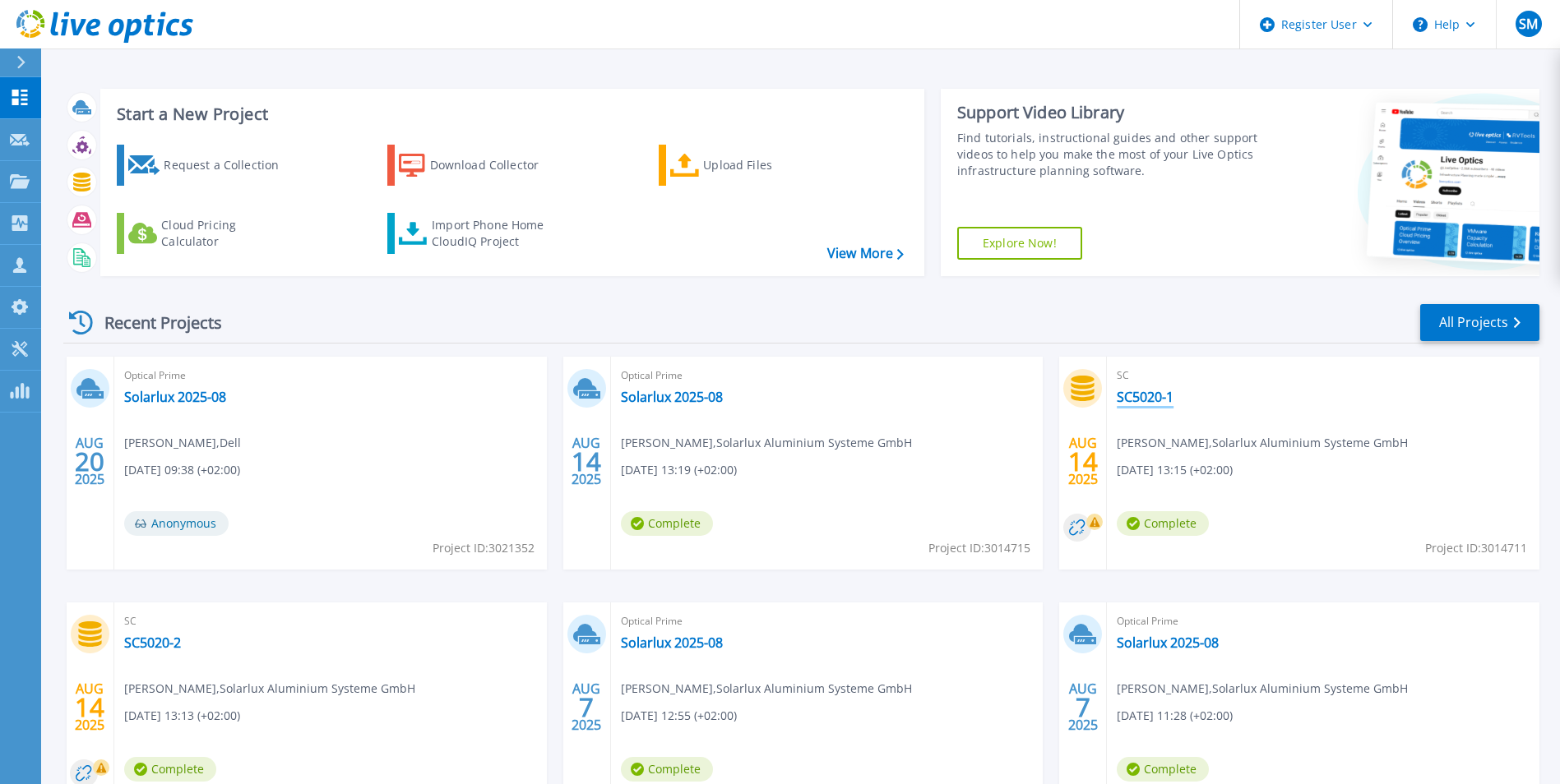
click at [1153, 397] on link "SC5020-1" at bounding box center [1145, 396] width 57 height 17
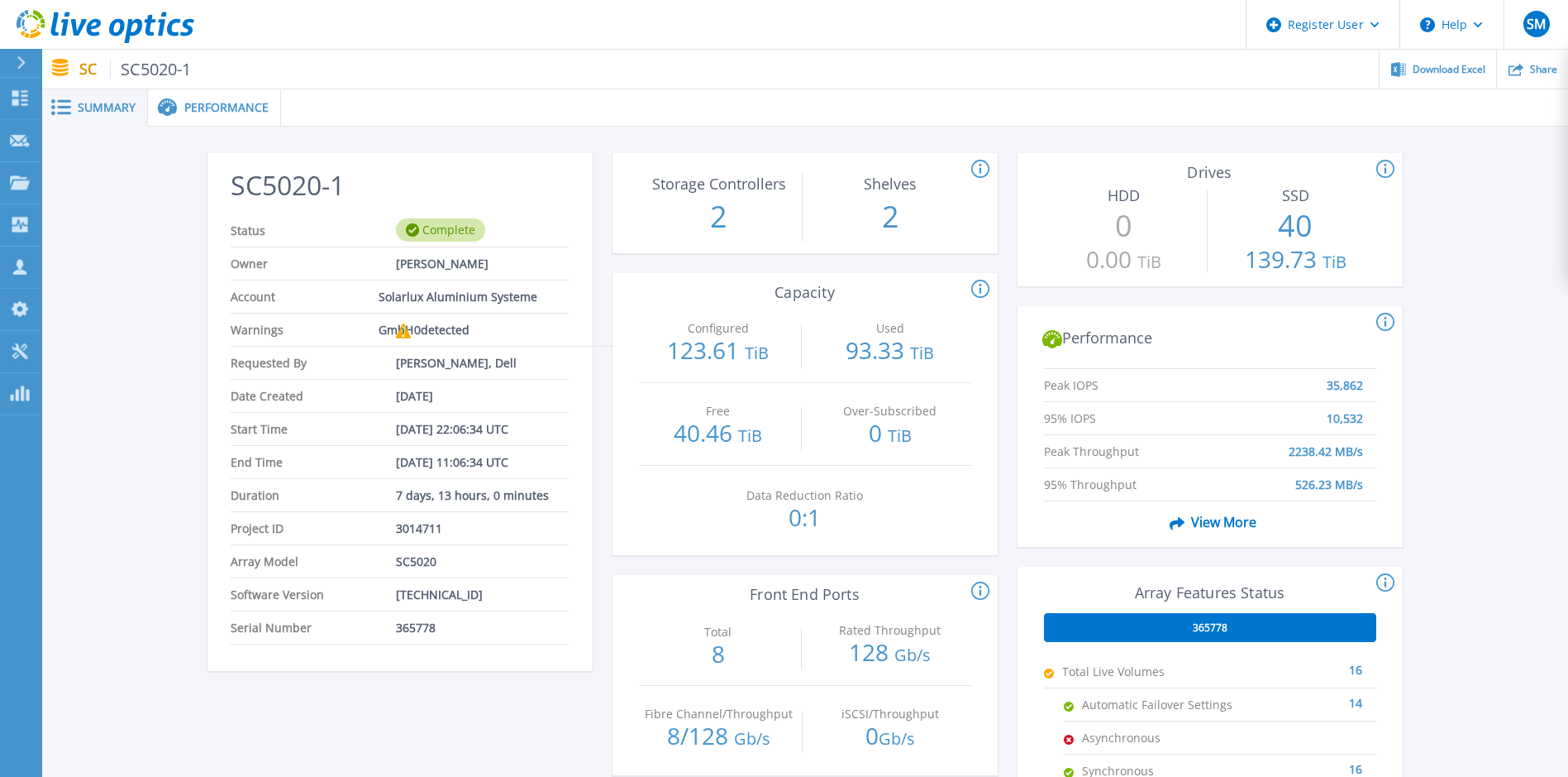
click at [221, 113] on span "Performance" at bounding box center [227, 108] width 84 height 12
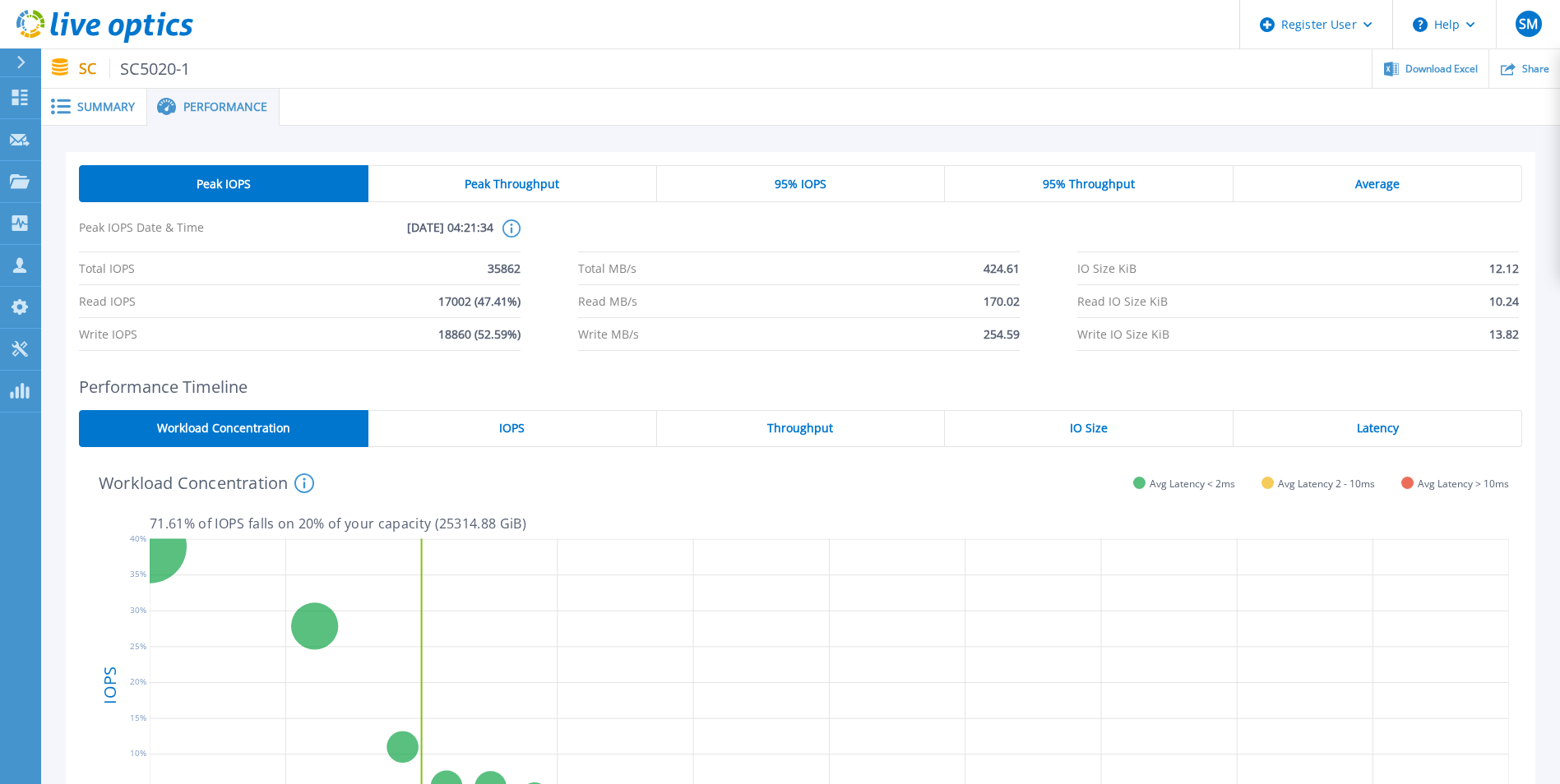
click at [844, 190] on div "95% IOPS" at bounding box center [802, 184] width 289 height 37
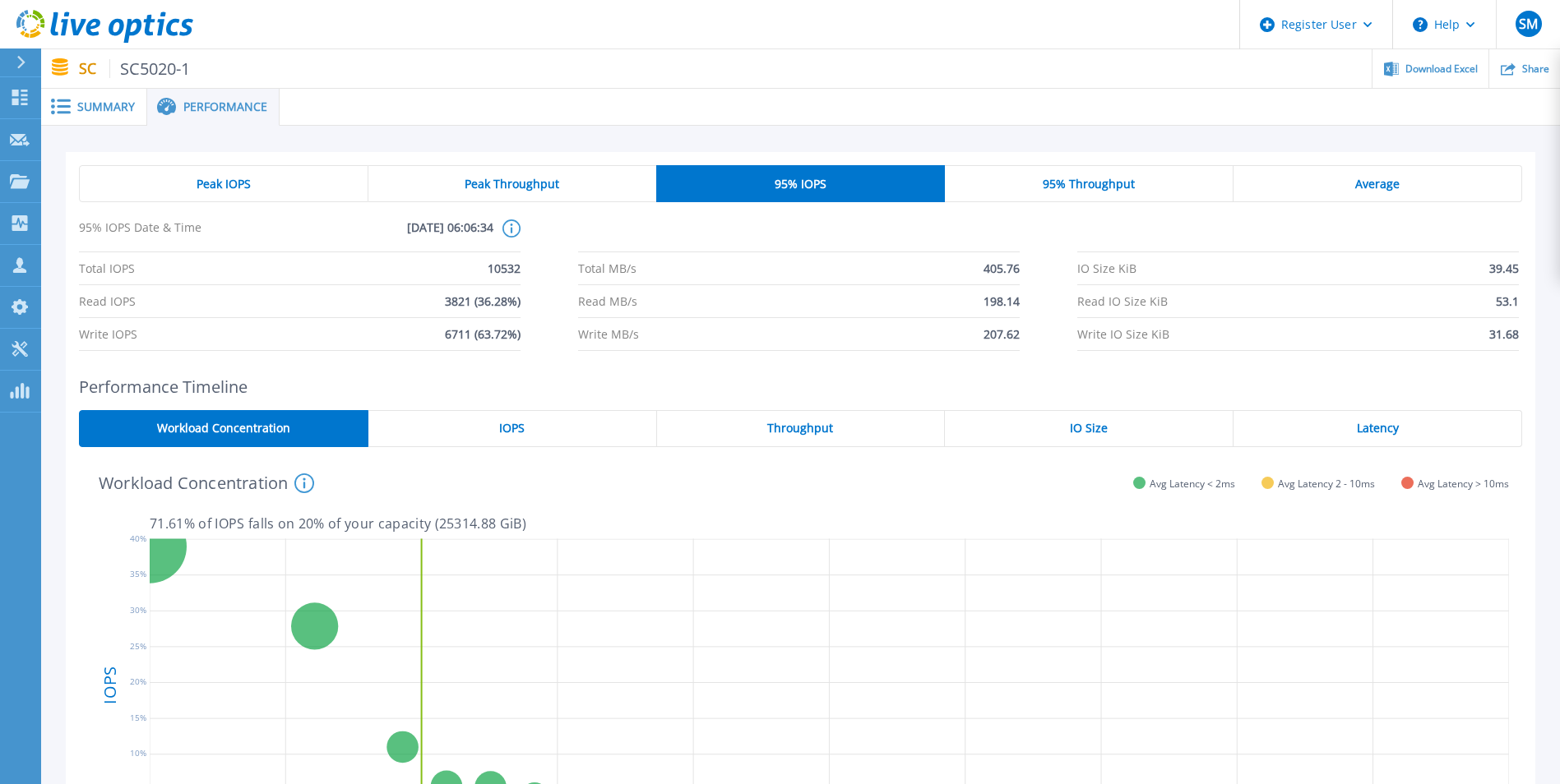
click at [503, 430] on span "IOPS" at bounding box center [512, 428] width 25 height 13
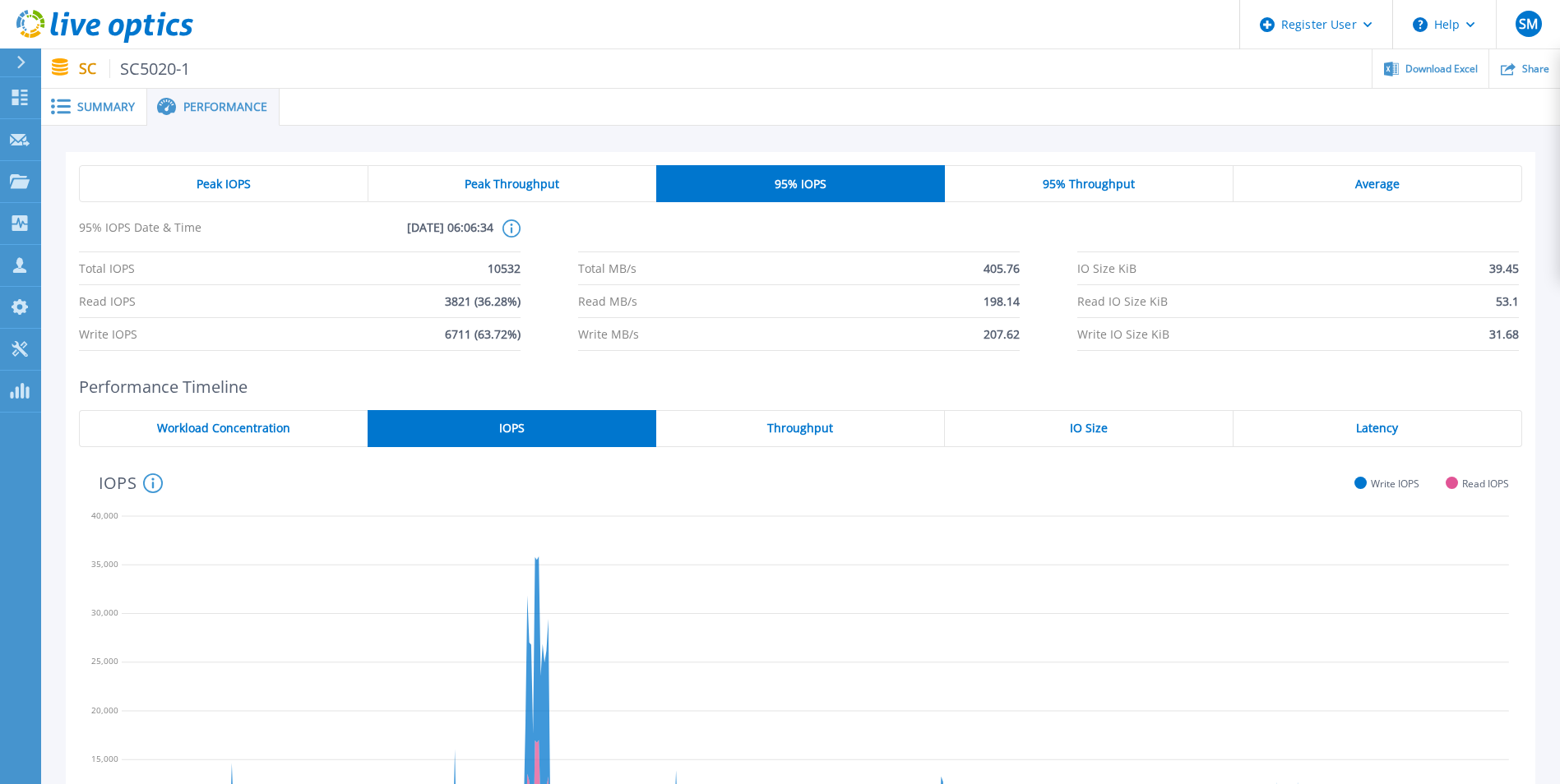
click at [110, 105] on span "Summary" at bounding box center [105, 107] width 58 height 12
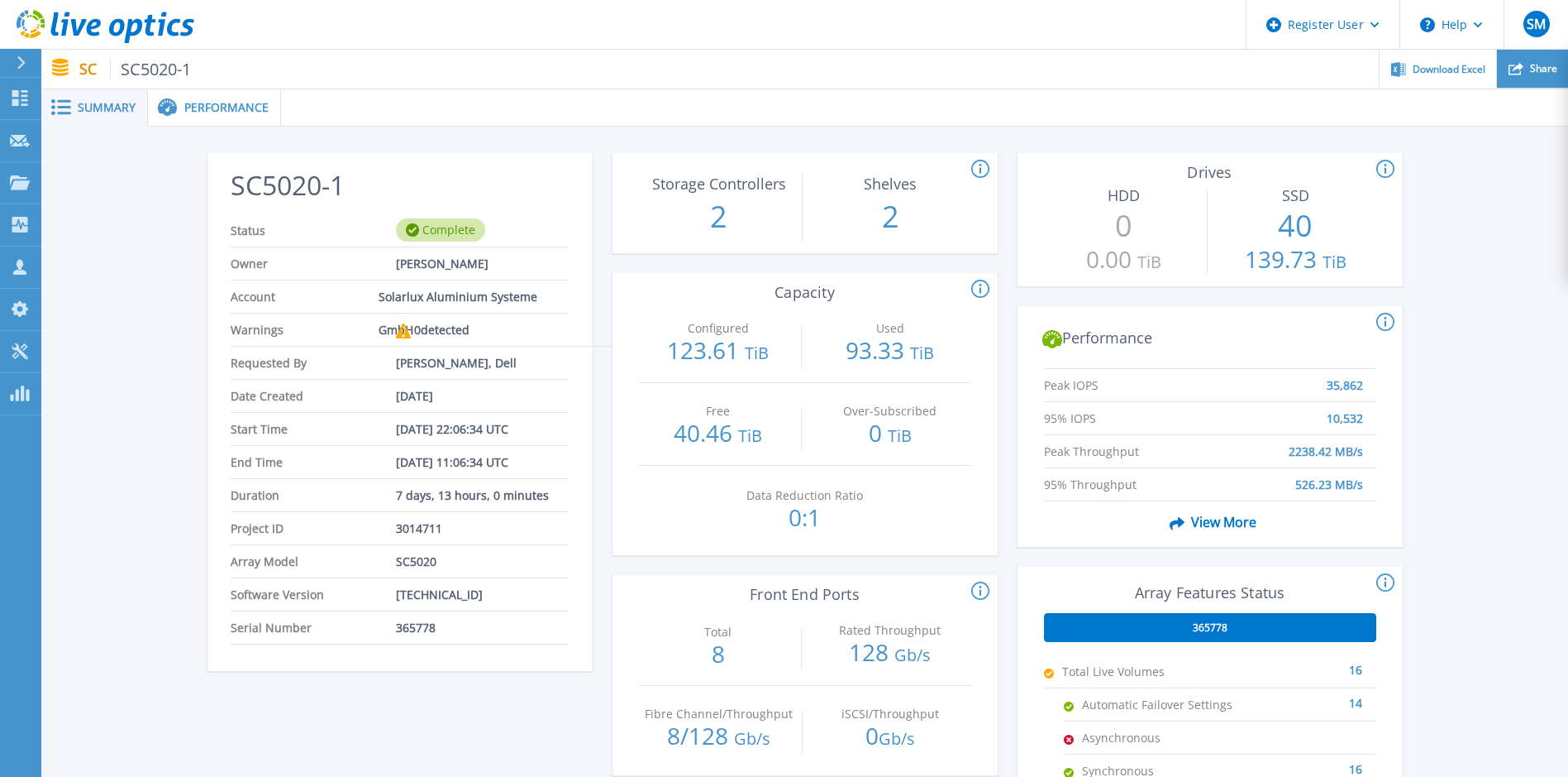
click at [1528, 69] on div "Share" at bounding box center [1533, 70] width 71 height 39
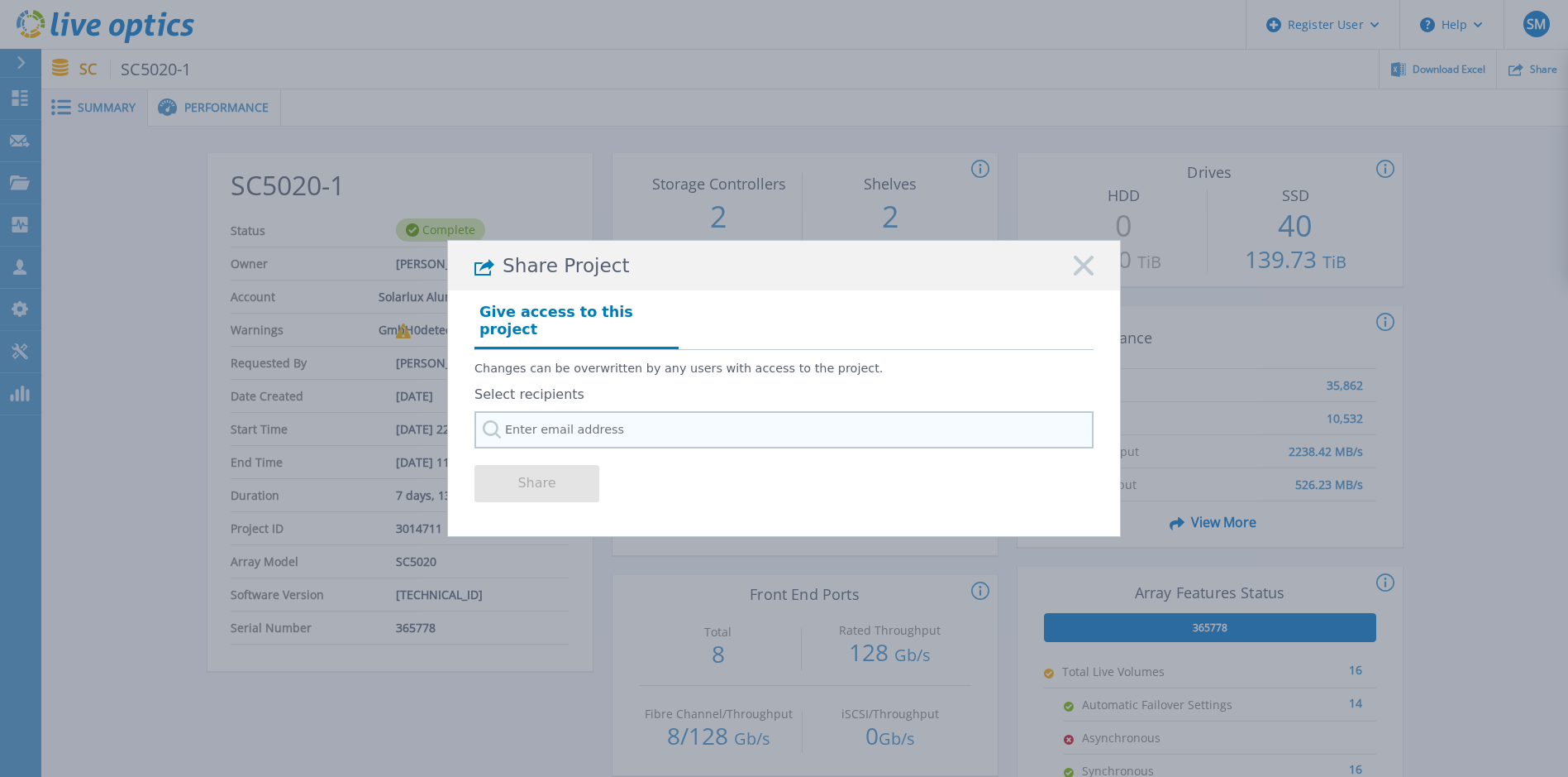
click at [552, 420] on input "text" at bounding box center [784, 429] width 620 height 37
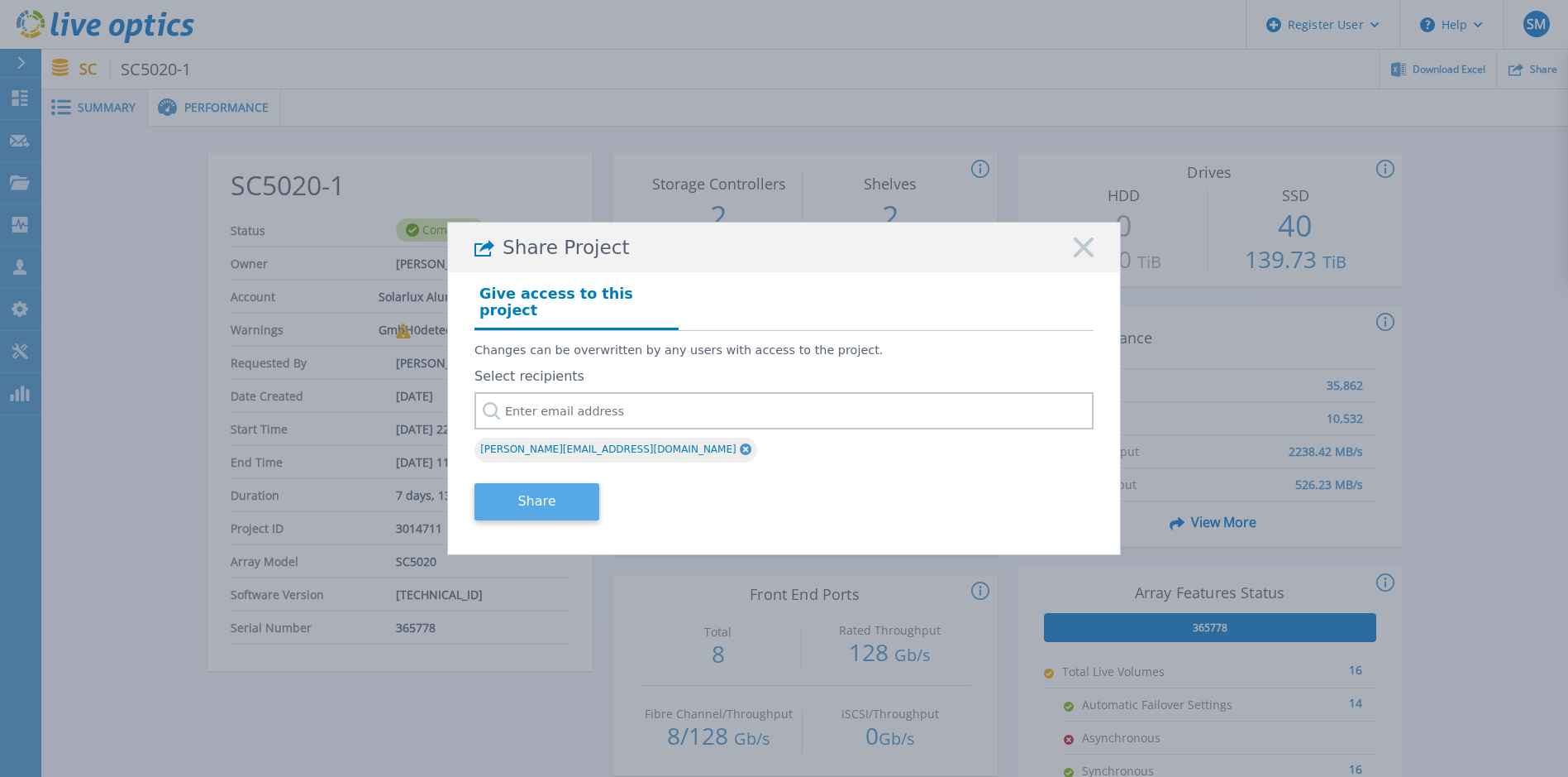
click at [530, 494] on button "Share" at bounding box center [536, 502] width 125 height 37
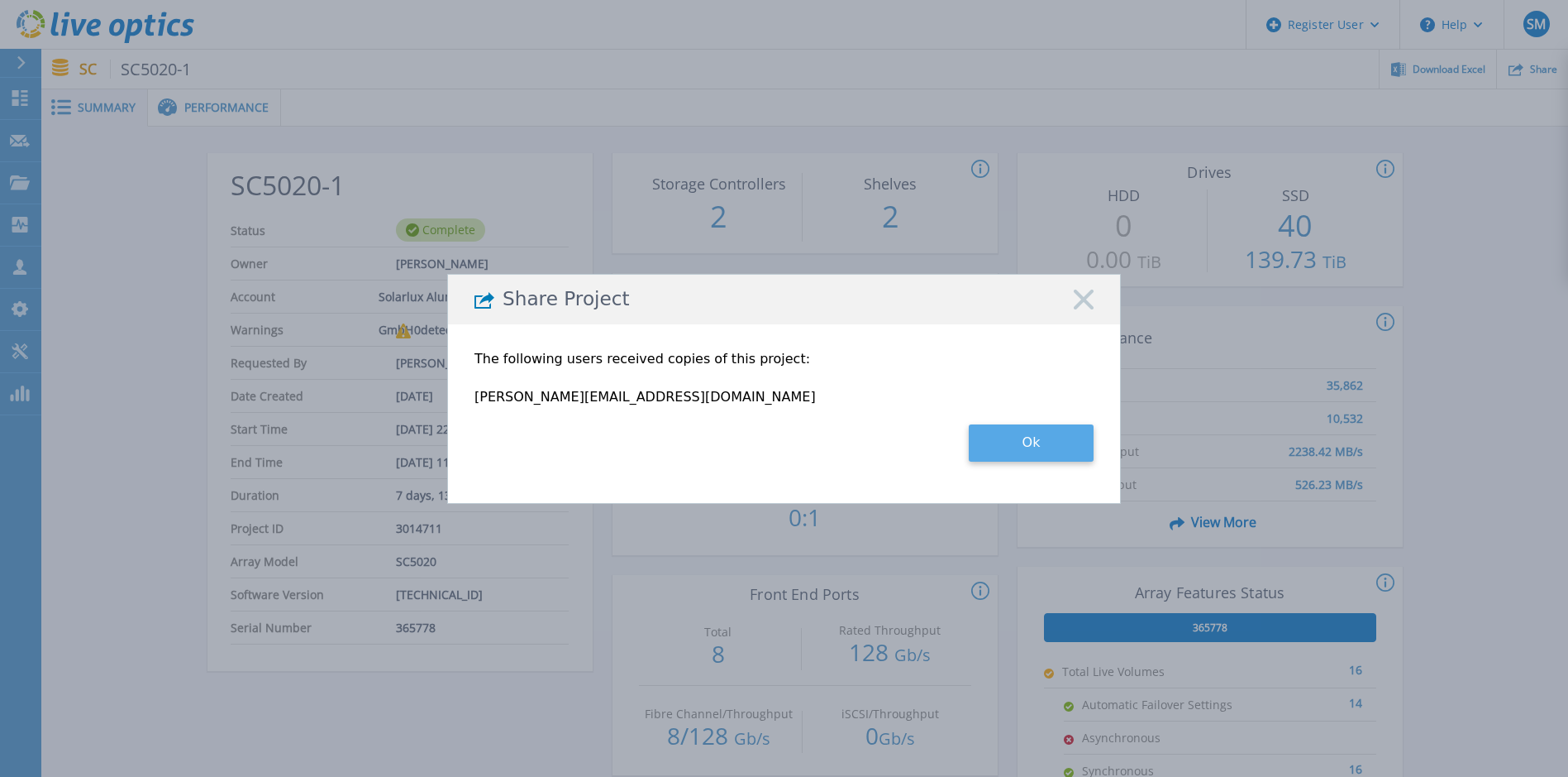
click at [1018, 435] on button "Ok" at bounding box center [1031, 443] width 125 height 37
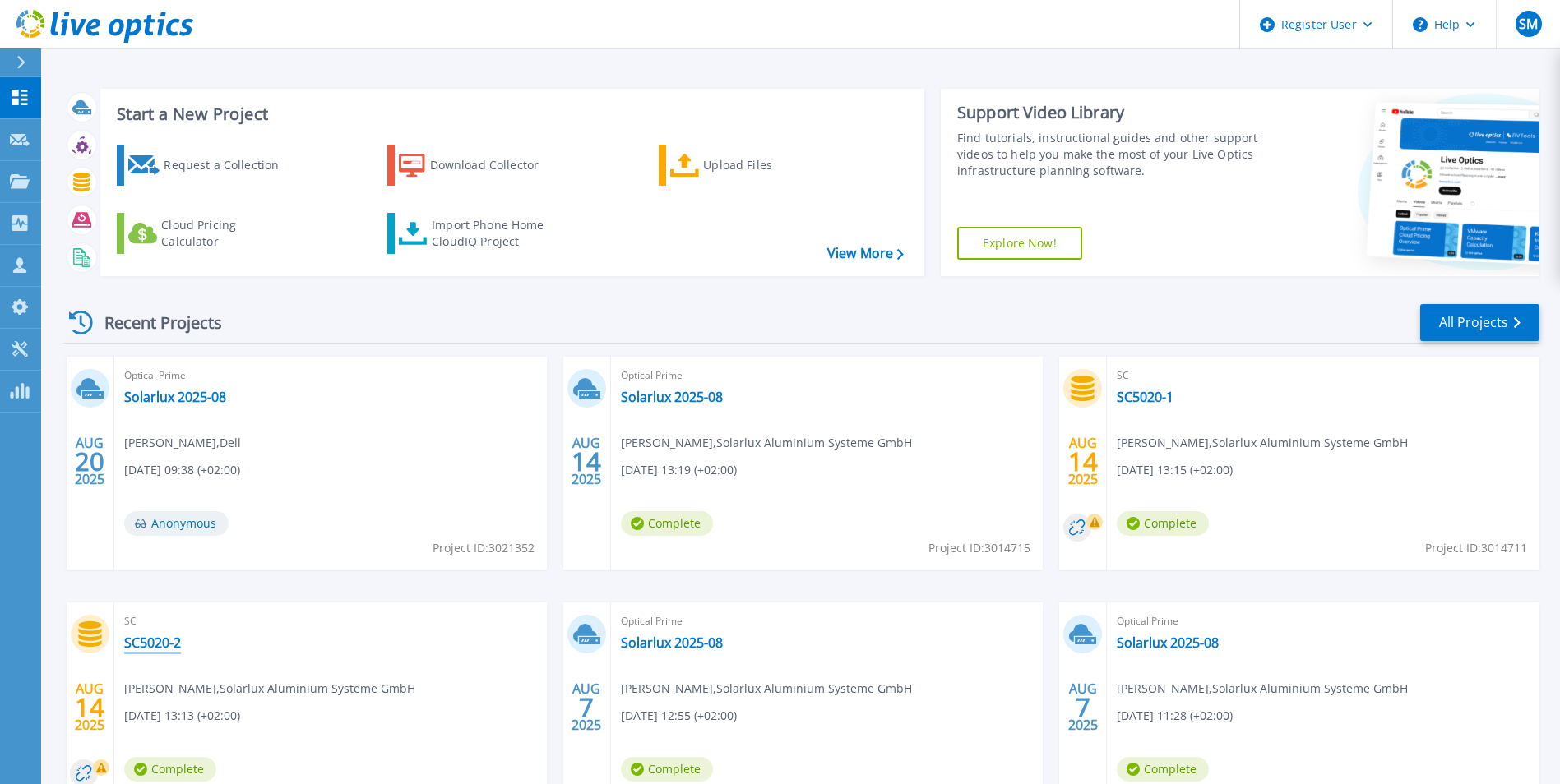
click at [148, 643] on link "SC5020-2" at bounding box center [152, 642] width 57 height 17
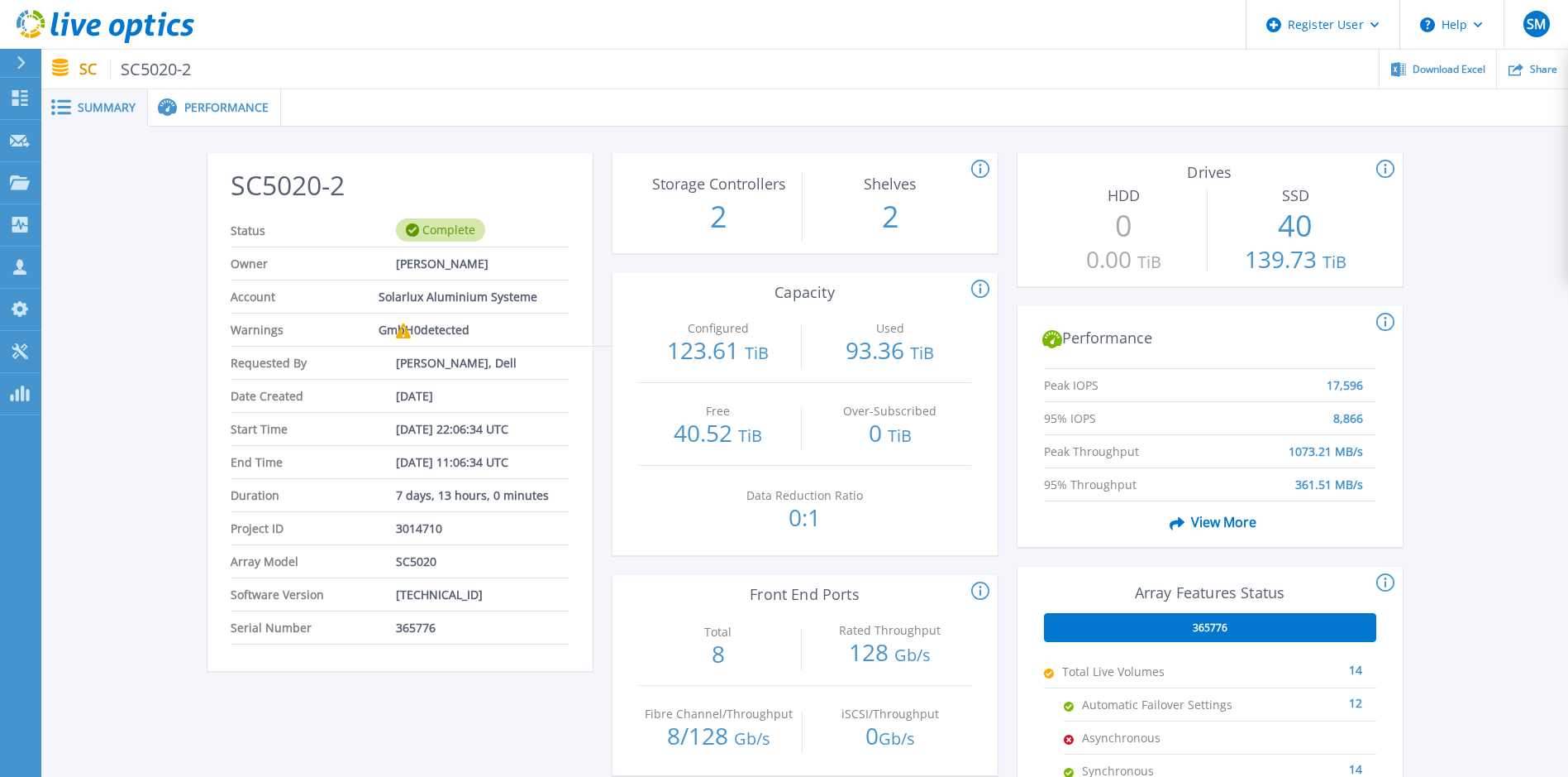
click at [230, 113] on span "Performance" at bounding box center [227, 108] width 84 height 12
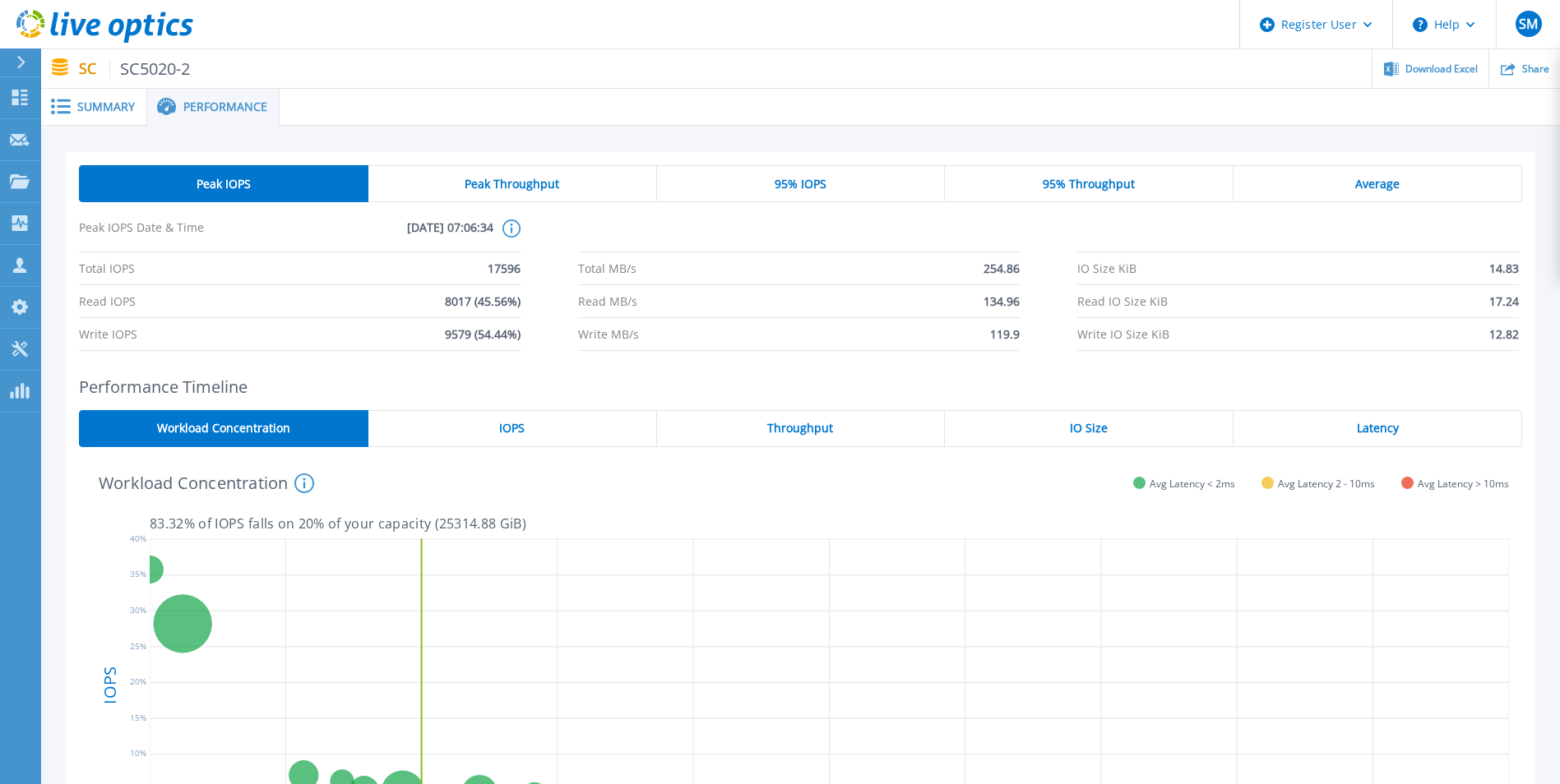
click at [103, 107] on span "Summary" at bounding box center [105, 107] width 58 height 12
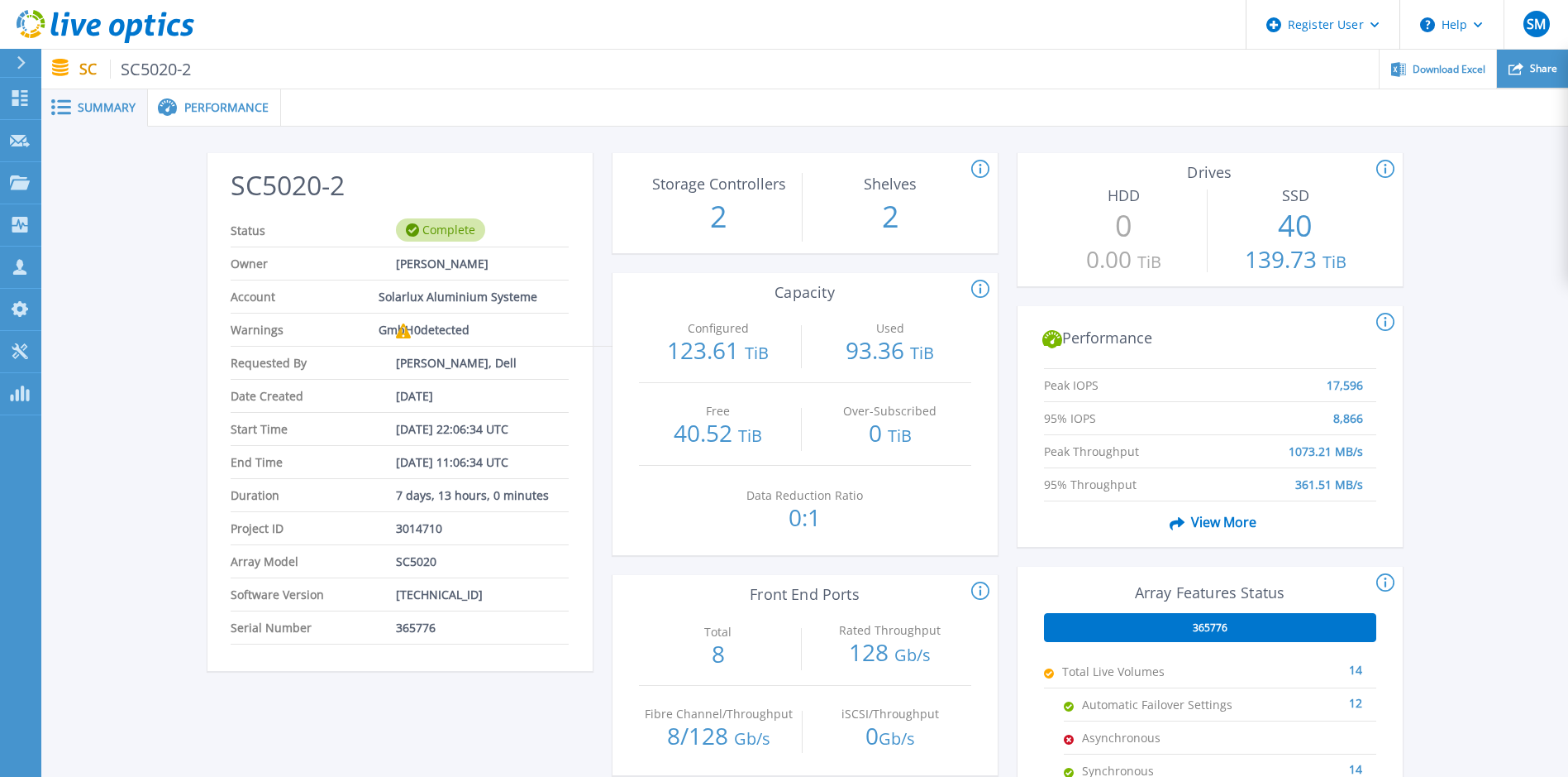
click at [1532, 77] on div "Share" at bounding box center [1533, 70] width 71 height 39
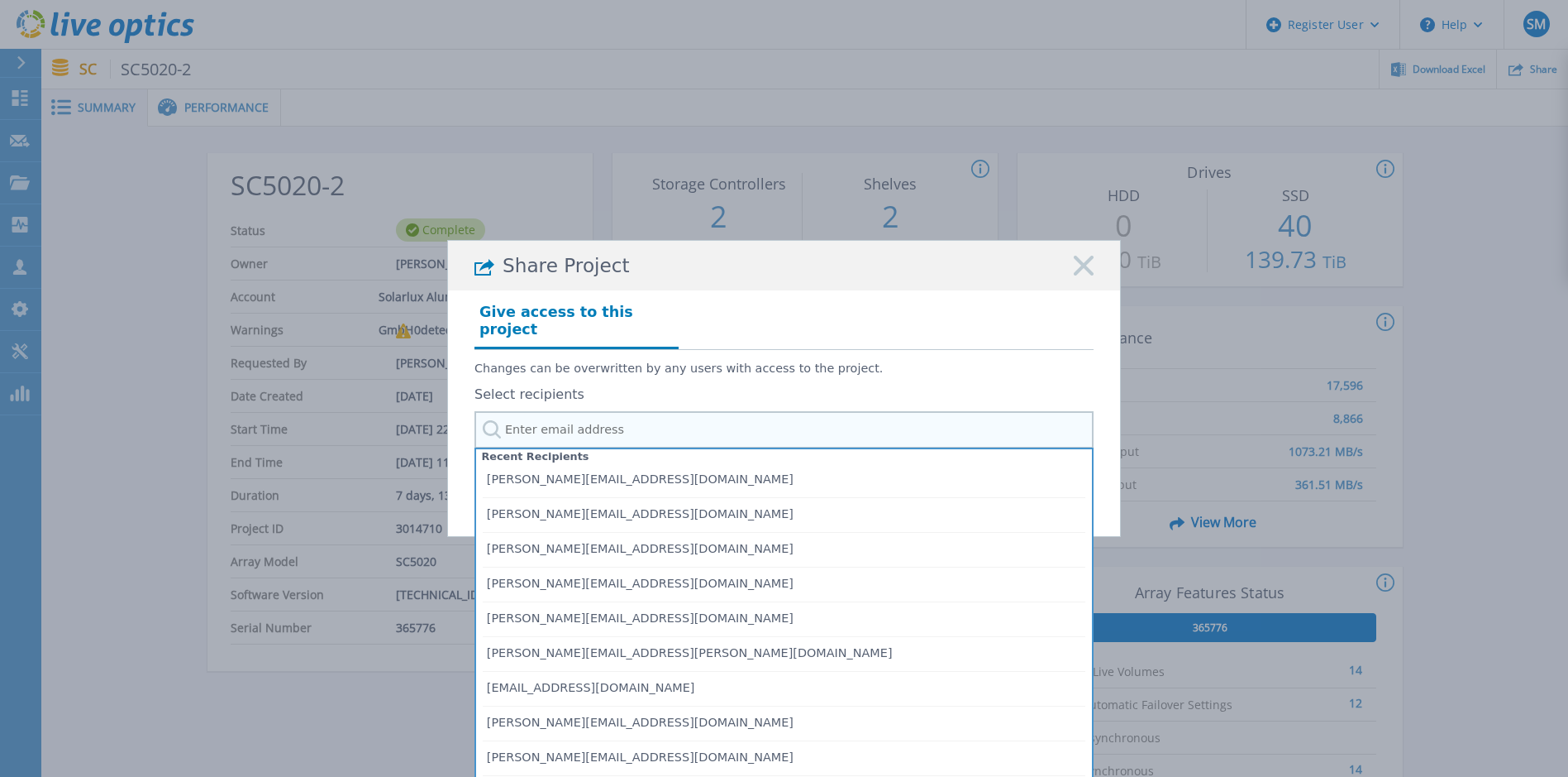
drag, startPoint x: 547, startPoint y: 422, endPoint x: 542, endPoint y: 447, distance: 25.5
click at [547, 423] on input "text" at bounding box center [784, 429] width 620 height 37
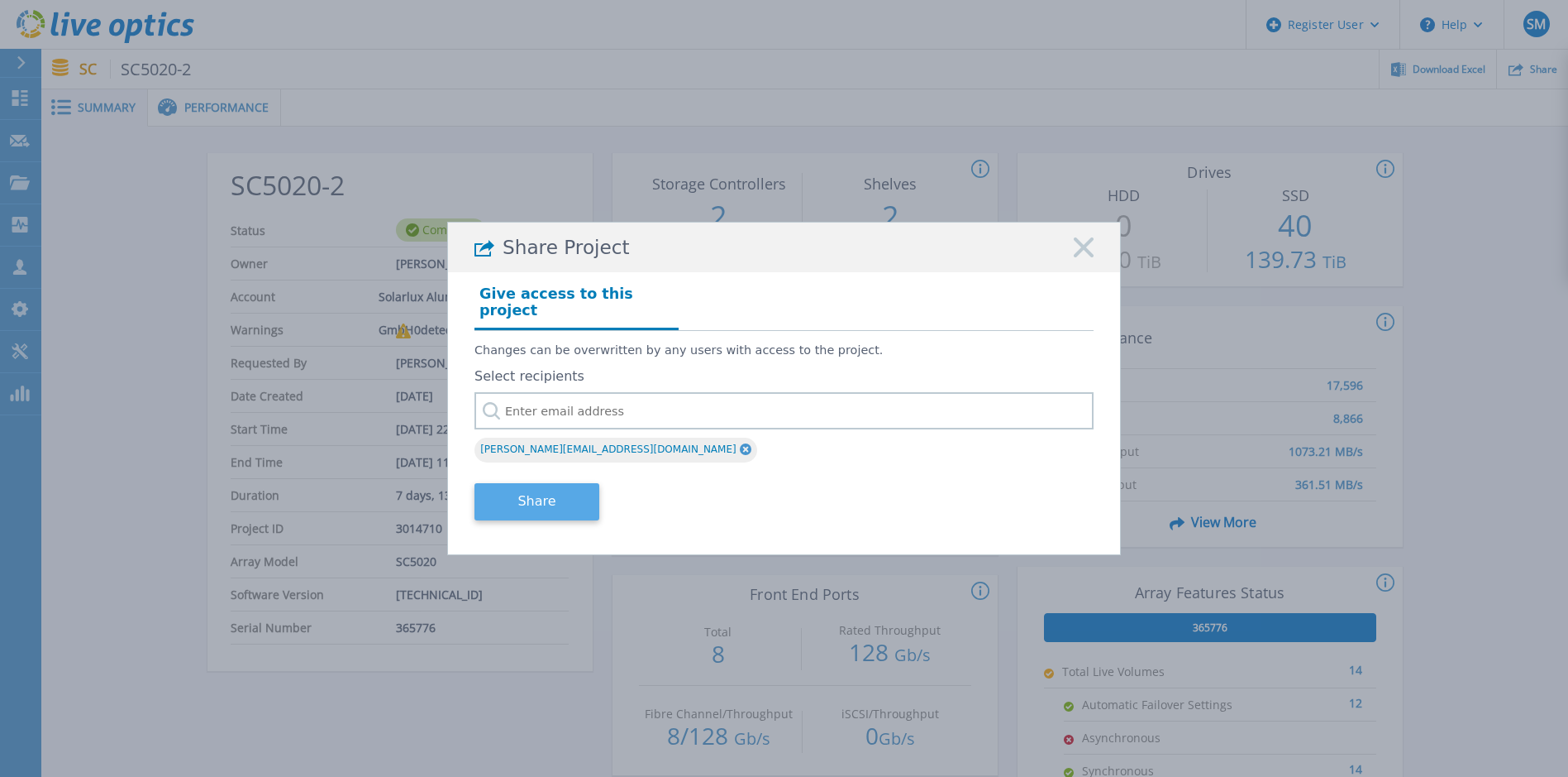
click at [536, 493] on button "Share" at bounding box center [536, 502] width 125 height 37
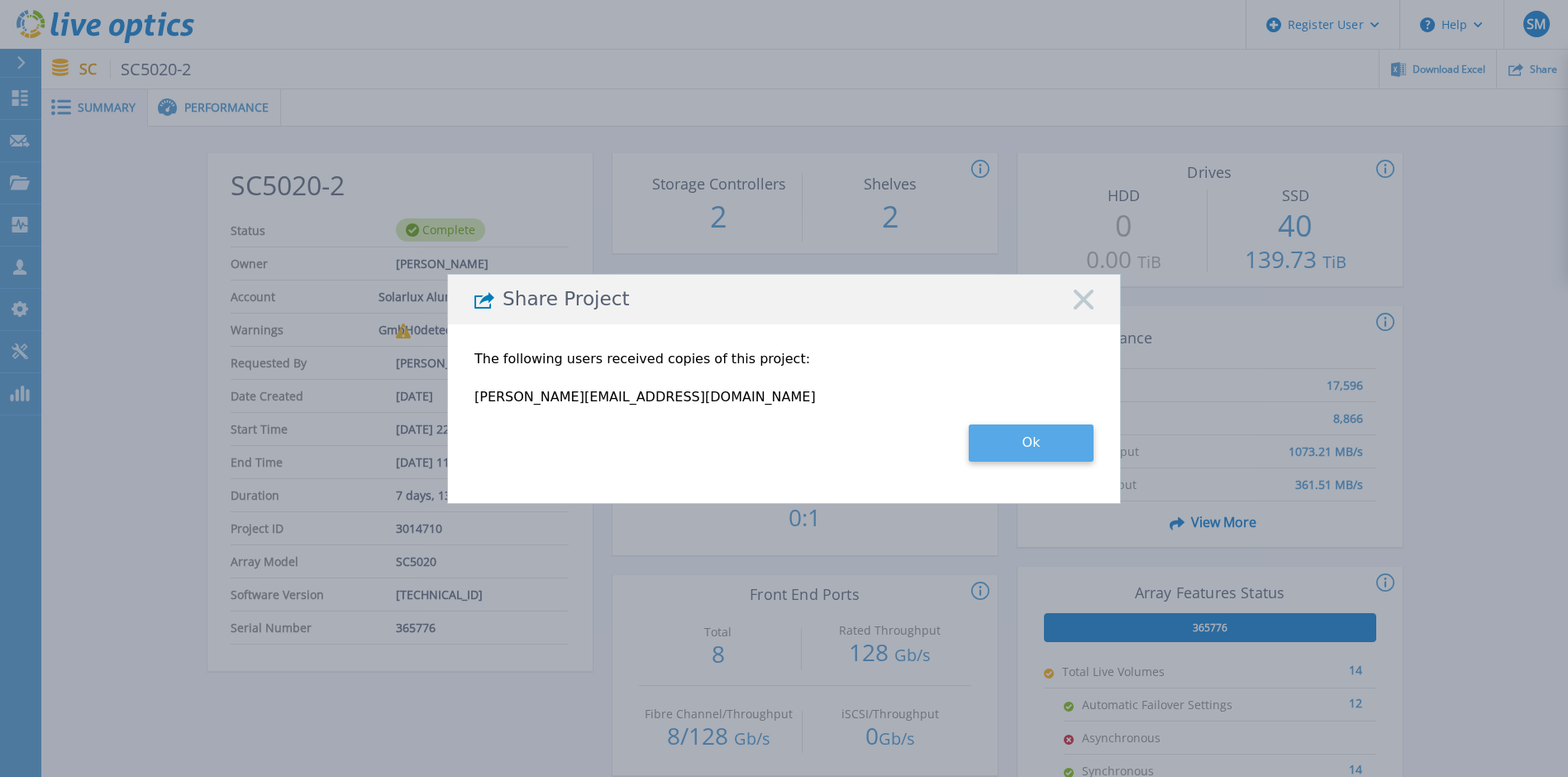
click at [1001, 444] on button "Ok" at bounding box center [1031, 443] width 125 height 37
